Goal: Task Accomplishment & Management: Complete application form

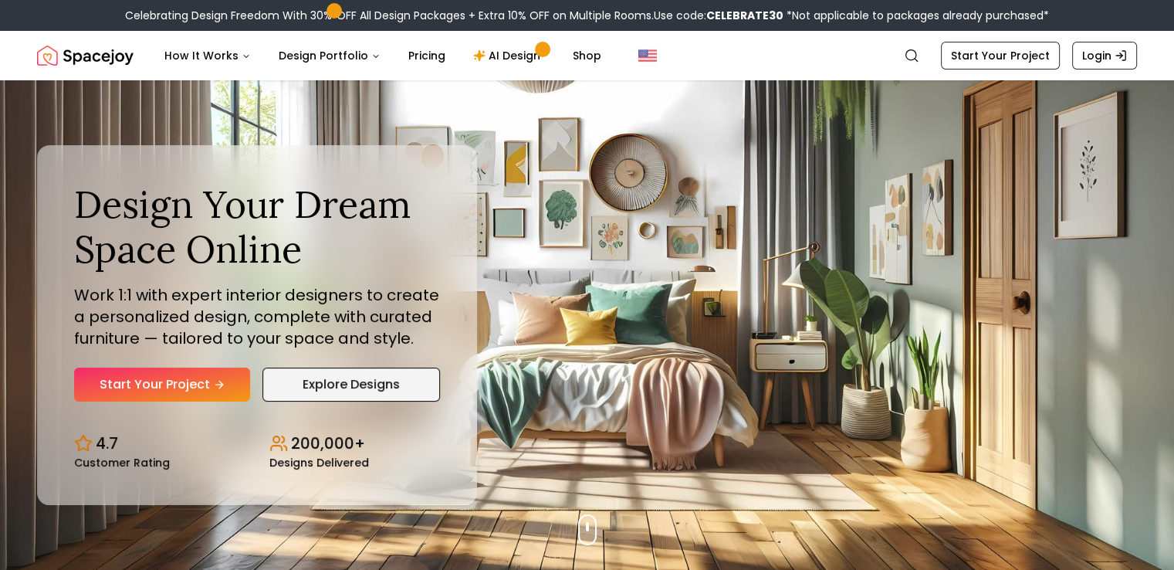
click at [379, 391] on link "Explore Designs" at bounding box center [352, 385] width 178 height 34
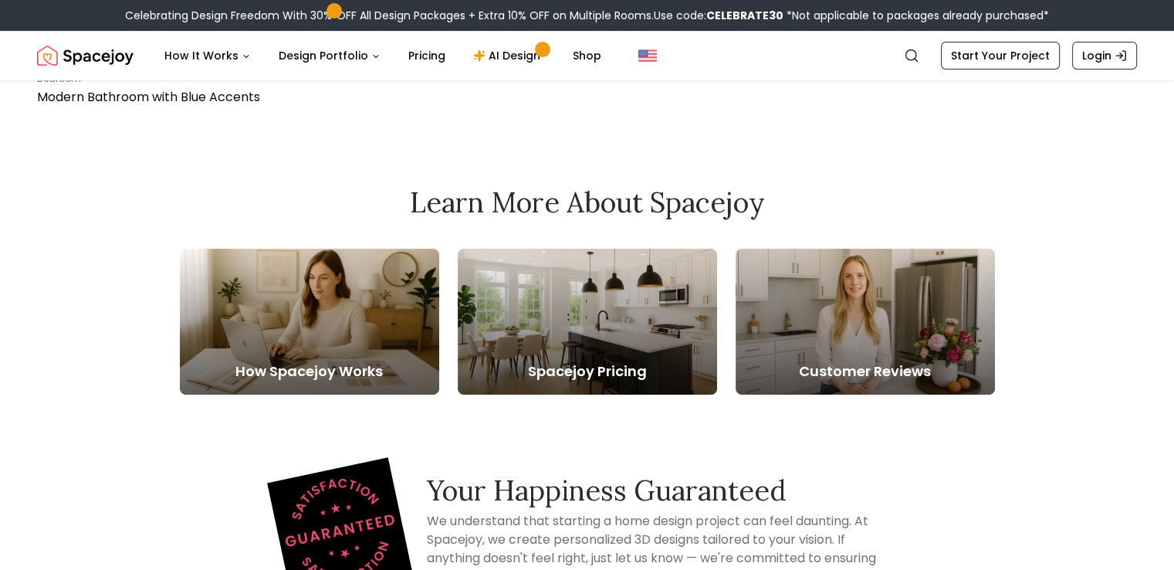
scroll to position [386, 0]
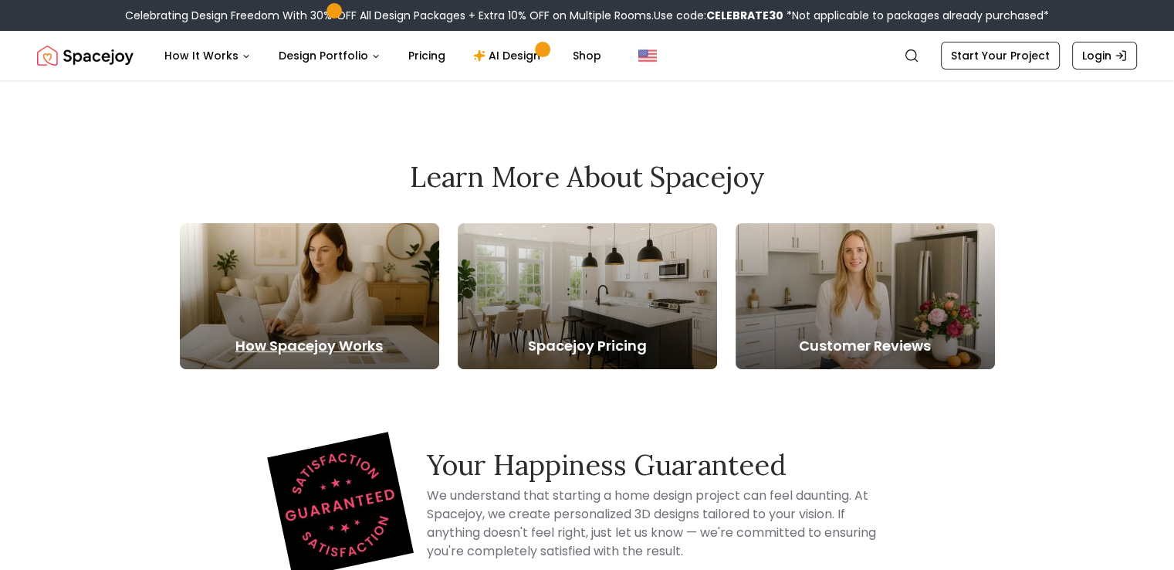
click at [294, 336] on h5 "How Spacejoy Works" at bounding box center [309, 346] width 259 height 22
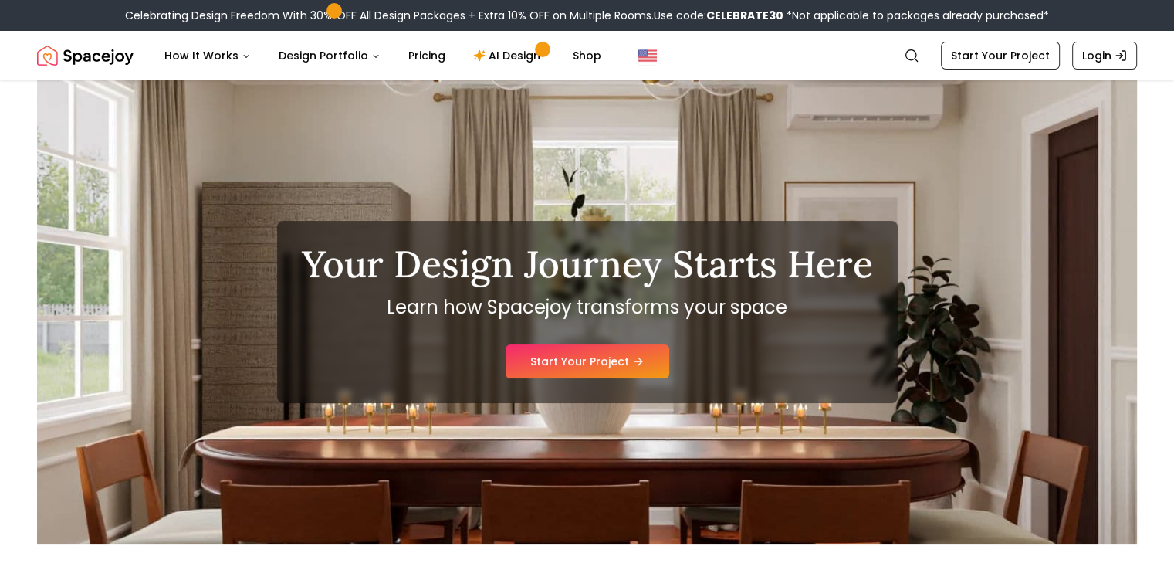
click at [294, 336] on div "Your Design Journey Starts Here Learn how Spacejoy transforms your space Start …" at bounding box center [587, 312] width 621 height 182
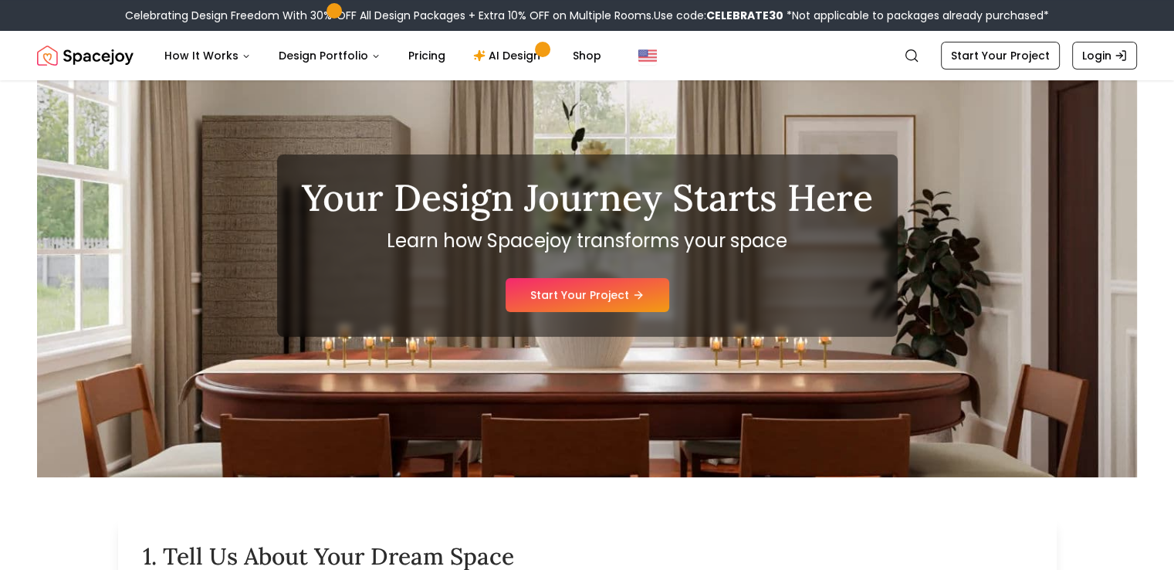
scroll to position [154, 0]
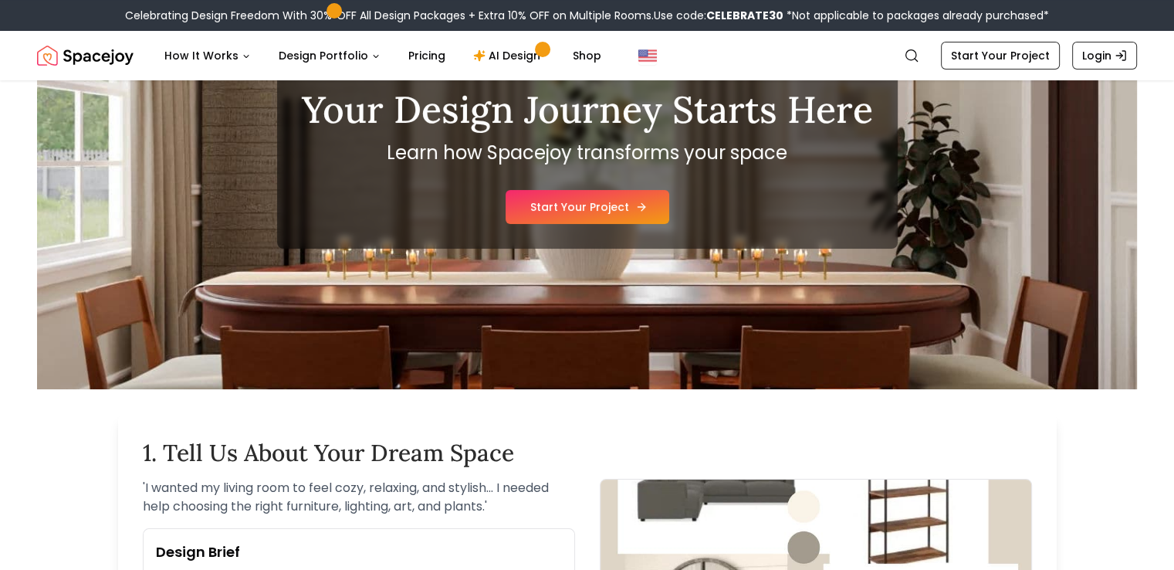
click at [621, 214] on link "Start Your Project" at bounding box center [588, 207] width 164 height 34
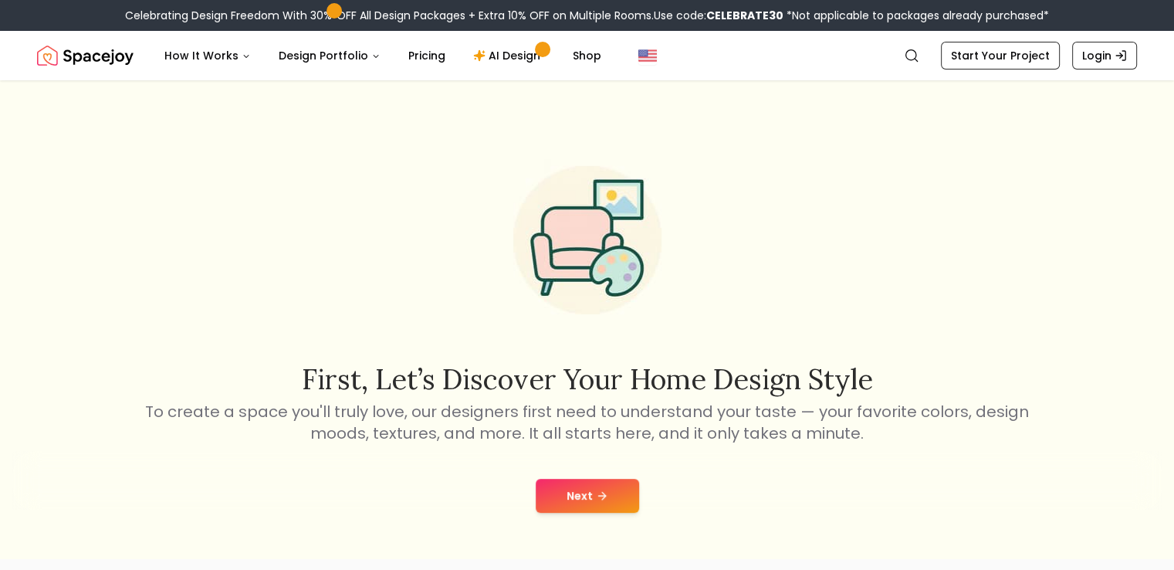
click at [621, 214] on img at bounding box center [588, 240] width 198 height 198
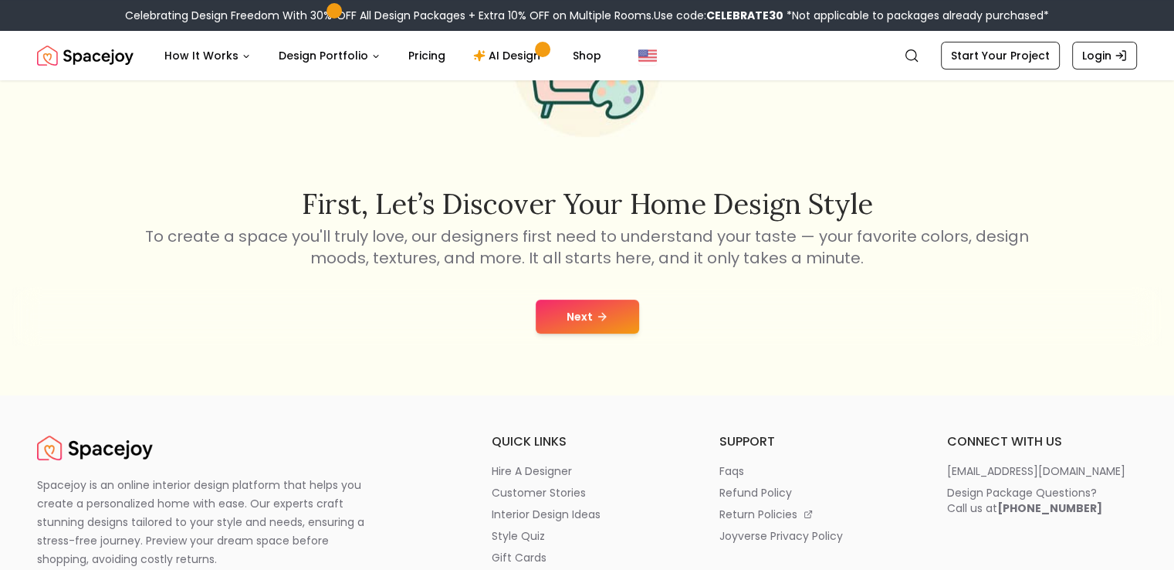
scroll to position [93, 0]
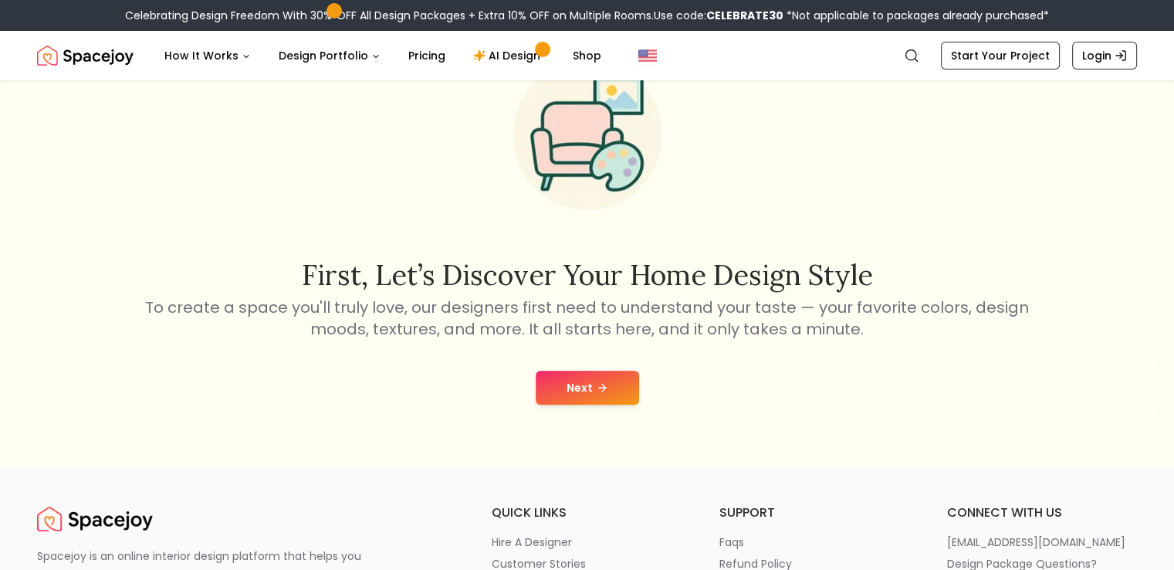
click at [581, 391] on button "Next" at bounding box center [587, 388] width 103 height 34
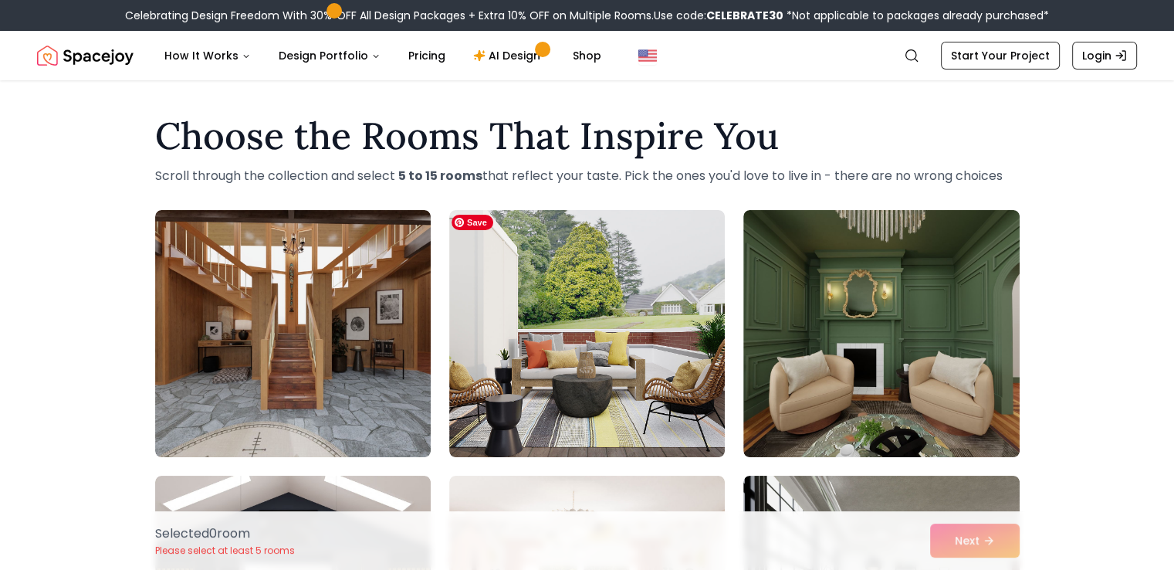
click at [581, 391] on img at bounding box center [587, 333] width 276 height 247
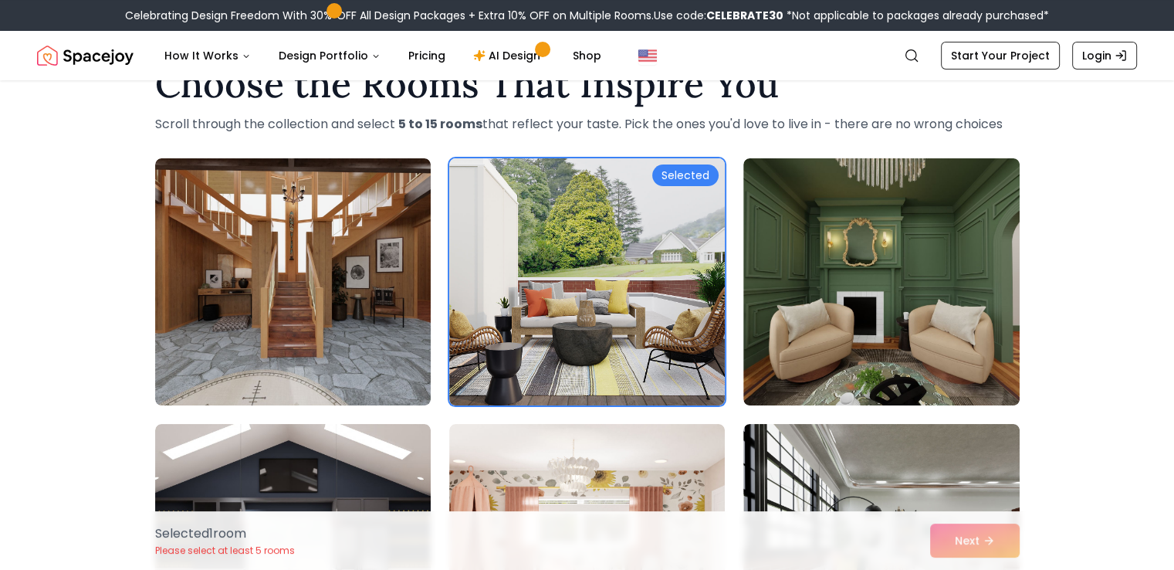
scroll to position [77, 0]
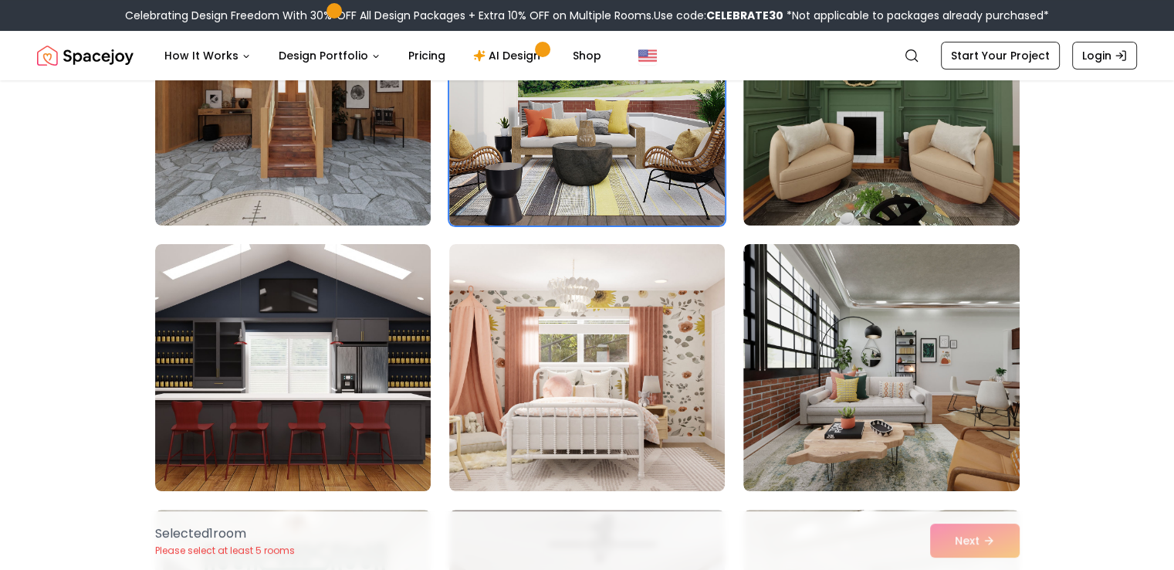
scroll to position [309, 0]
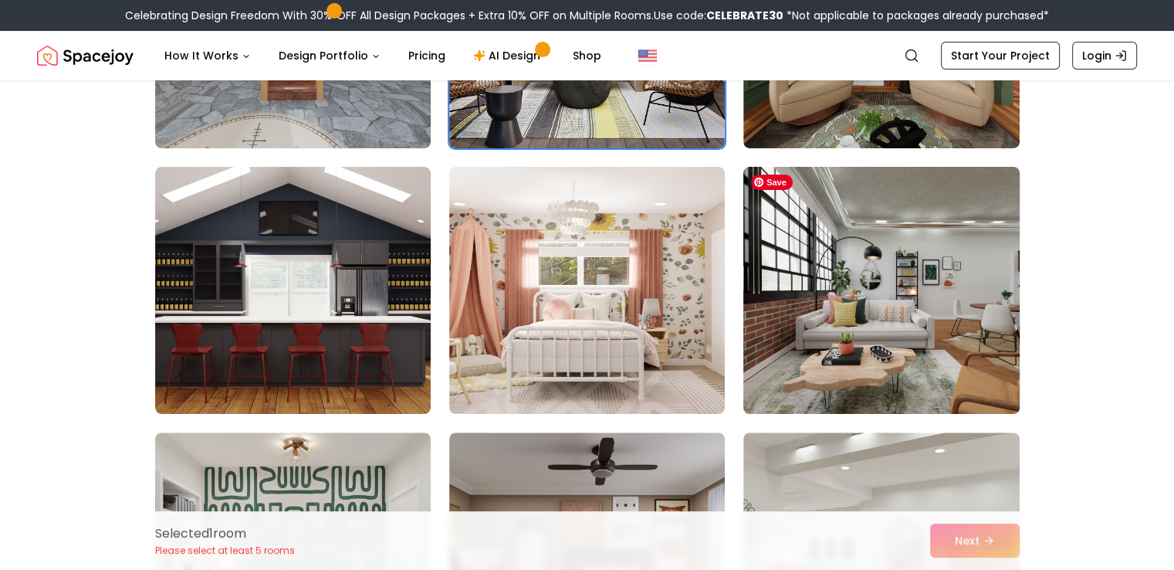
click at [898, 304] on img at bounding box center [882, 290] width 290 height 259
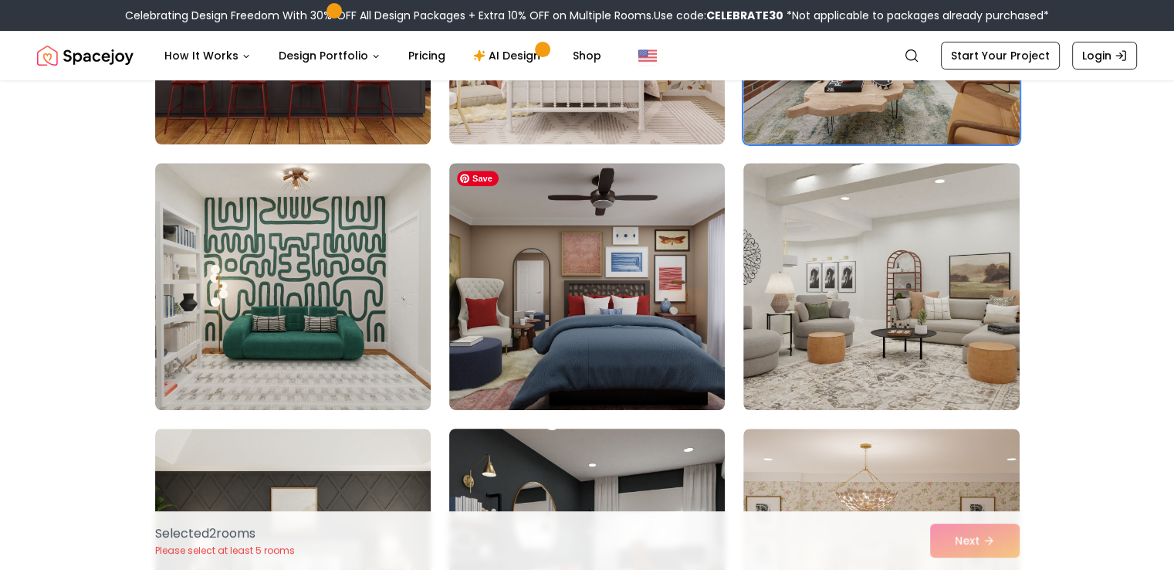
scroll to position [695, 0]
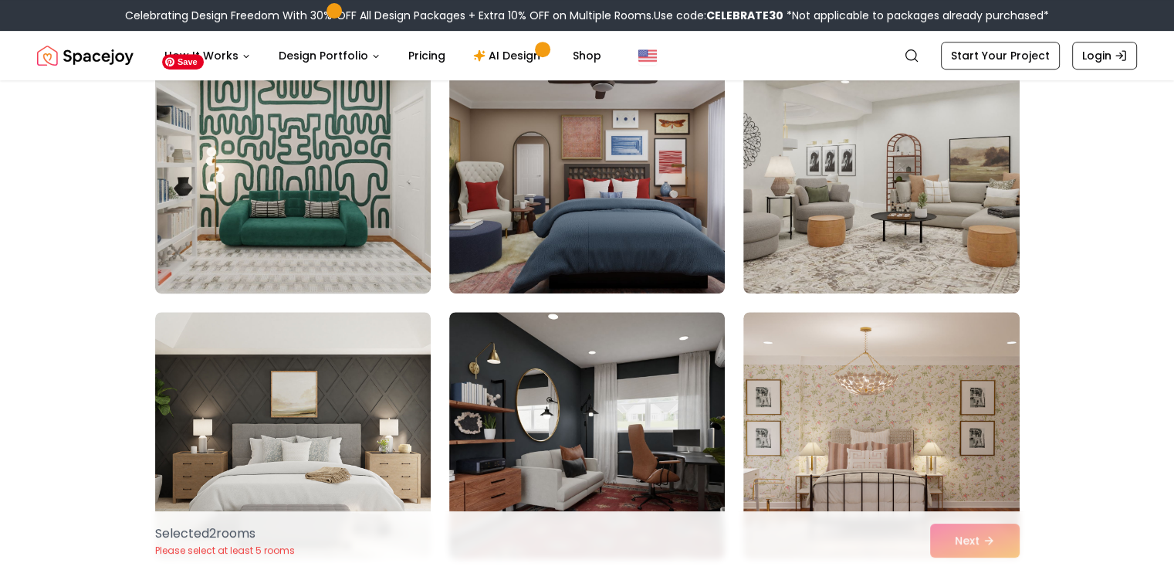
click at [361, 288] on img at bounding box center [293, 169] width 290 height 259
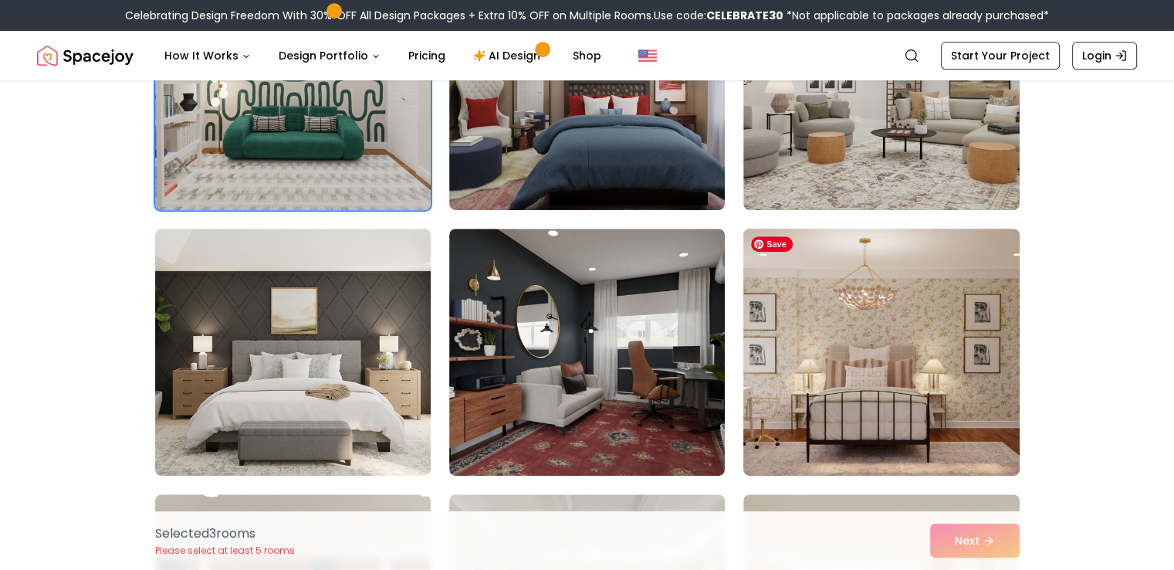
scroll to position [849, 0]
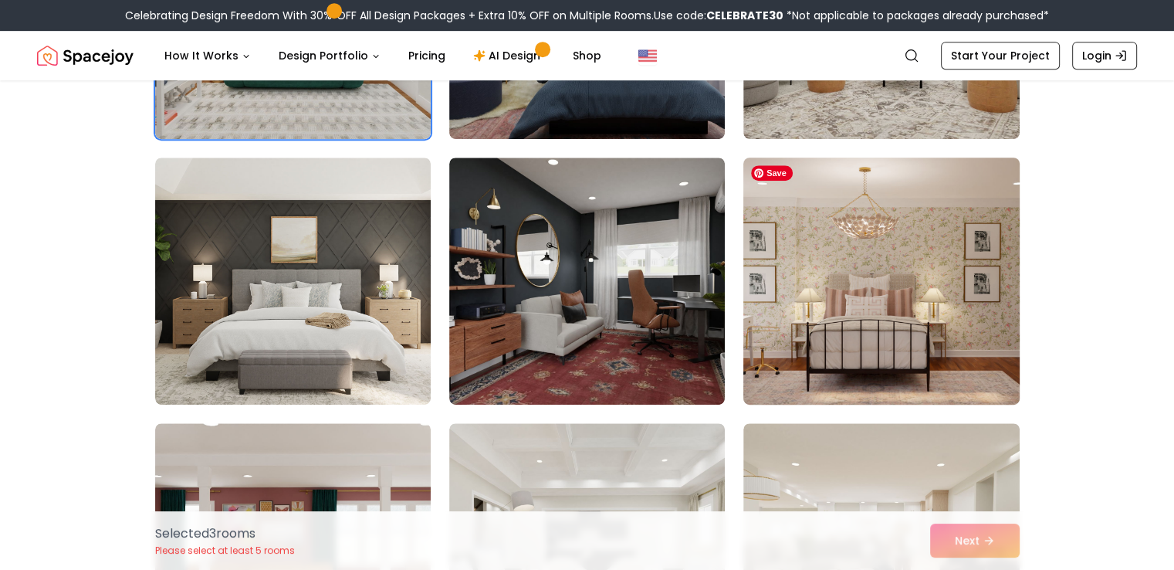
click at [819, 305] on img at bounding box center [882, 280] width 290 height 259
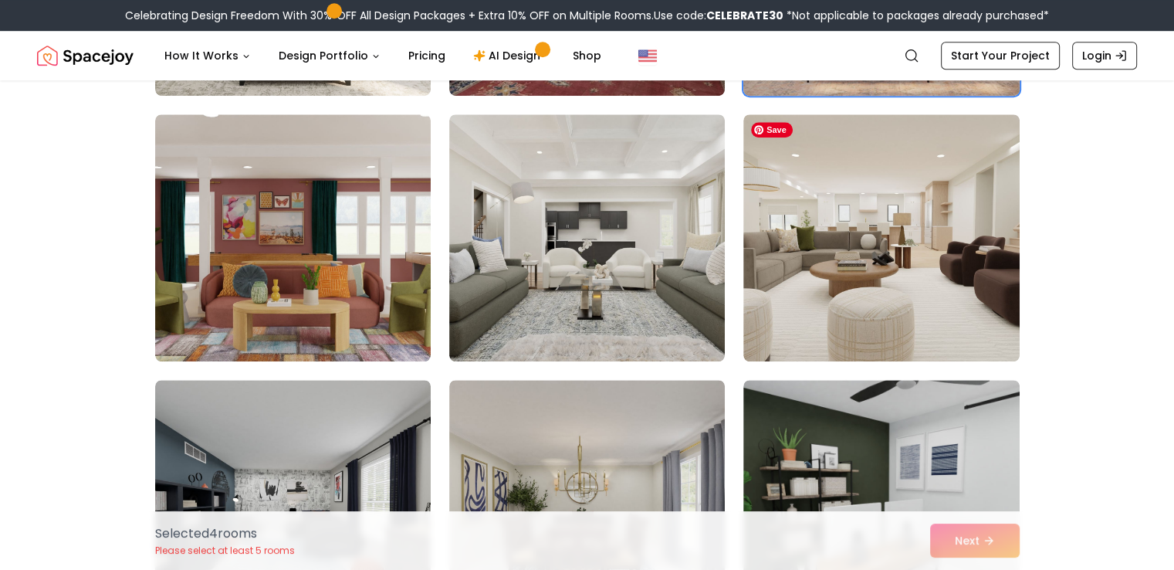
scroll to position [1313, 0]
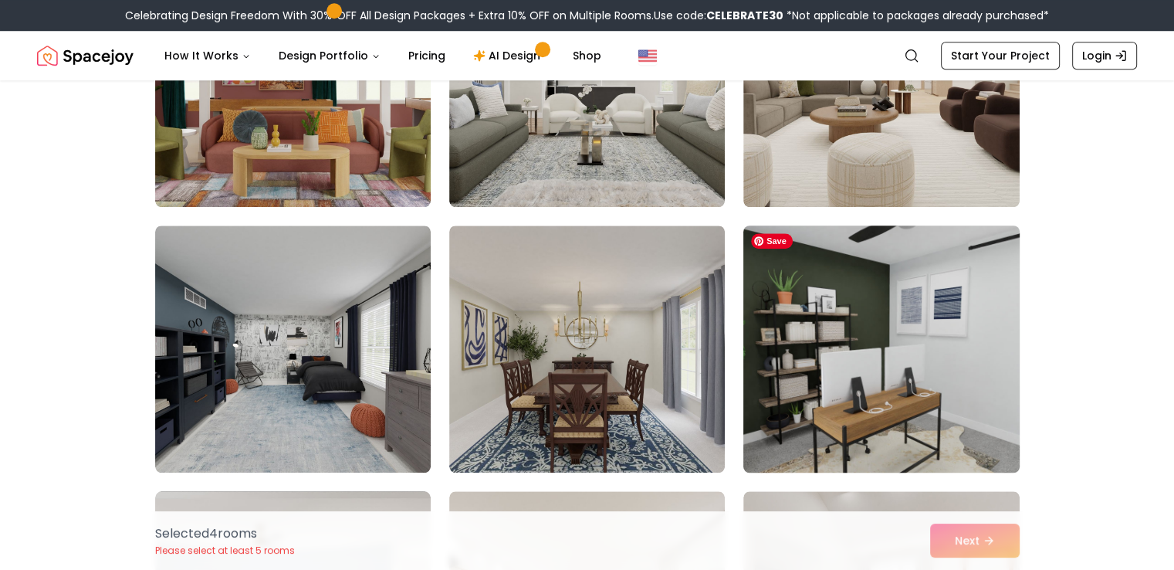
click at [920, 334] on img at bounding box center [882, 348] width 290 height 259
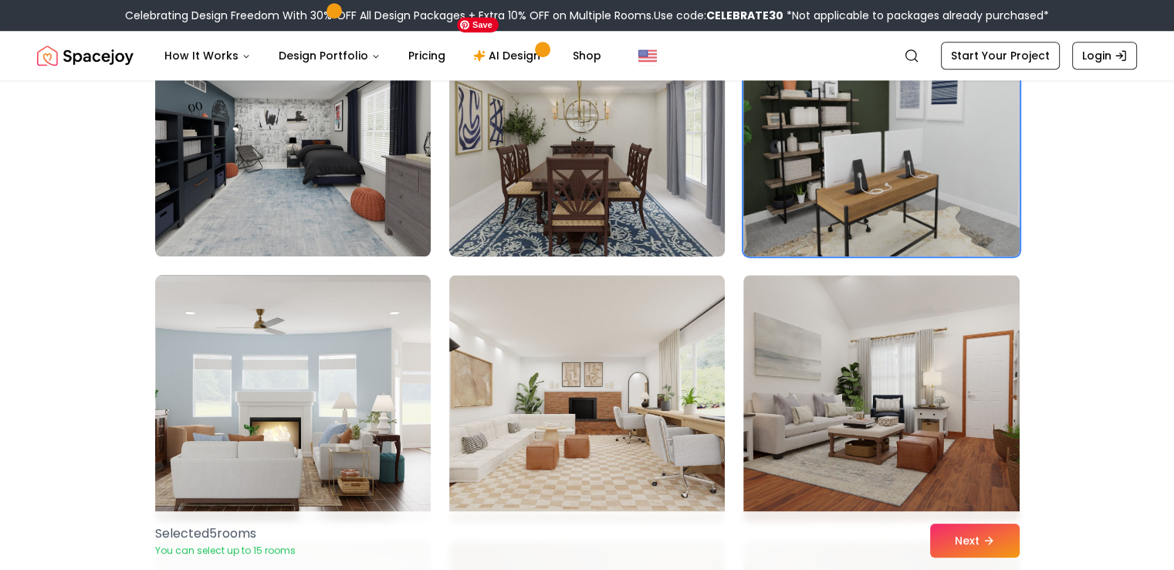
scroll to position [1544, 0]
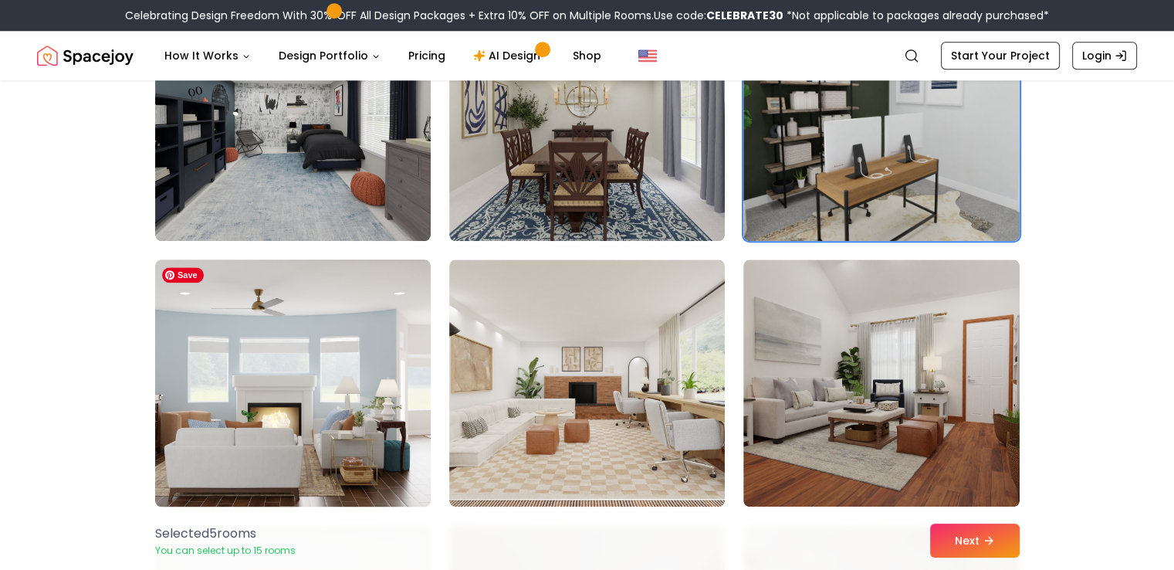
click at [368, 396] on img at bounding box center [293, 382] width 290 height 259
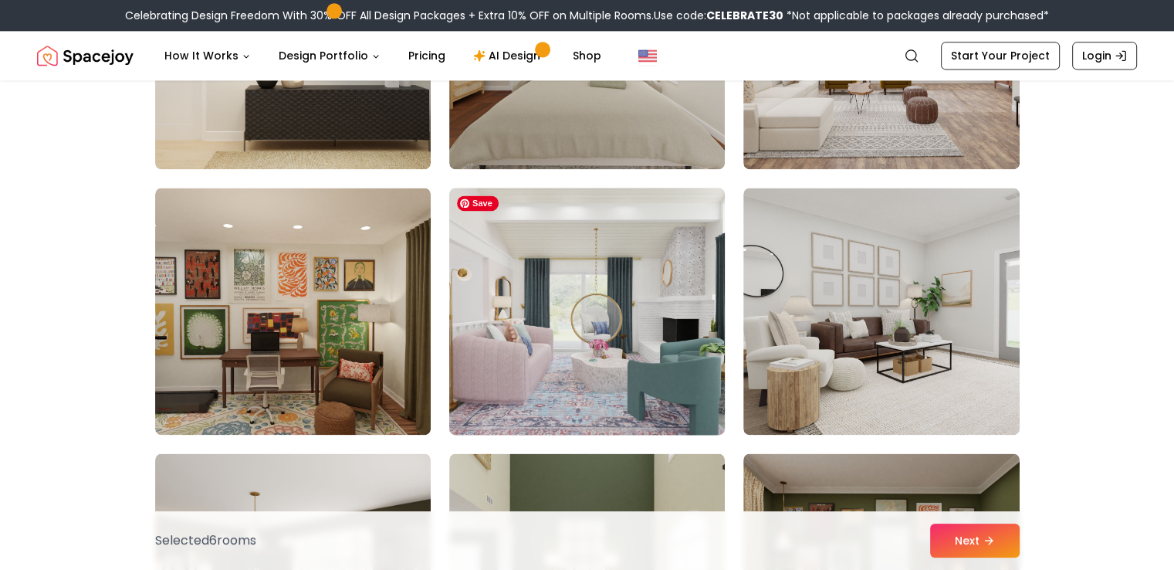
scroll to position [2239, 0]
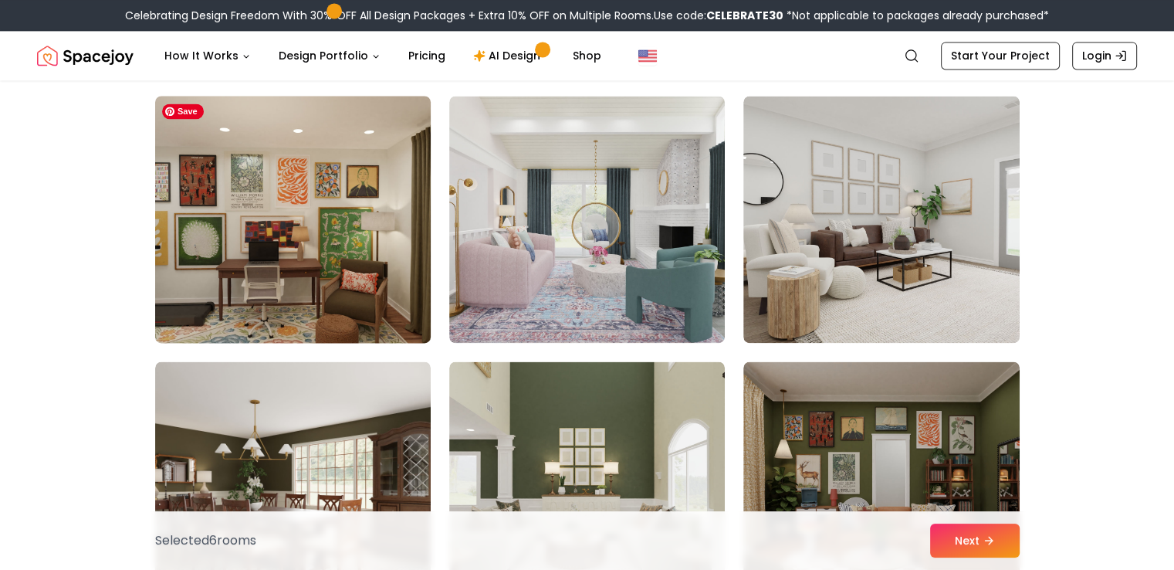
click at [312, 276] on img at bounding box center [293, 219] width 290 height 259
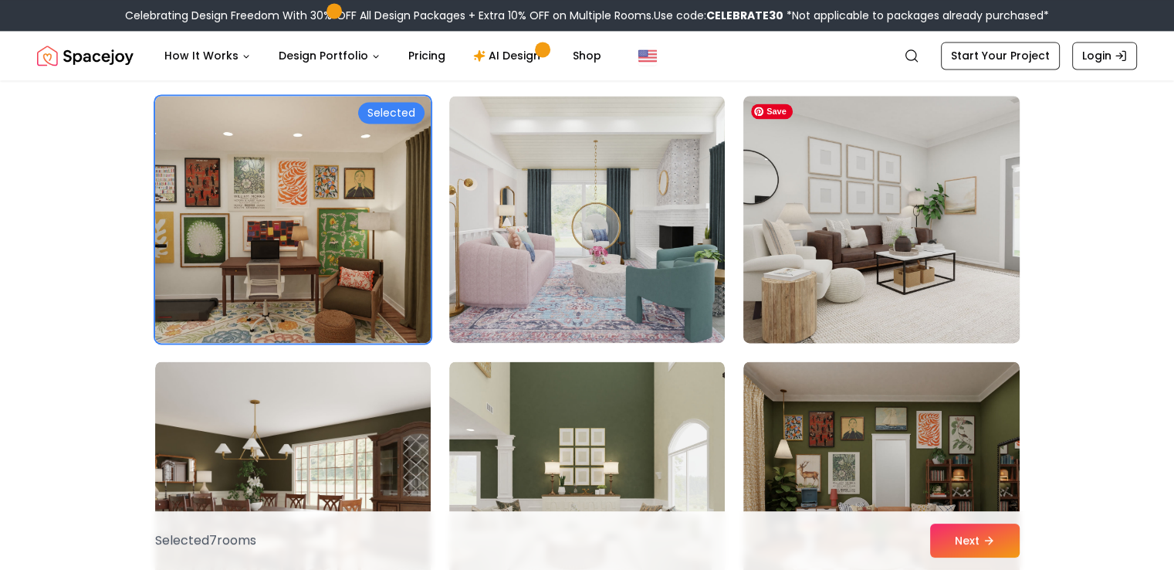
click at [839, 239] on img at bounding box center [882, 219] width 290 height 259
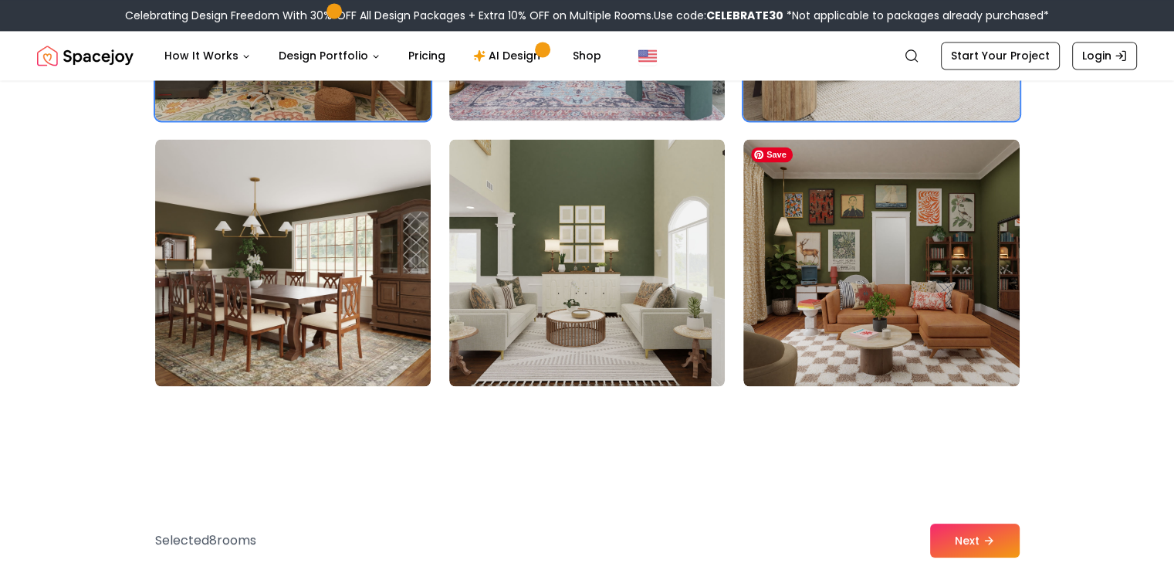
scroll to position [2471, 0]
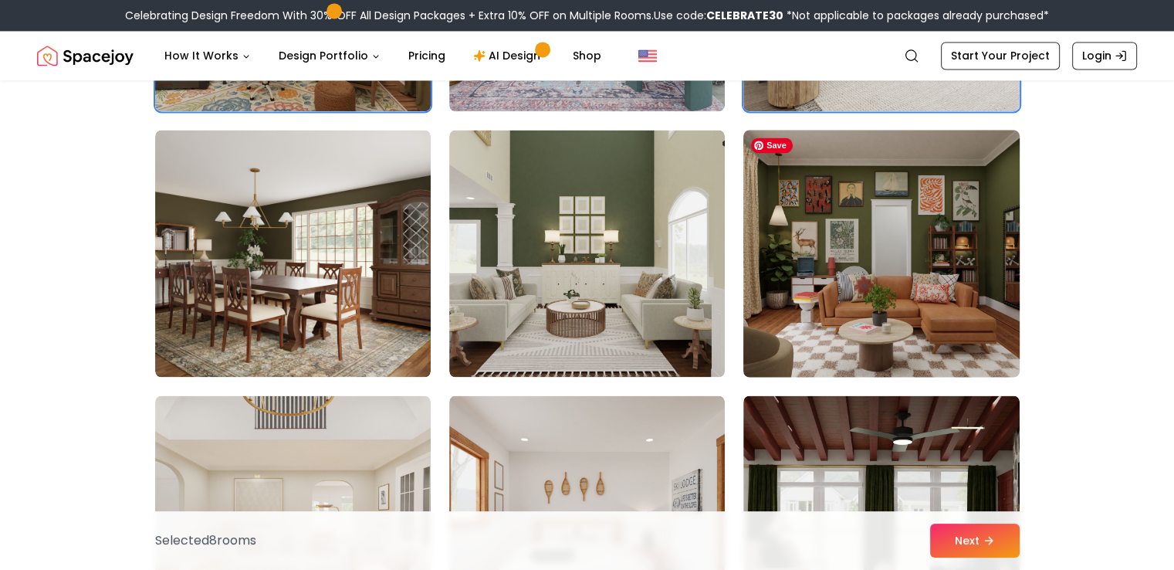
click at [842, 279] on img at bounding box center [882, 253] width 290 height 259
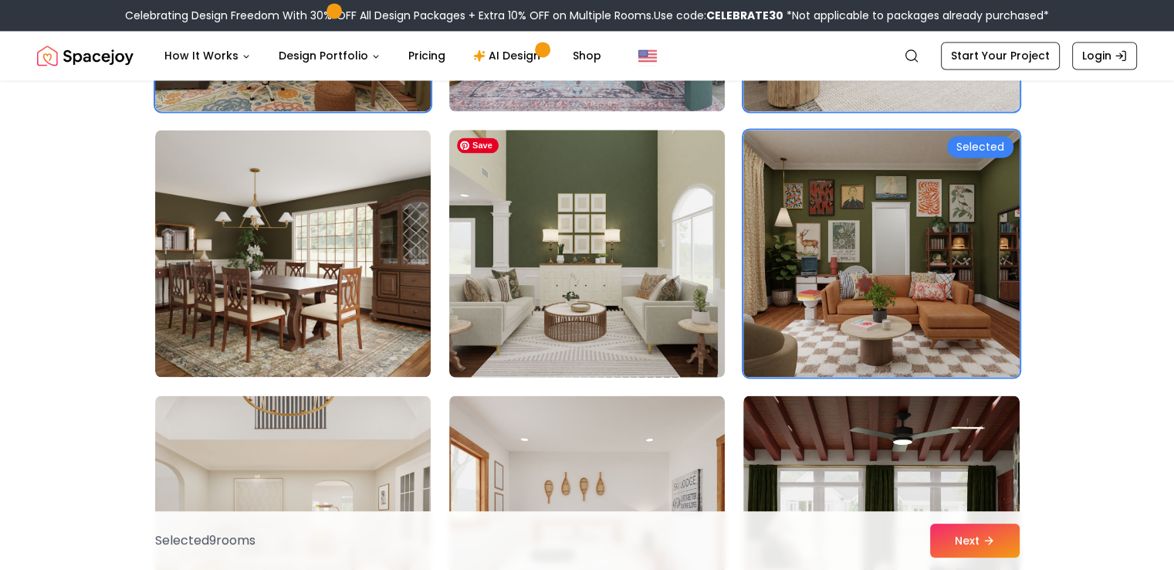
click at [605, 286] on img at bounding box center [587, 253] width 290 height 259
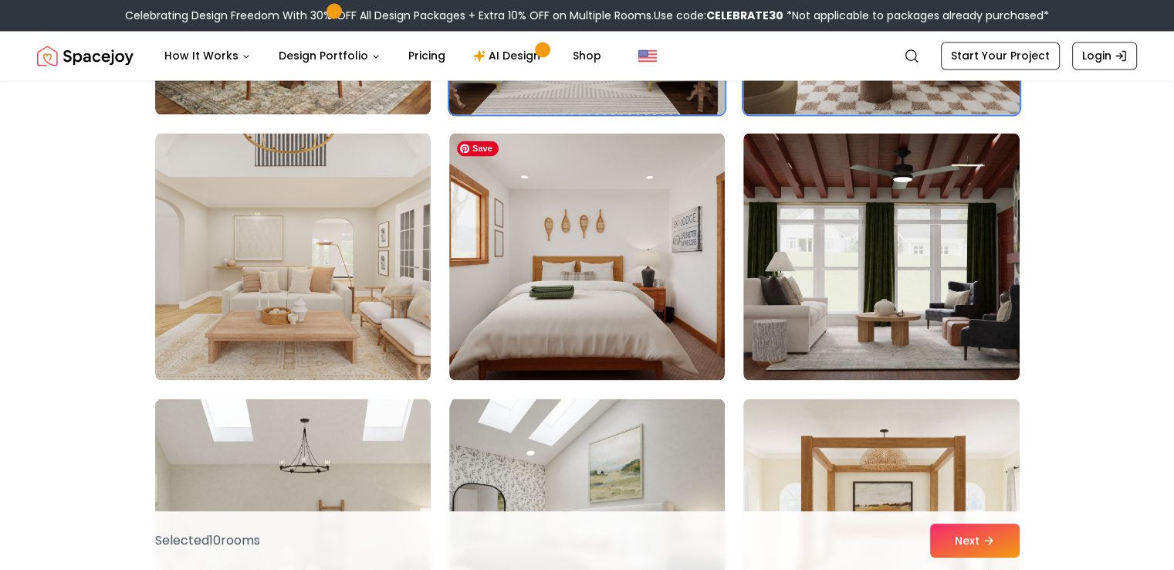
scroll to position [2780, 0]
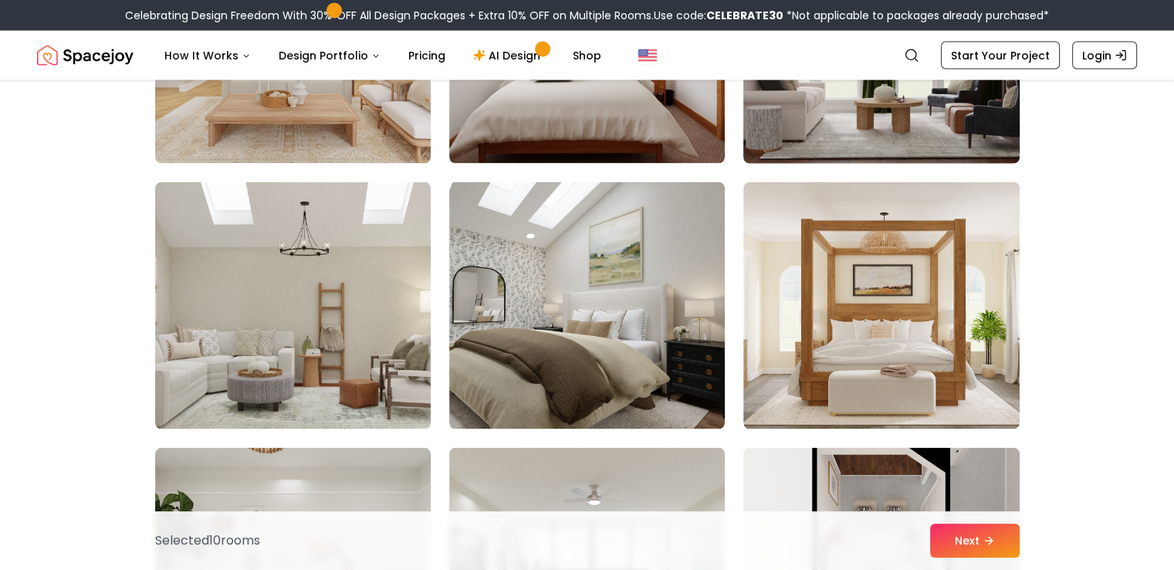
scroll to position [3011, 0]
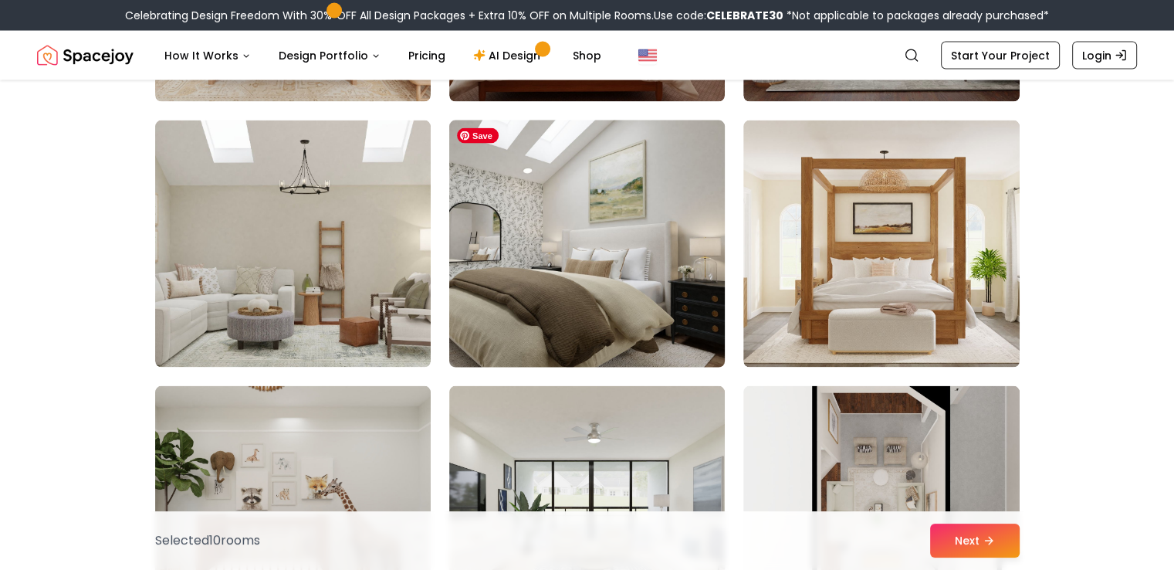
click at [653, 236] on img at bounding box center [587, 243] width 290 height 259
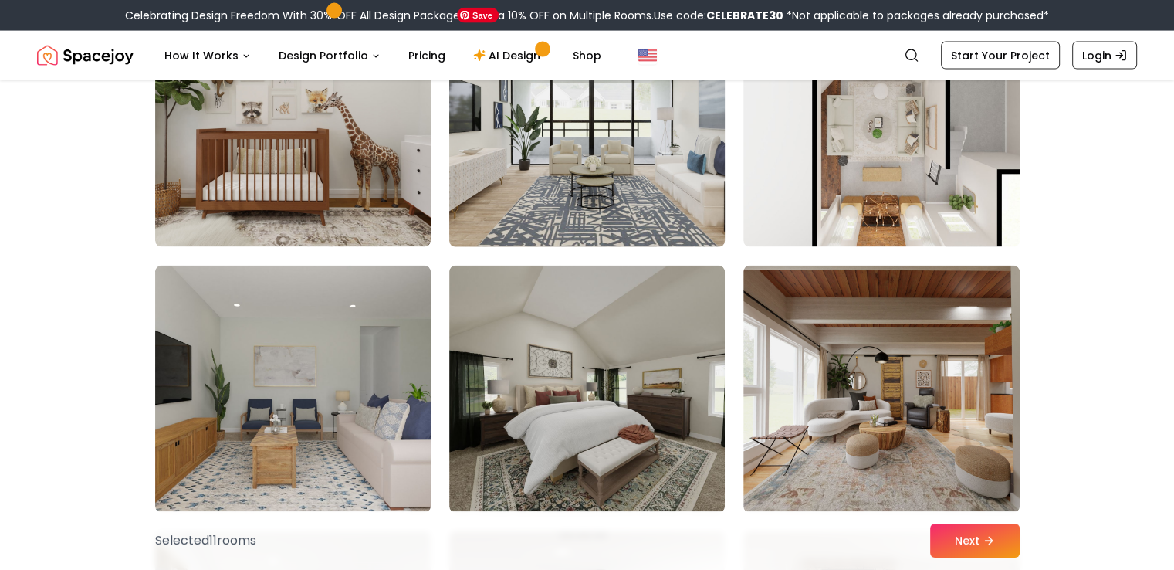
scroll to position [3552, 0]
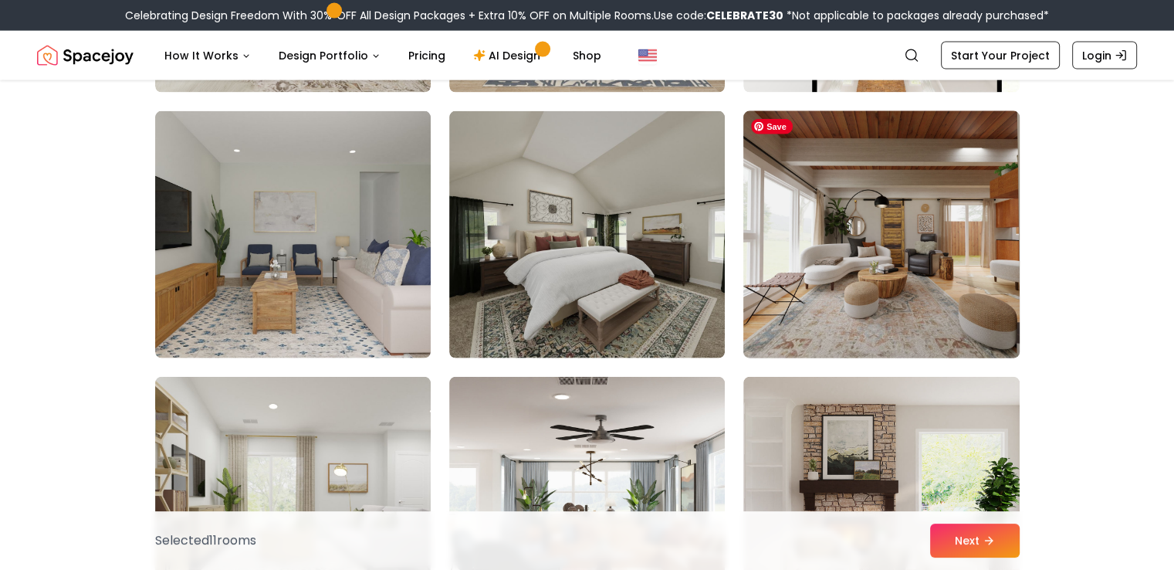
click at [858, 260] on img at bounding box center [882, 234] width 290 height 259
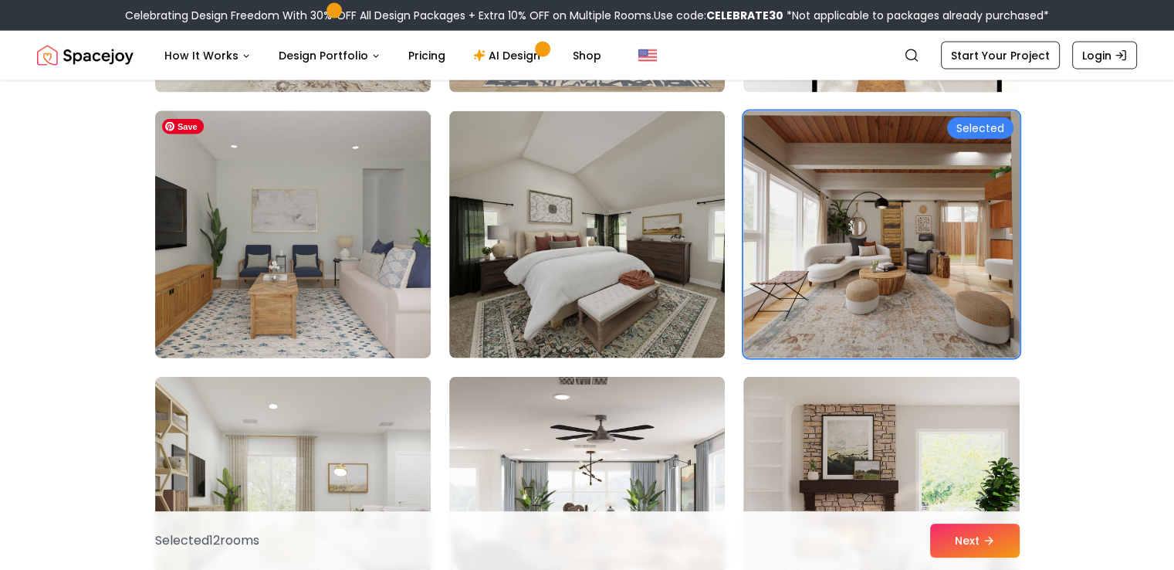
click at [381, 294] on img at bounding box center [293, 234] width 290 height 259
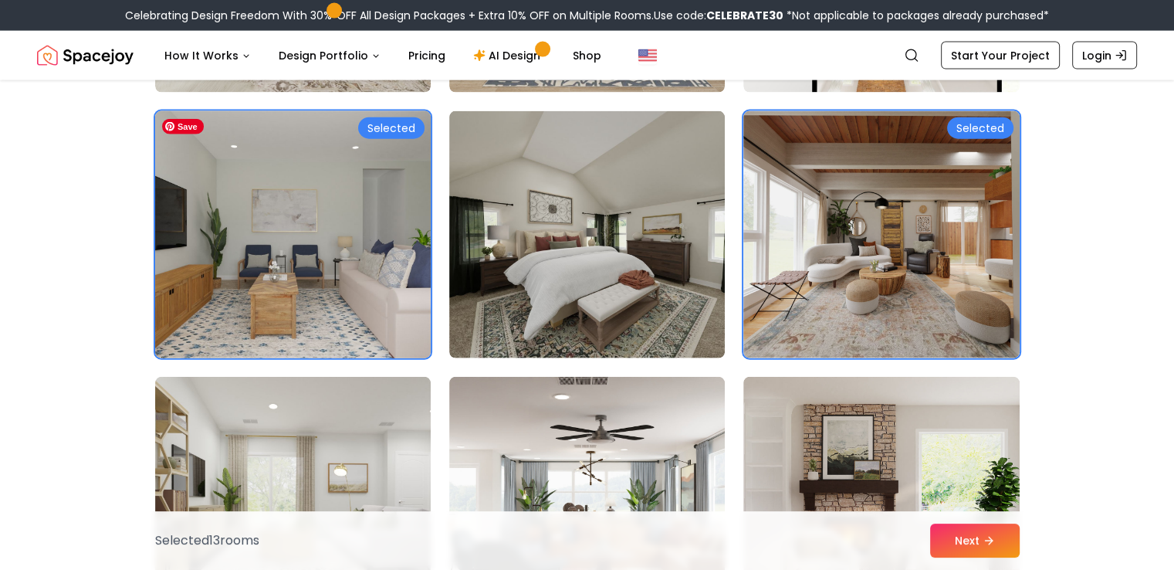
scroll to position [3706, 0]
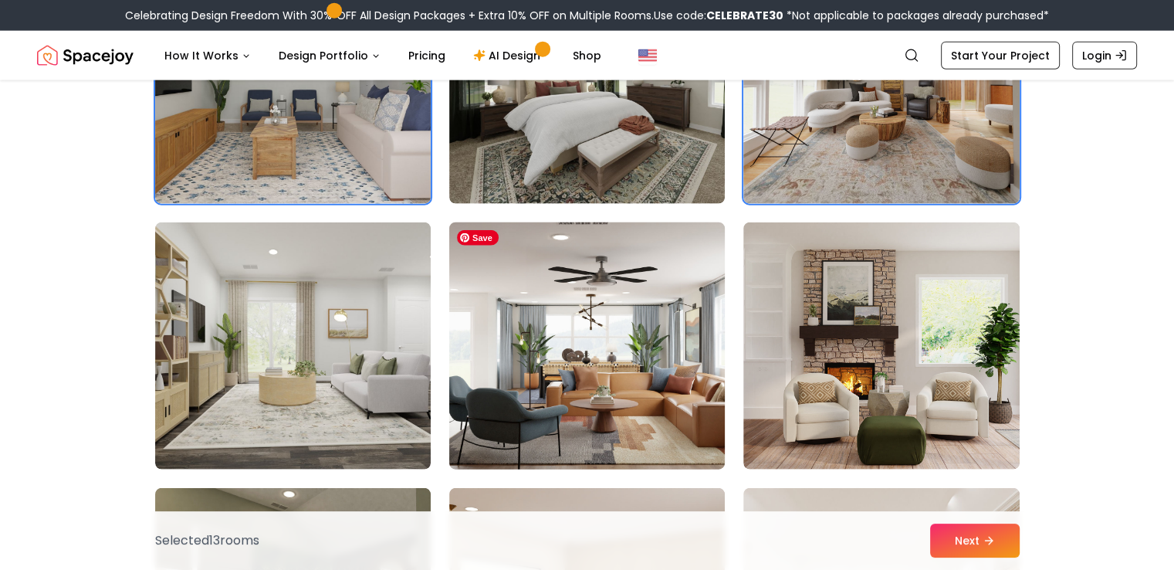
click at [619, 381] on img at bounding box center [587, 345] width 290 height 259
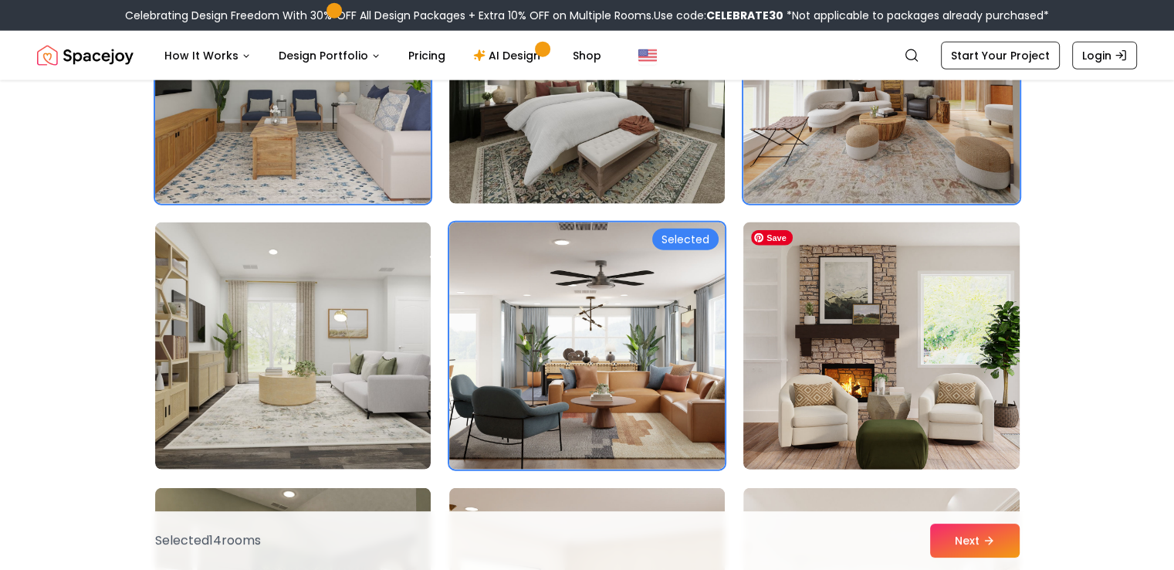
click at [805, 352] on img at bounding box center [882, 345] width 290 height 259
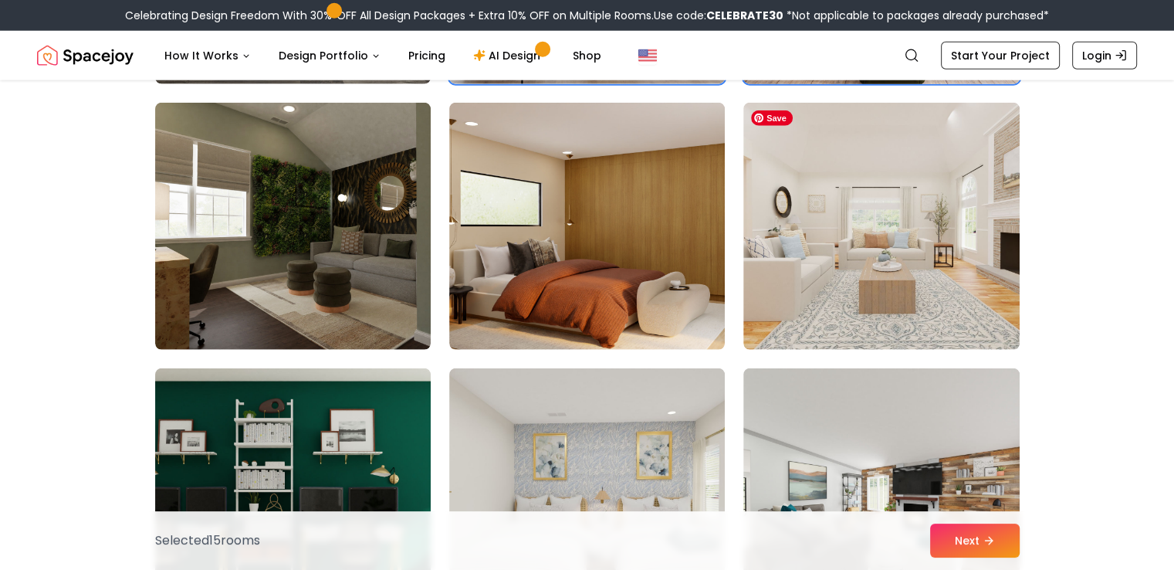
scroll to position [4092, 0]
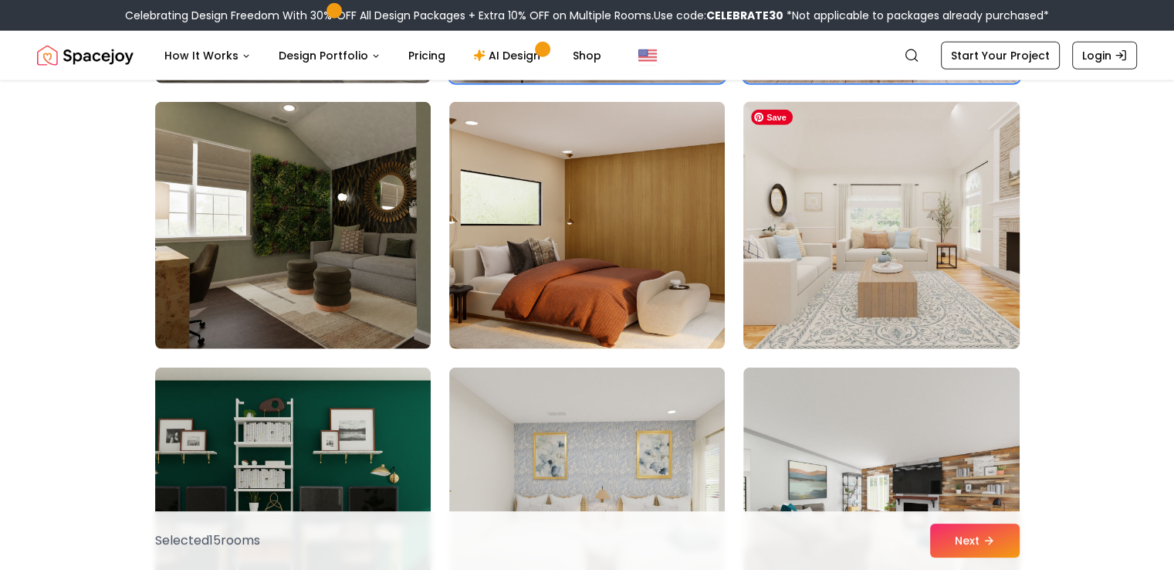
click at [819, 307] on img at bounding box center [882, 225] width 290 height 259
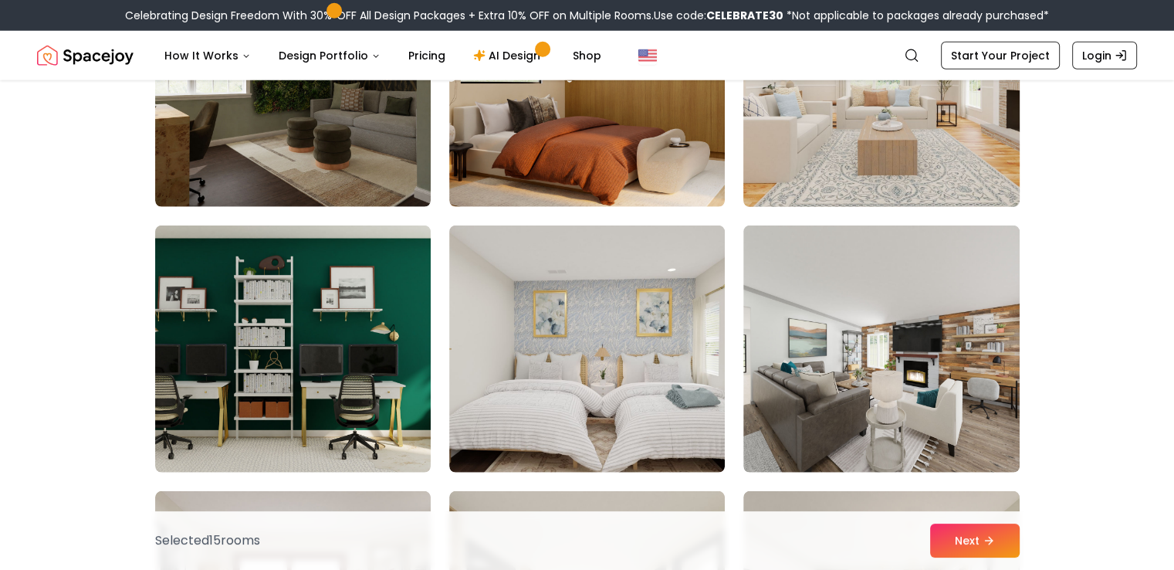
scroll to position [4247, 0]
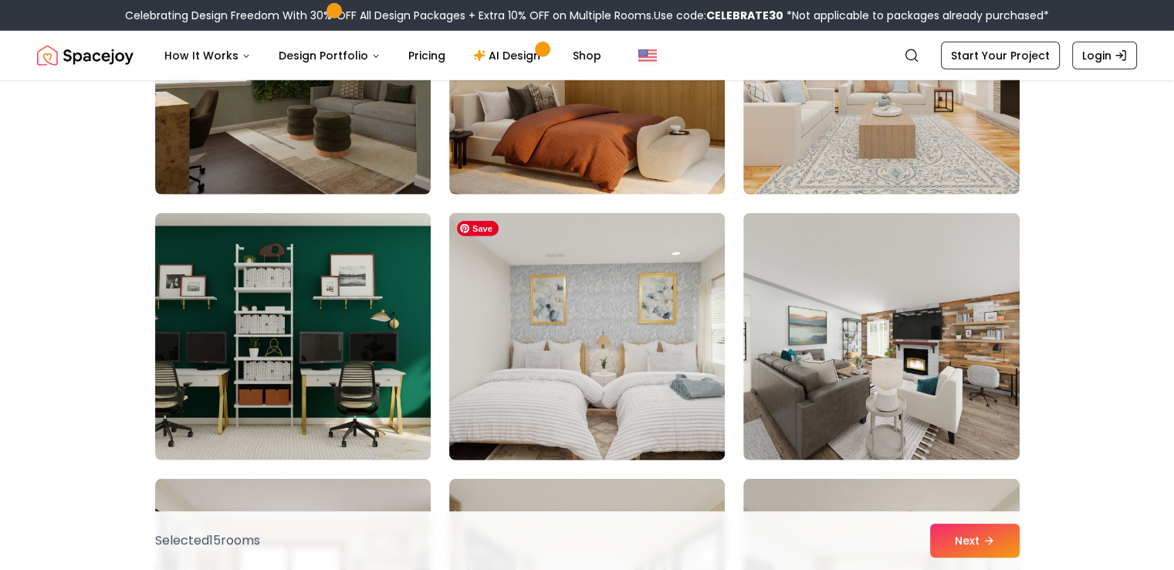
click at [580, 373] on img at bounding box center [587, 336] width 290 height 259
click at [580, 369] on img at bounding box center [587, 336] width 290 height 259
click at [554, 293] on img at bounding box center [587, 336] width 290 height 259
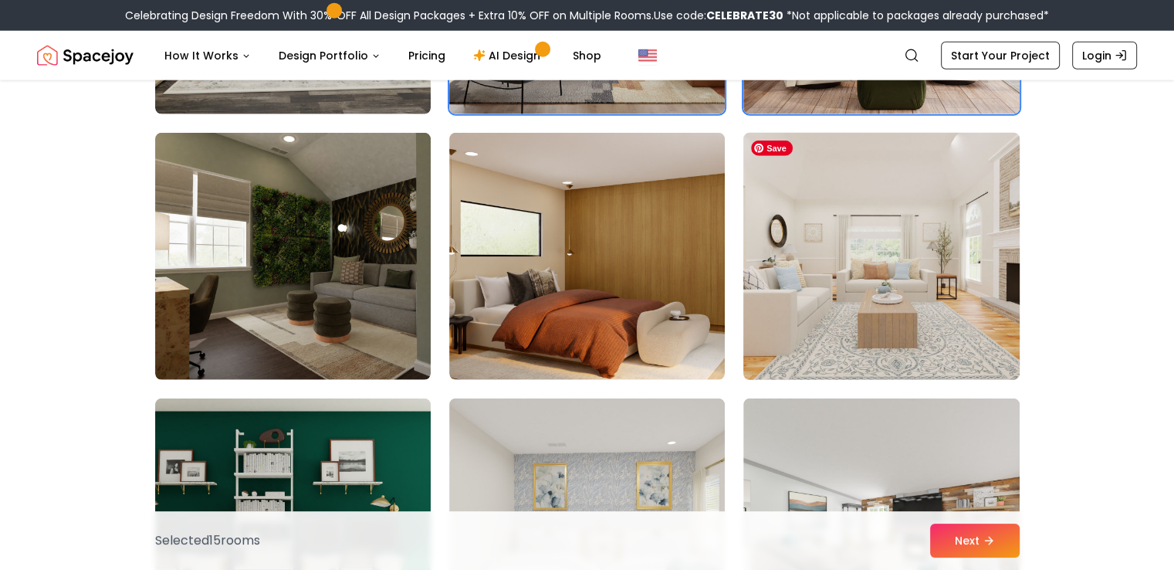
scroll to position [4092, 0]
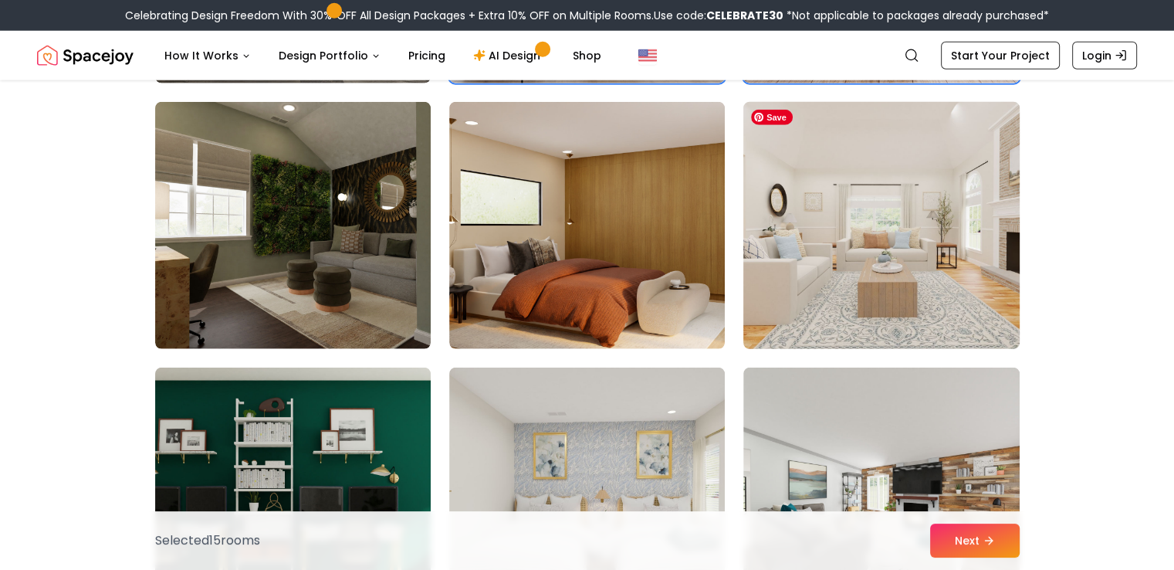
click at [834, 279] on img at bounding box center [882, 225] width 290 height 259
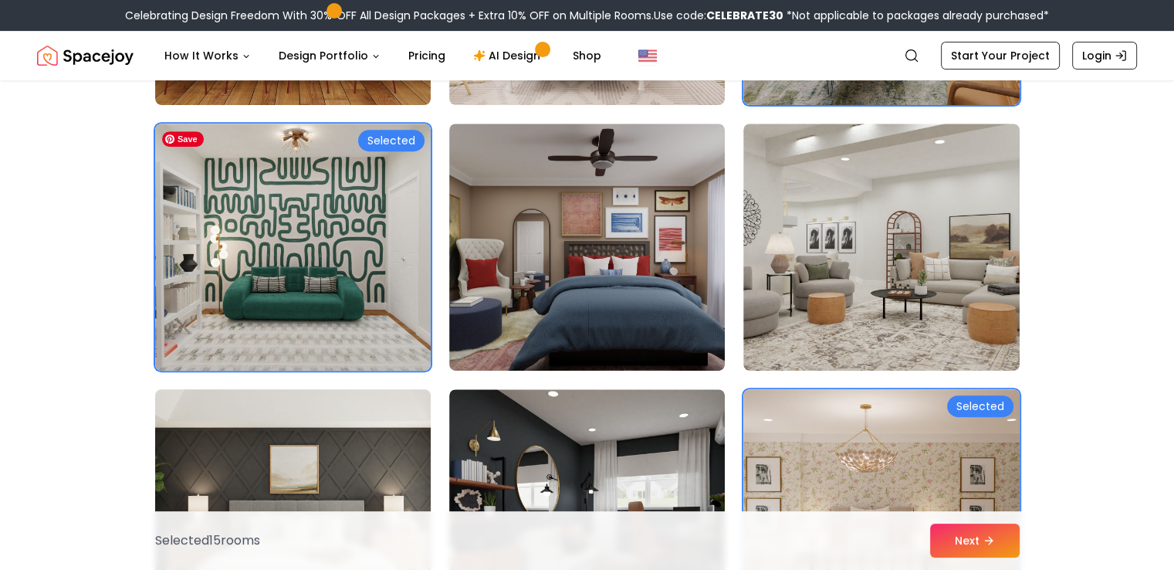
scroll to position [695, 0]
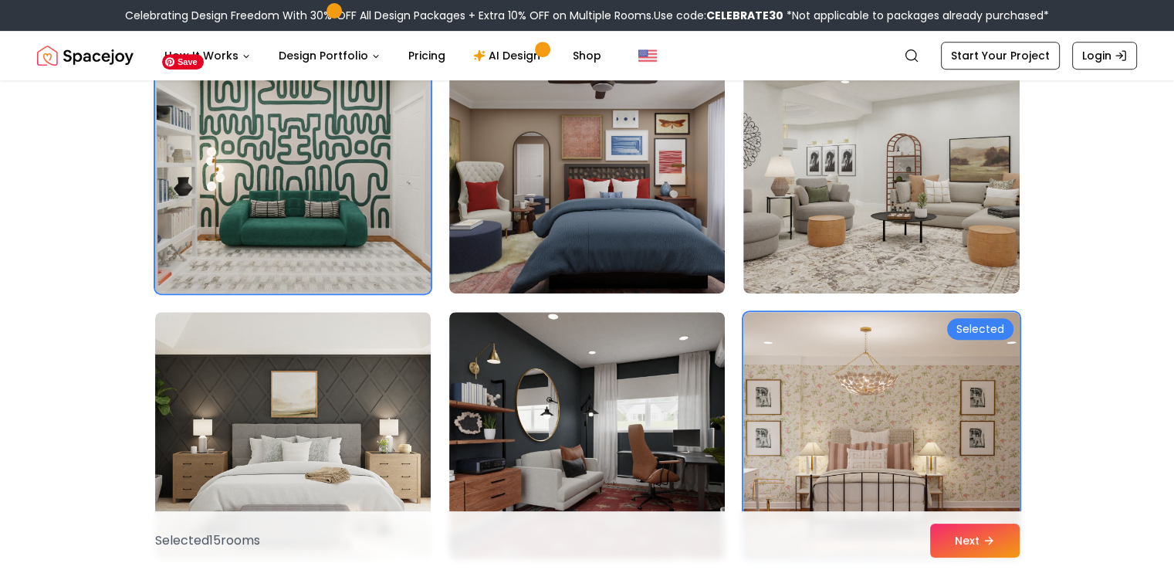
click at [300, 228] on img at bounding box center [293, 169] width 290 height 259
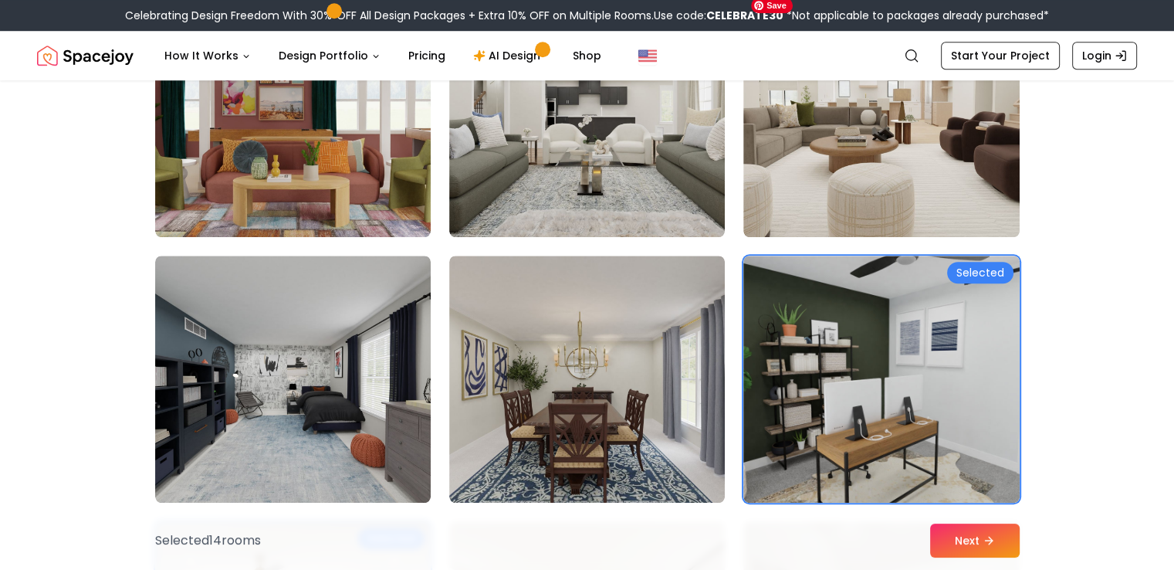
scroll to position [1313, 0]
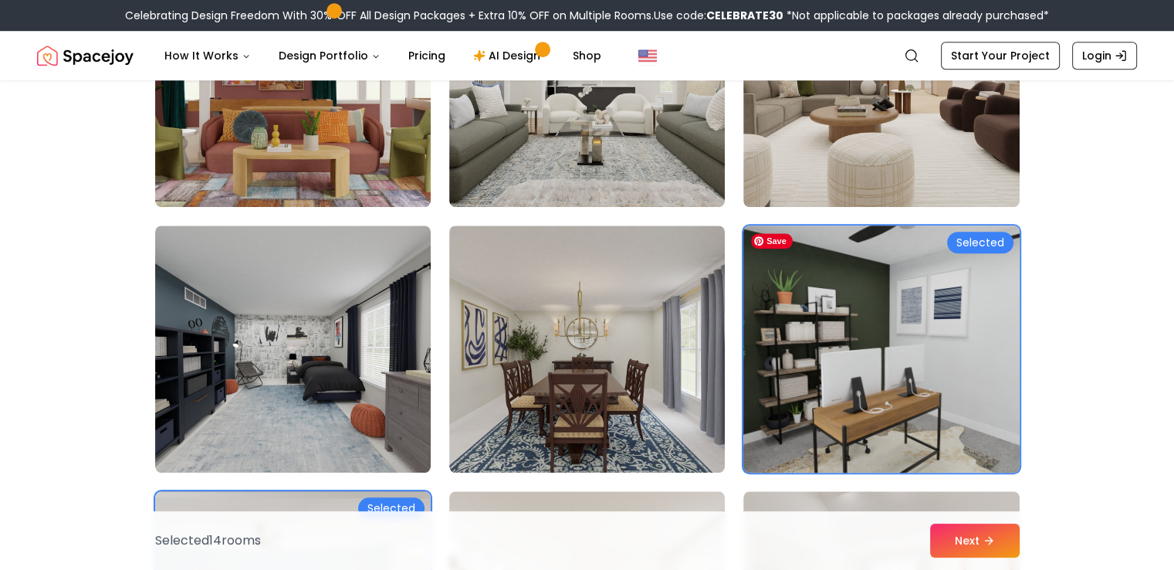
click at [913, 371] on img at bounding box center [882, 348] width 290 height 259
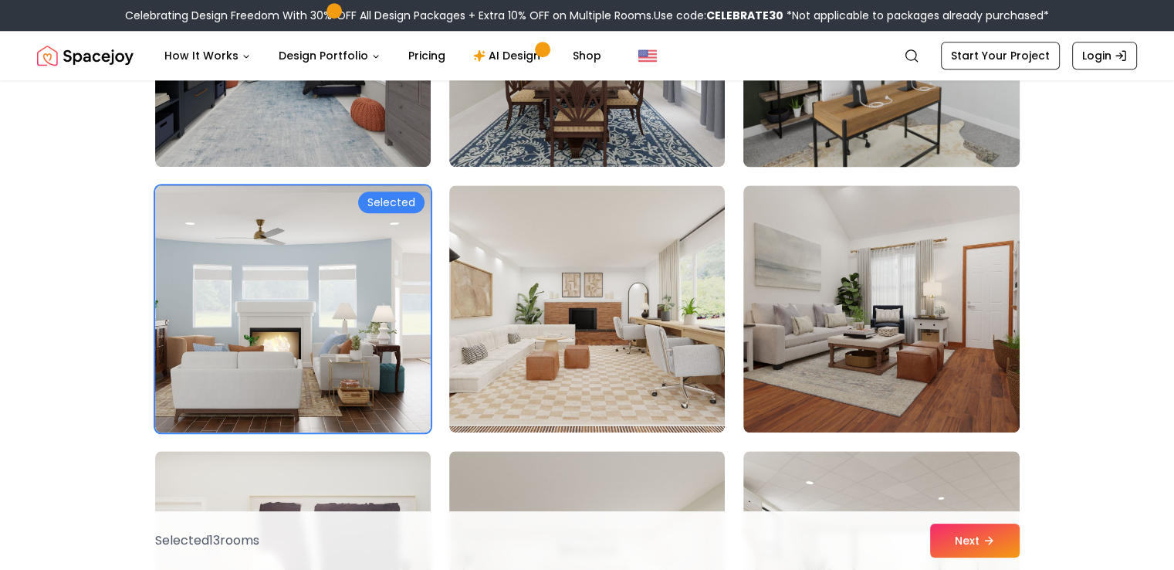
scroll to position [1622, 0]
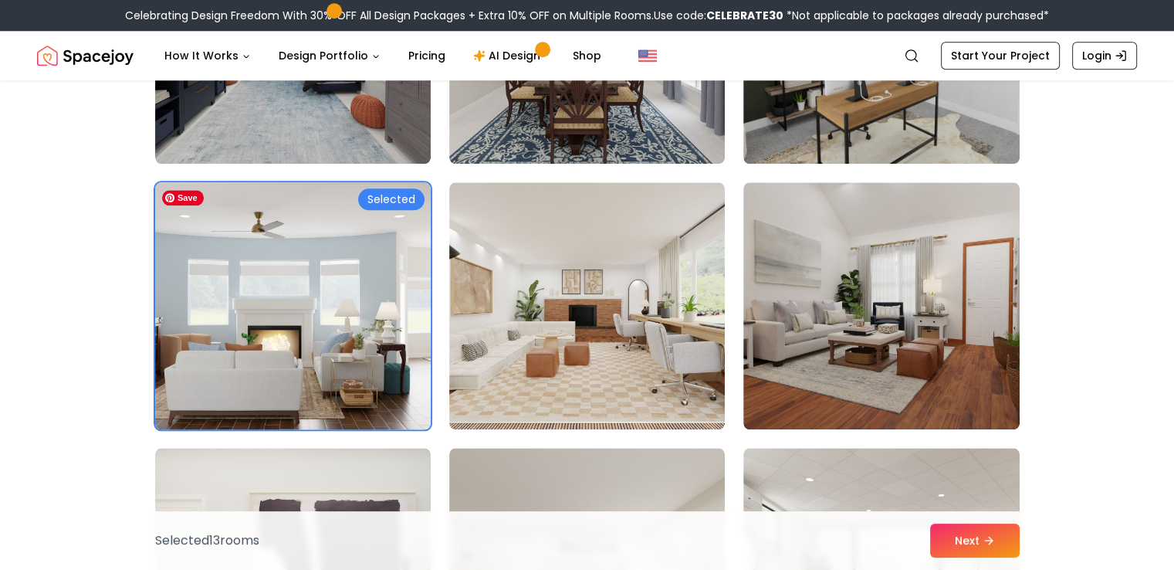
click at [261, 376] on img at bounding box center [293, 305] width 290 height 259
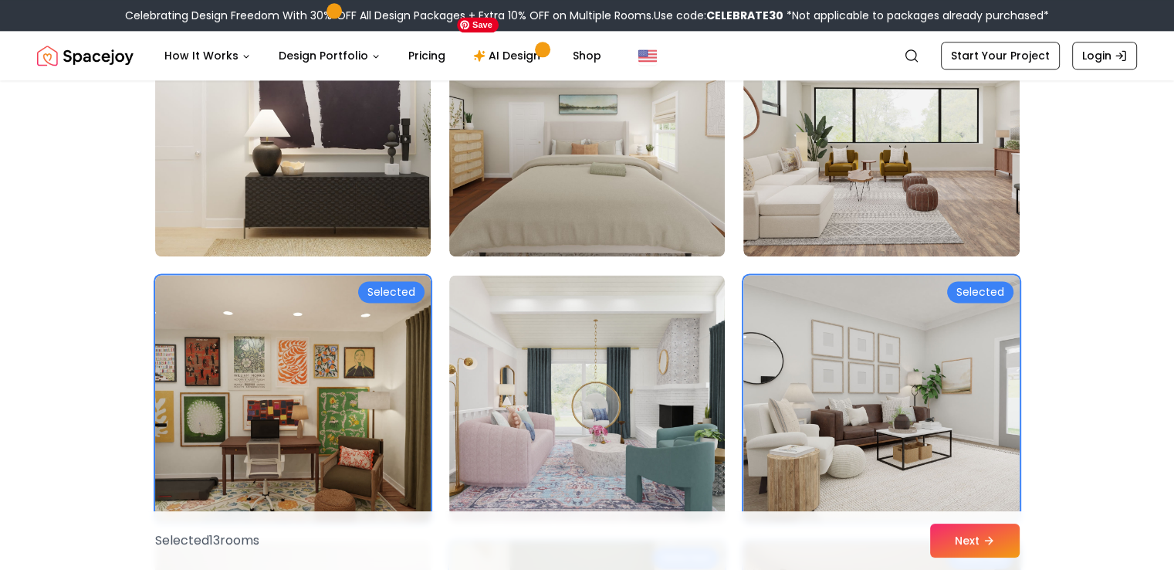
scroll to position [2162, 0]
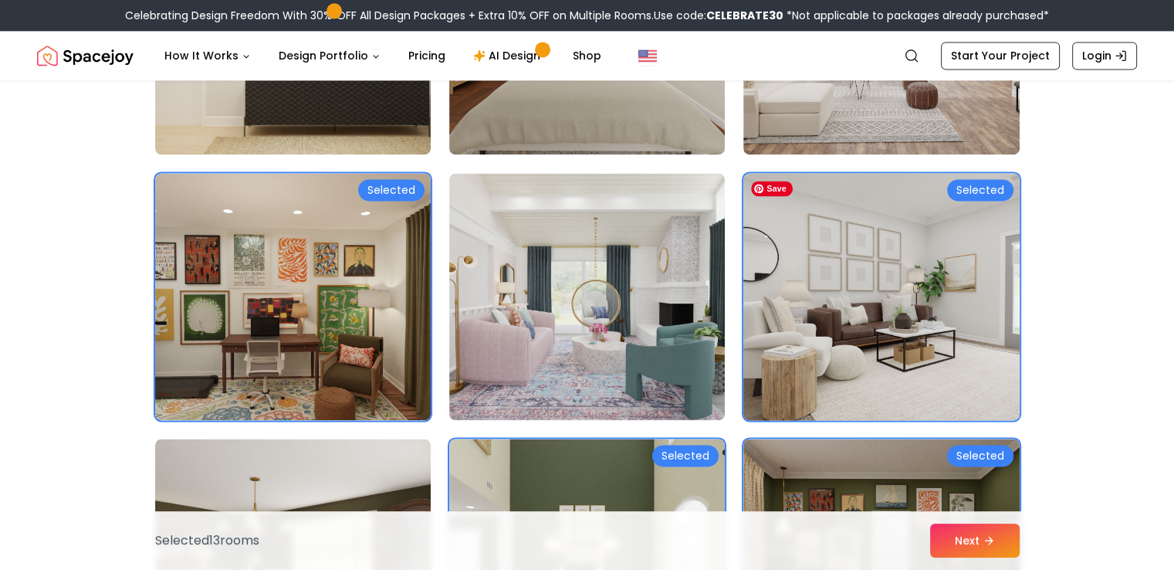
click at [984, 285] on img at bounding box center [882, 296] width 290 height 259
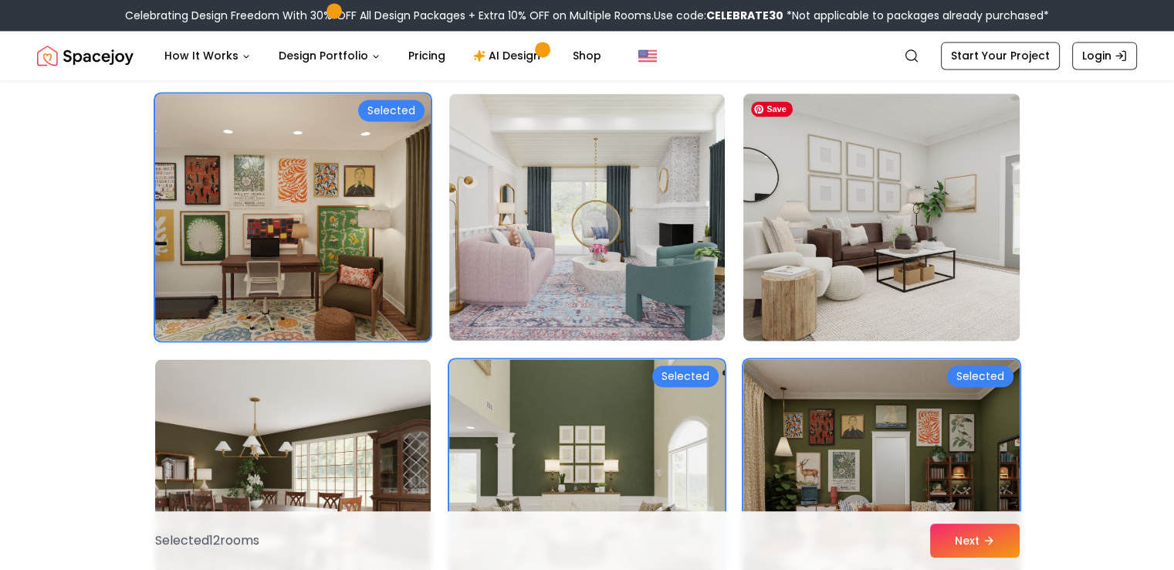
scroll to position [2394, 0]
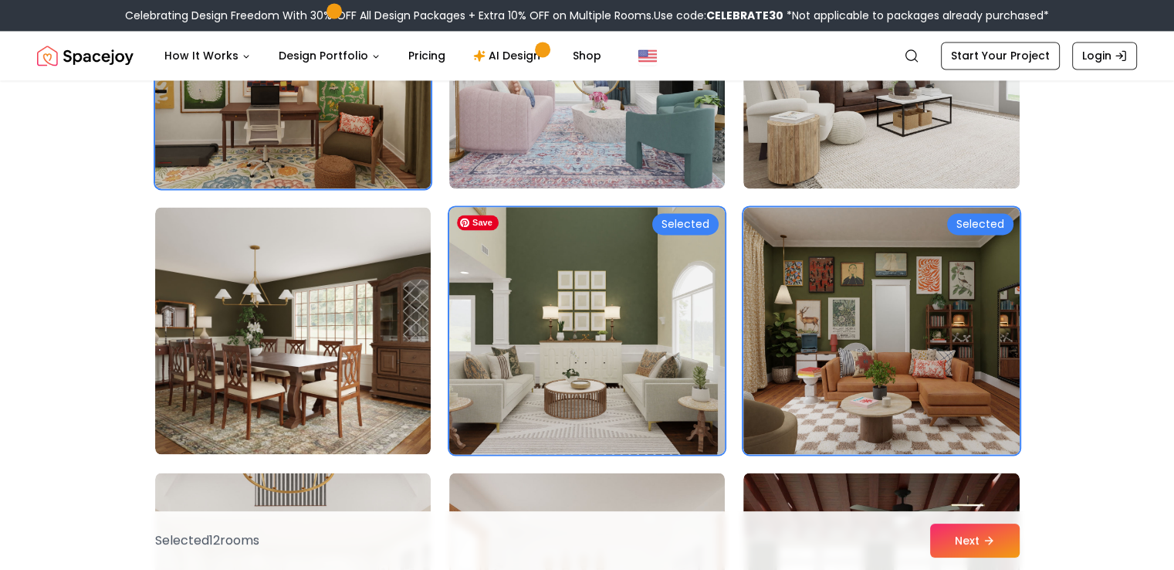
click at [588, 328] on img at bounding box center [587, 330] width 290 height 259
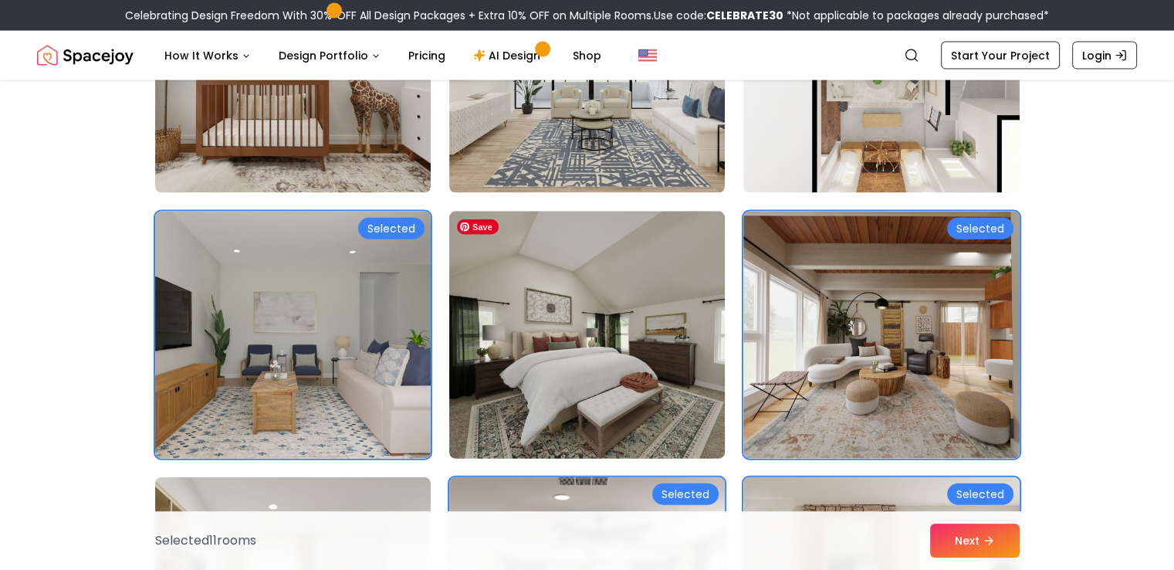
scroll to position [3475, 0]
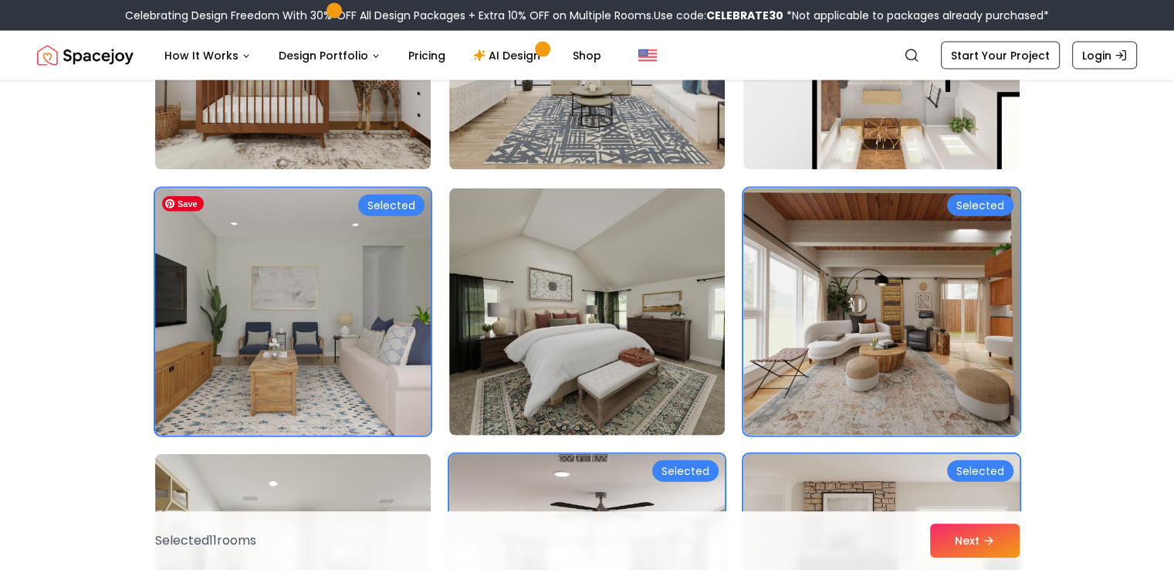
click at [304, 239] on img at bounding box center [293, 311] width 290 height 259
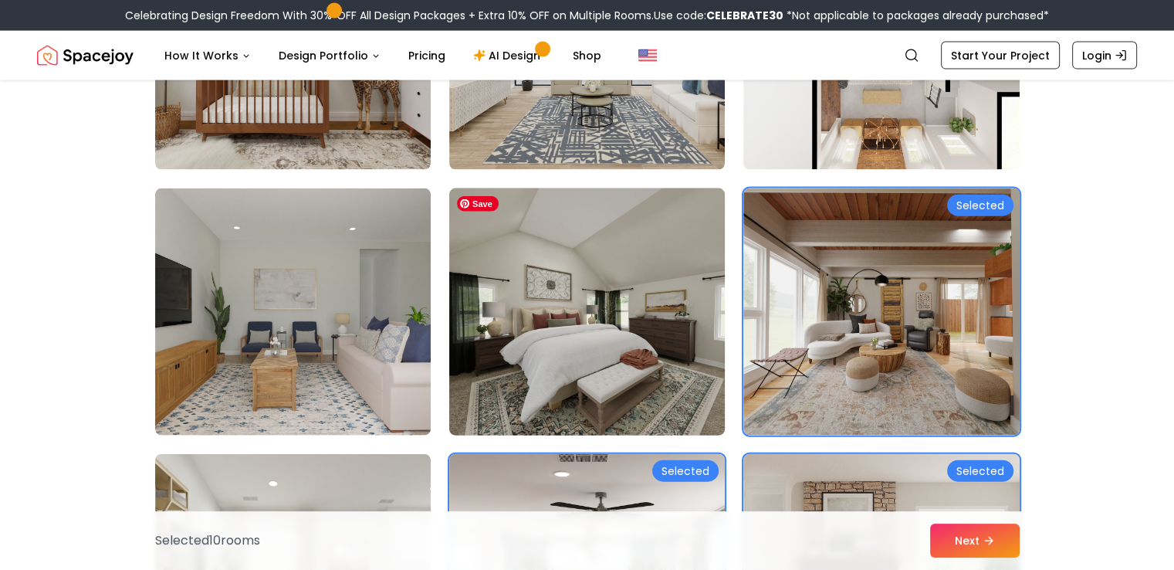
drag, startPoint x: 578, startPoint y: 302, endPoint x: 605, endPoint y: 299, distance: 26.4
click at [578, 301] on img at bounding box center [587, 311] width 290 height 259
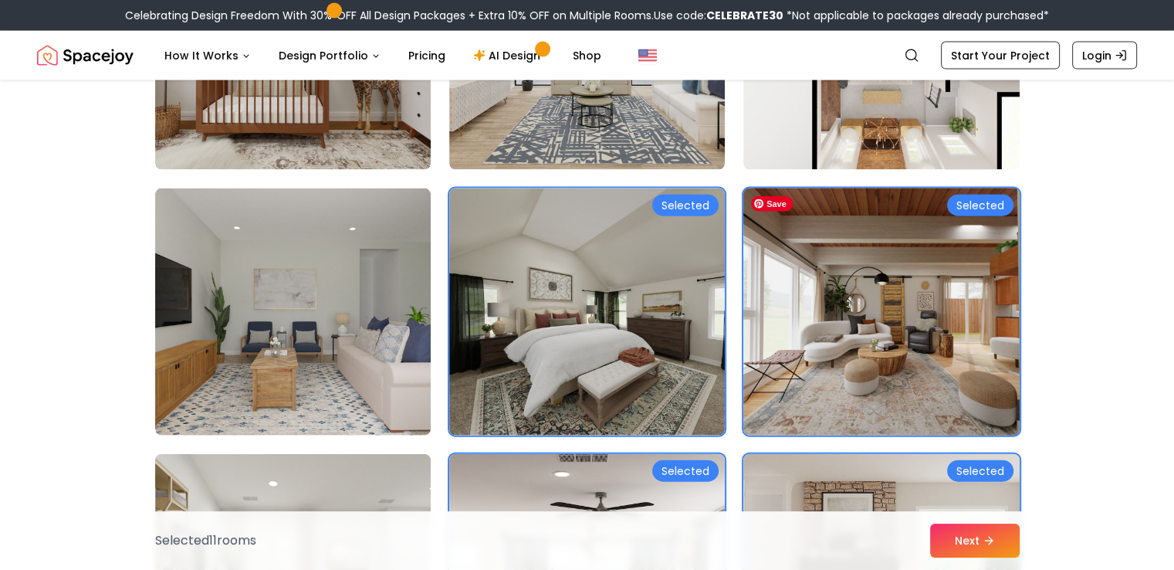
click at [821, 282] on img at bounding box center [882, 311] width 290 height 259
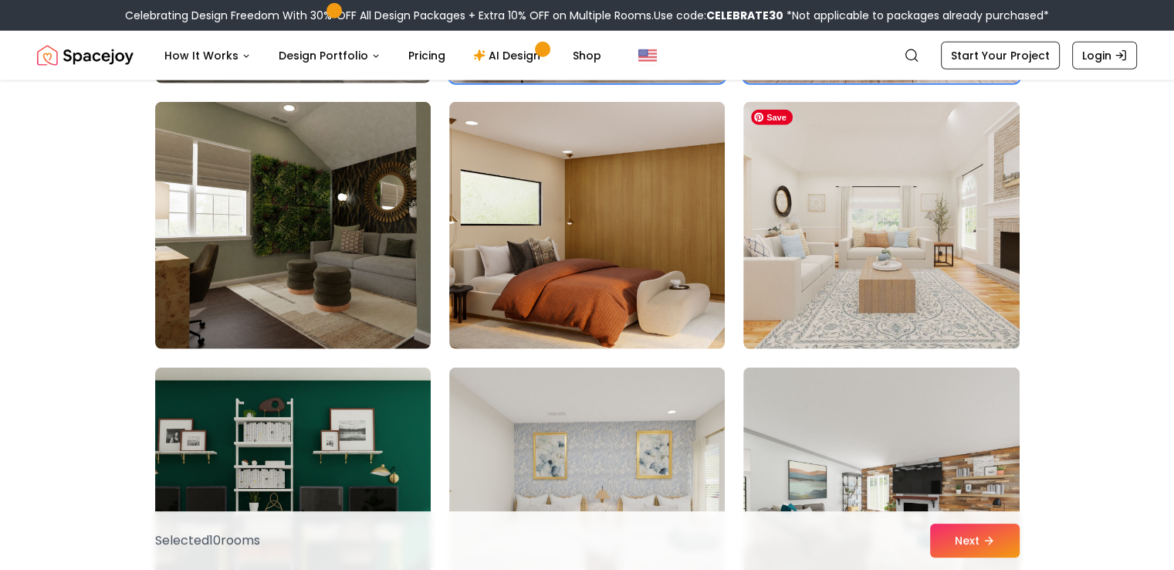
scroll to position [4247, 0]
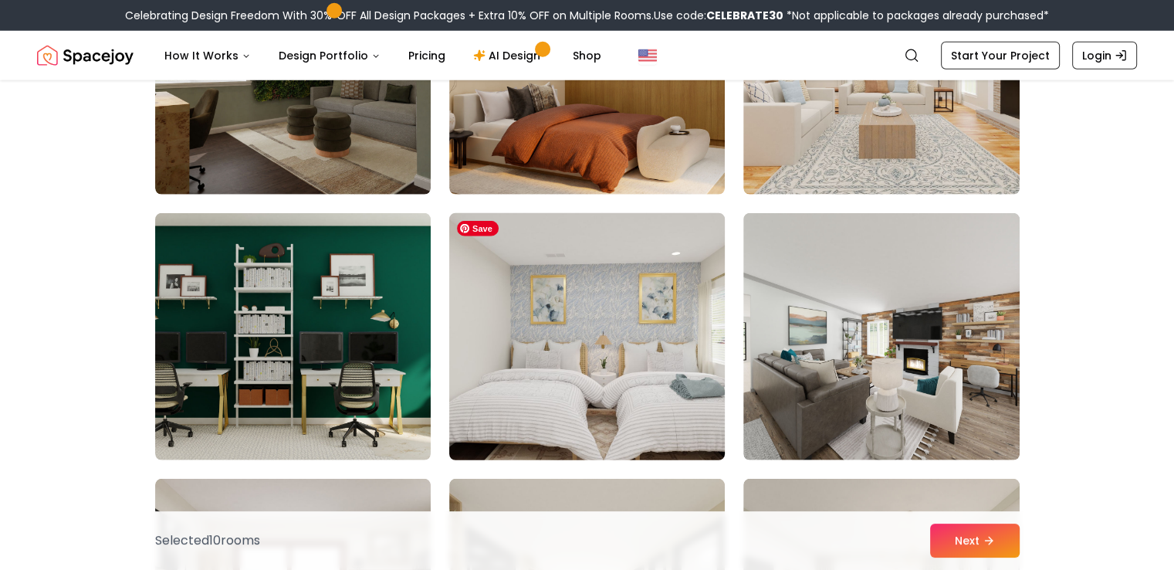
click at [615, 342] on img at bounding box center [587, 336] width 290 height 259
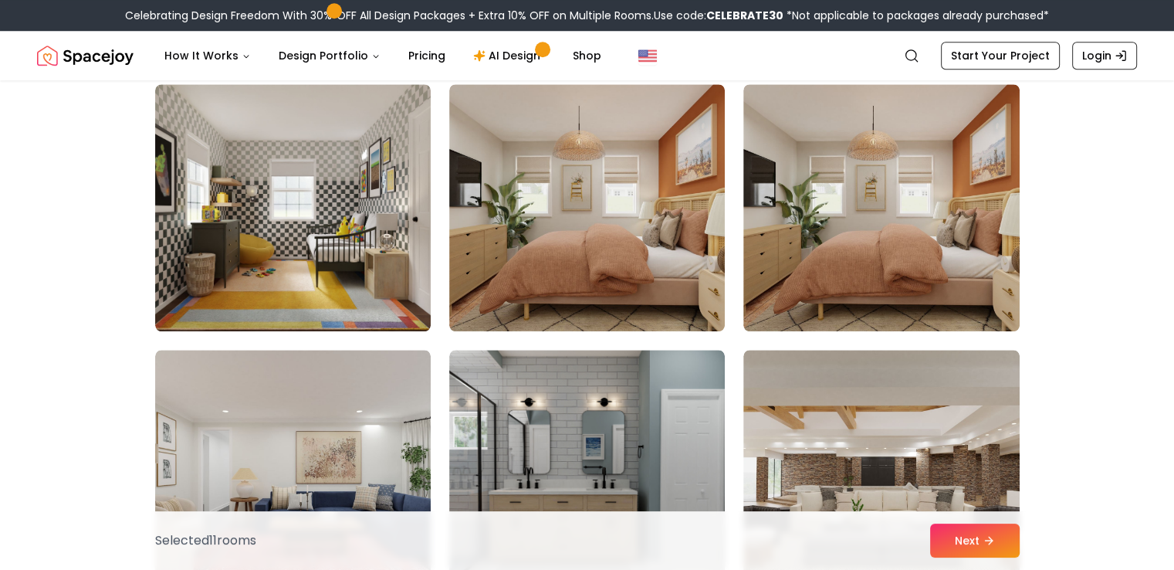
scroll to position [7413, 0]
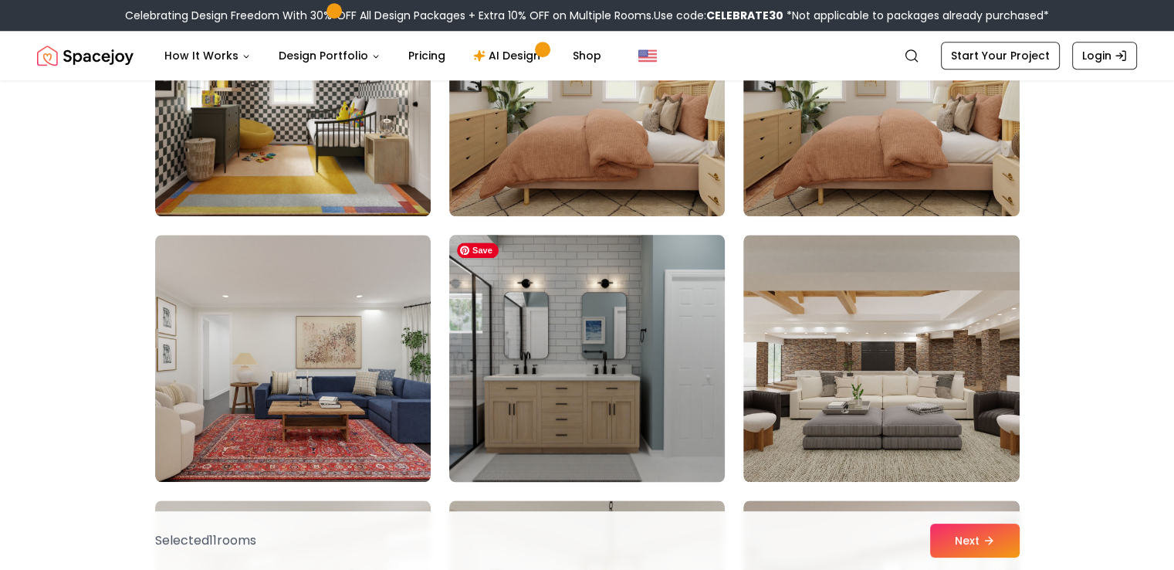
click at [612, 343] on img at bounding box center [587, 358] width 290 height 259
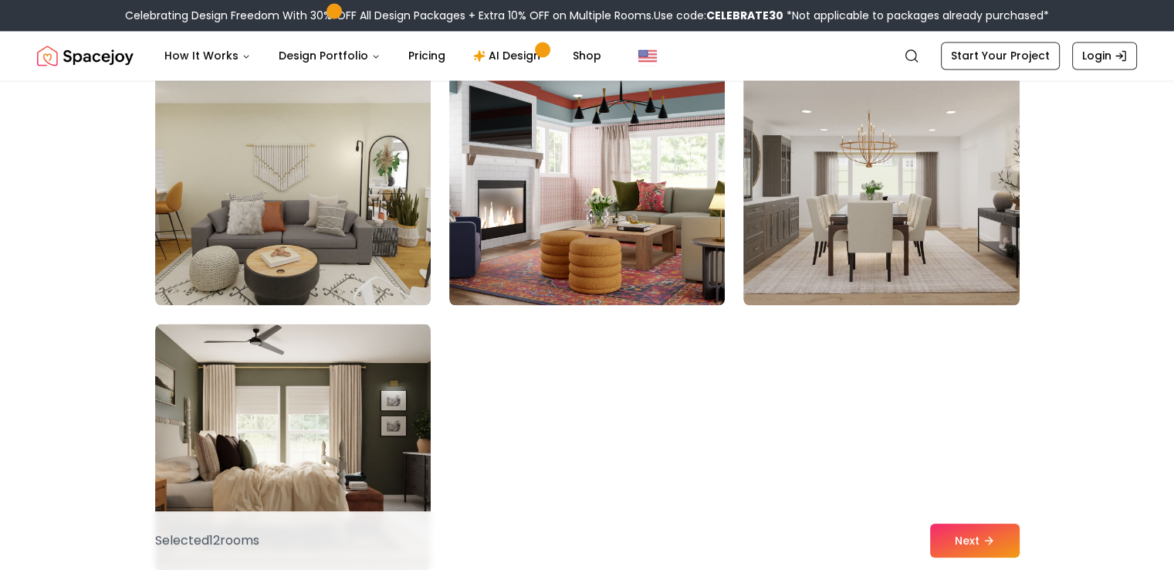
scroll to position [8571, 0]
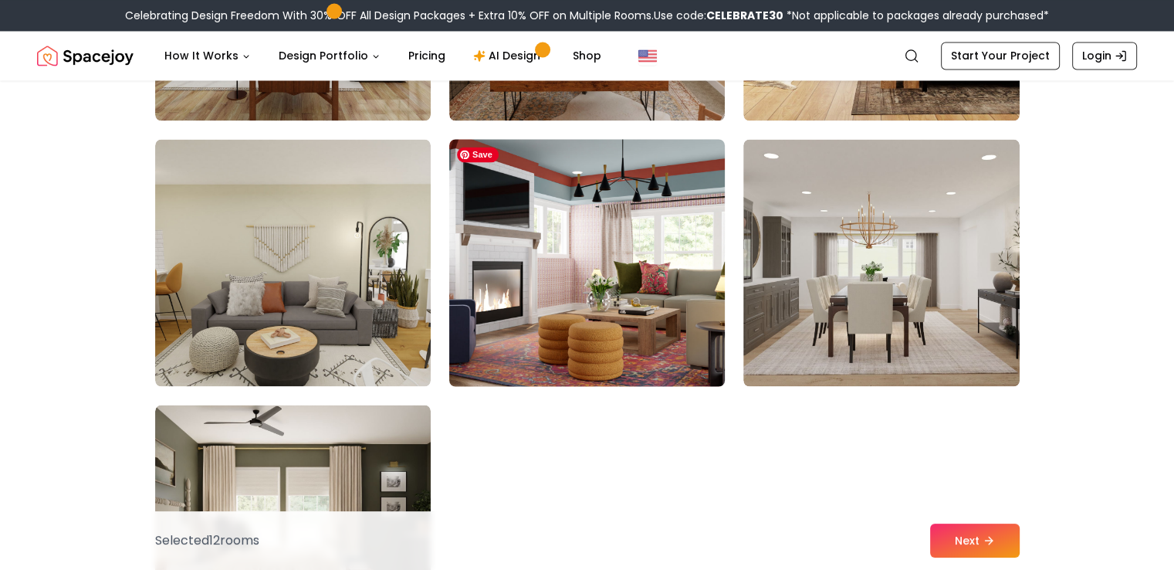
click at [618, 257] on img at bounding box center [587, 262] width 290 height 259
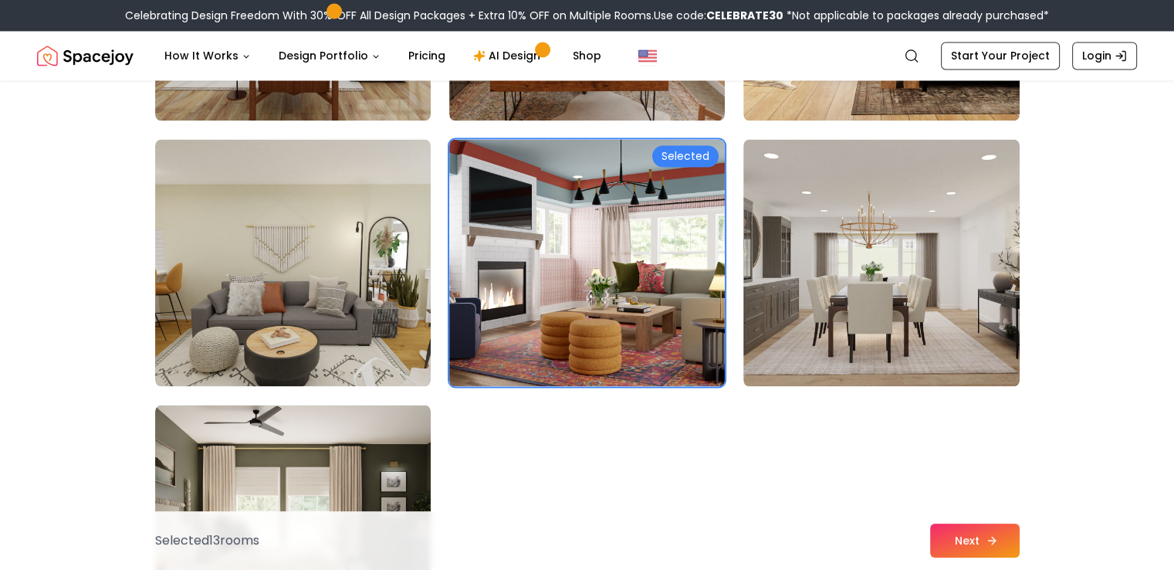
click at [977, 545] on button "Next" at bounding box center [975, 541] width 90 height 34
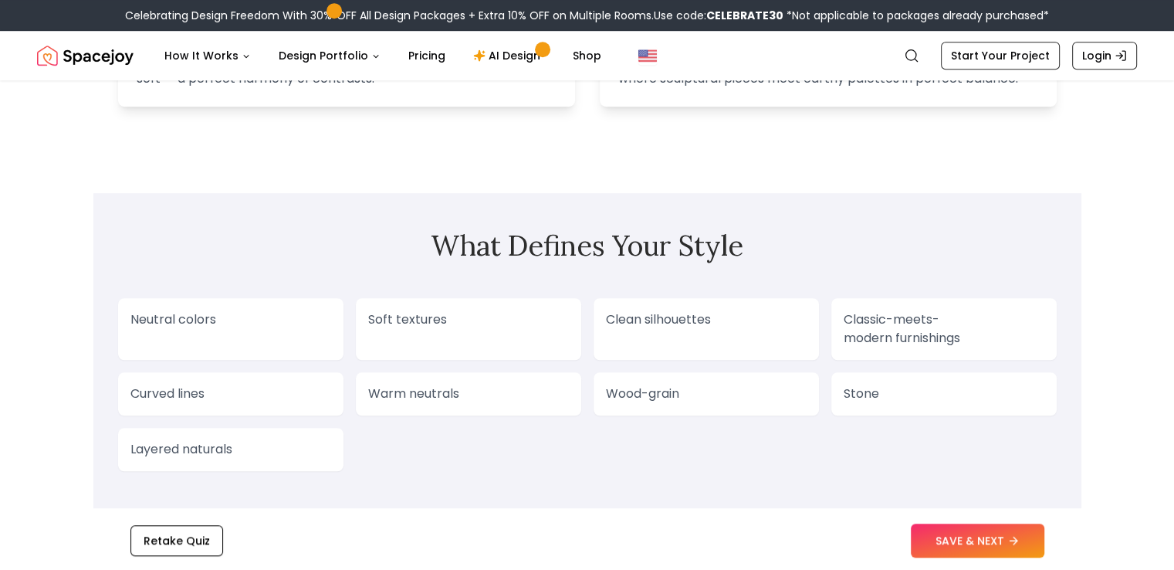
scroll to position [1158, 0]
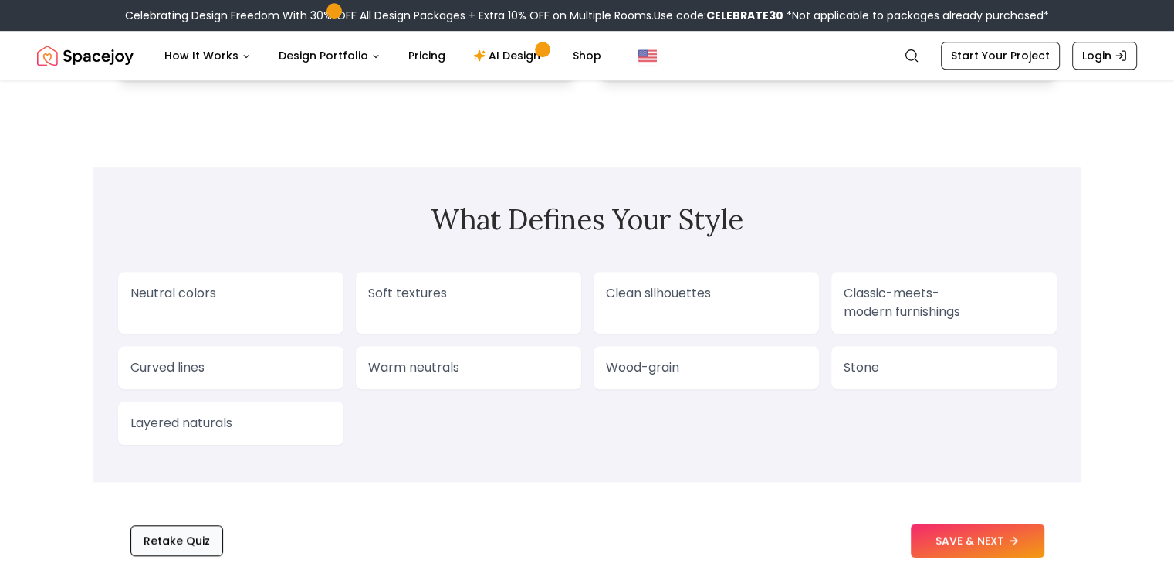
click at [168, 551] on button "Retake Quiz" at bounding box center [176, 540] width 93 height 31
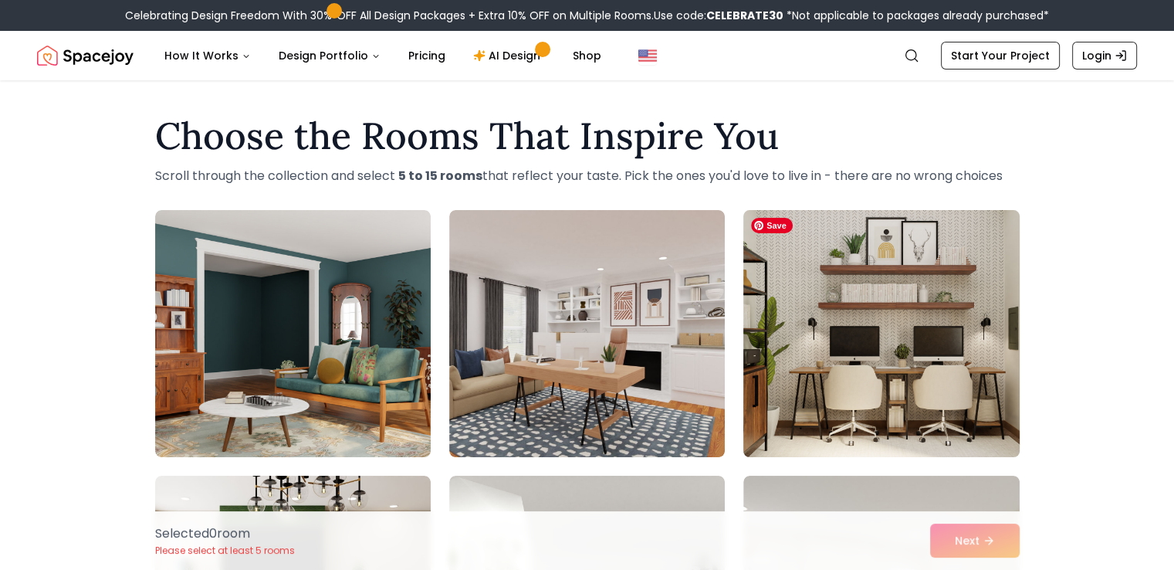
click at [866, 359] on img at bounding box center [882, 333] width 290 height 259
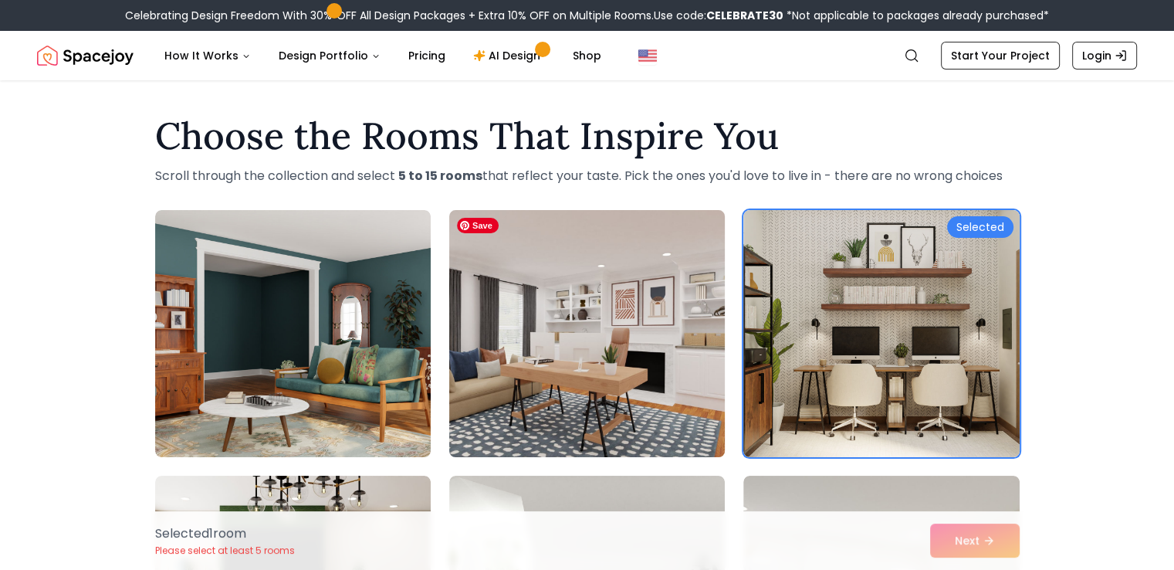
click at [625, 380] on img at bounding box center [587, 333] width 290 height 259
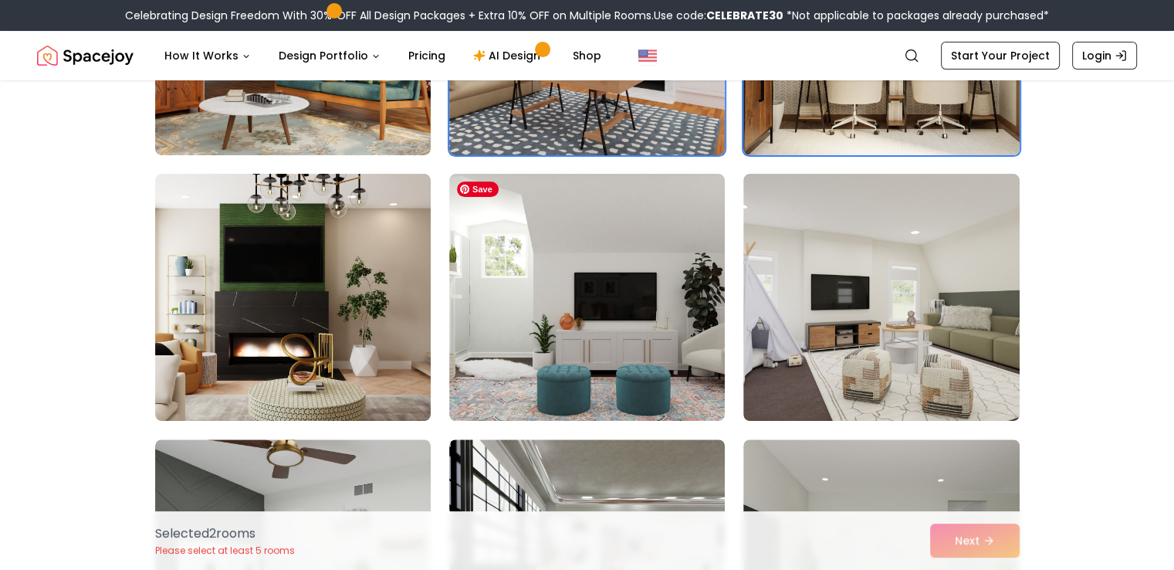
scroll to position [309, 0]
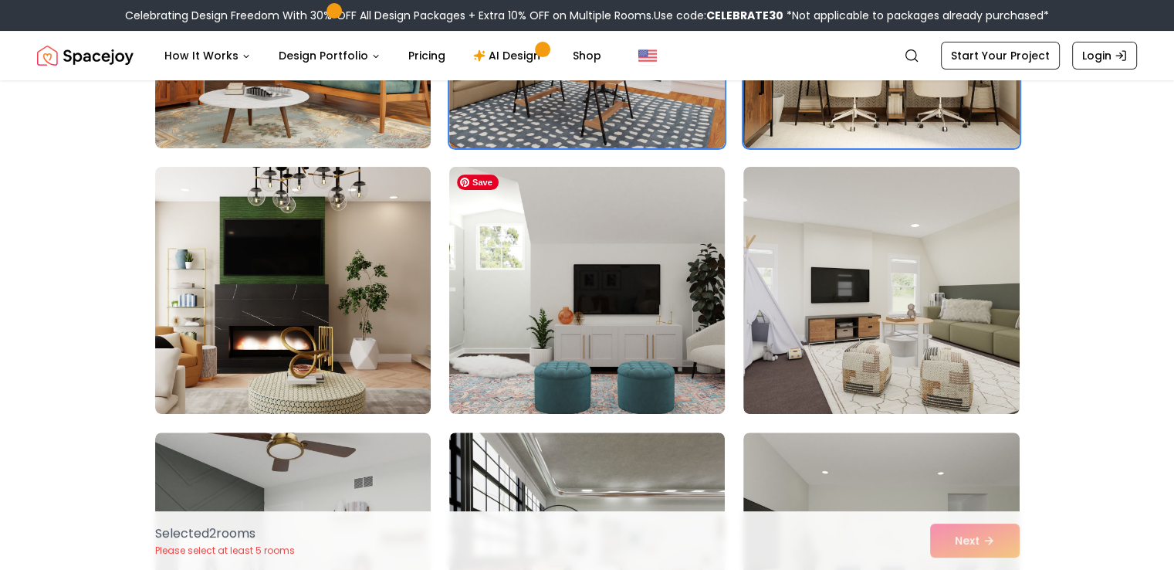
click at [605, 316] on img at bounding box center [587, 290] width 290 height 259
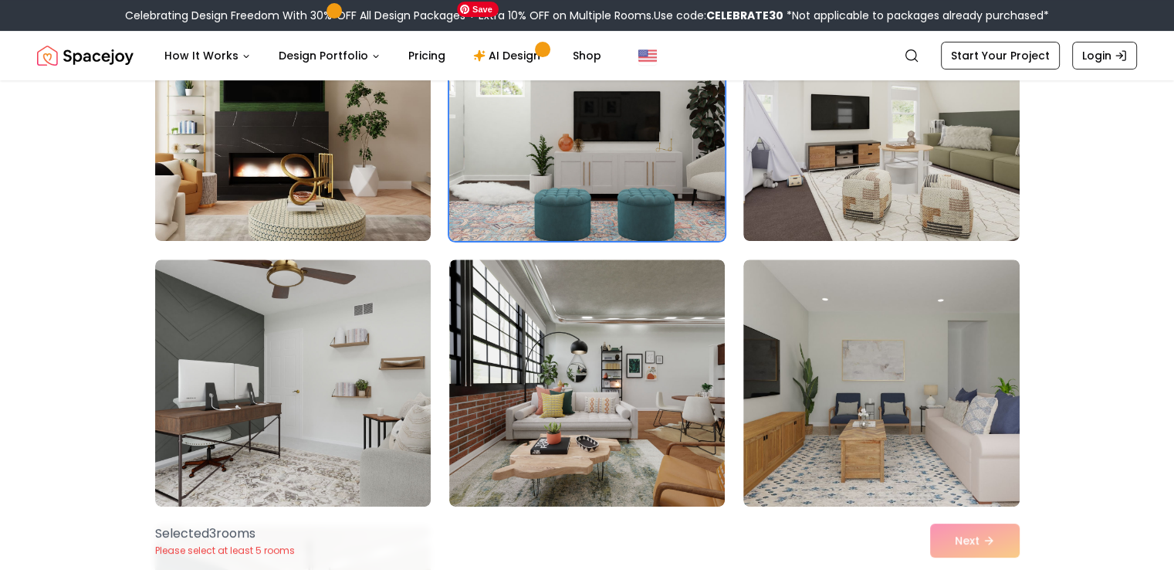
scroll to position [541, 0]
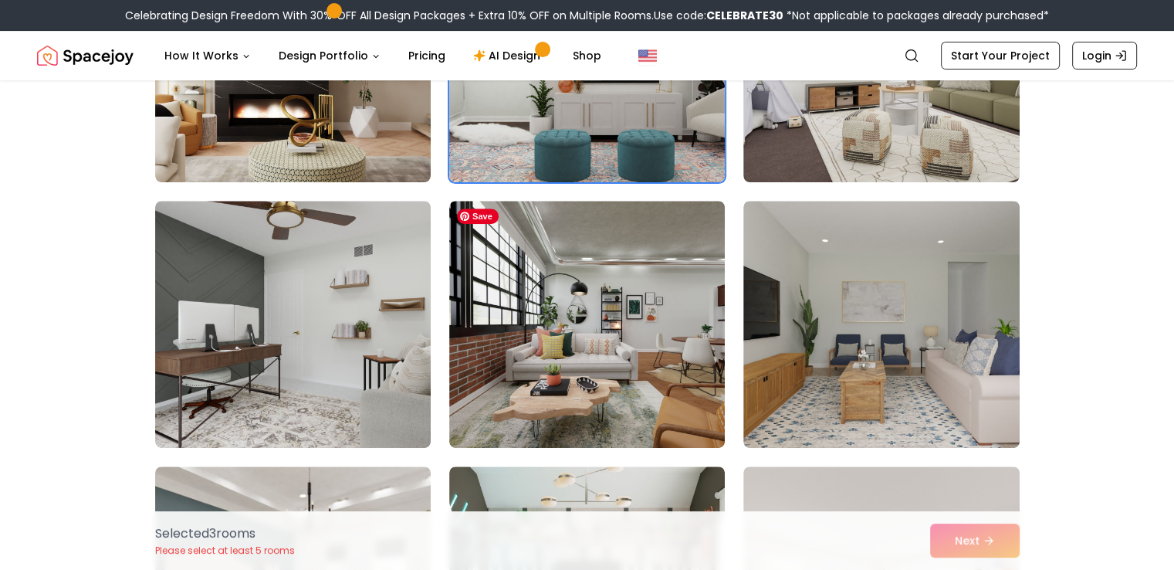
click at [605, 316] on img at bounding box center [587, 324] width 276 height 247
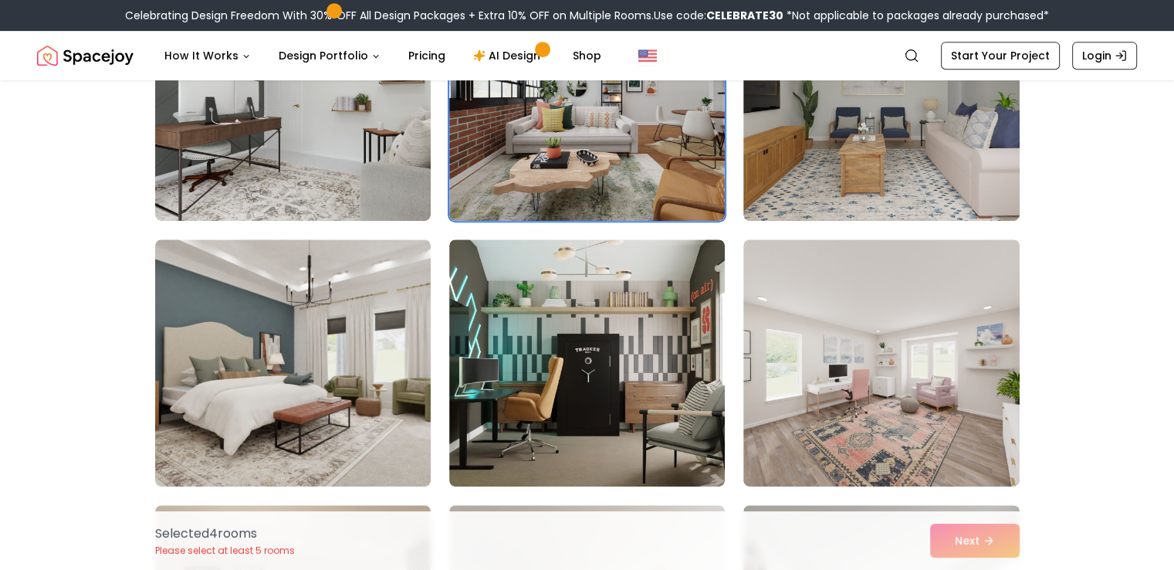
scroll to position [772, 0]
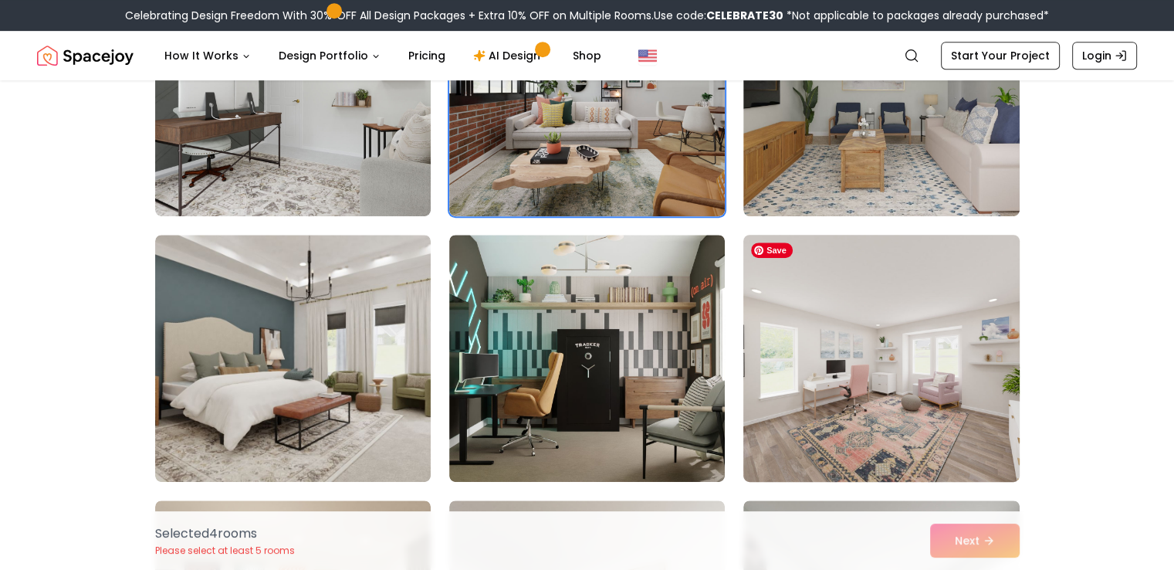
click at [944, 354] on img at bounding box center [882, 358] width 290 height 259
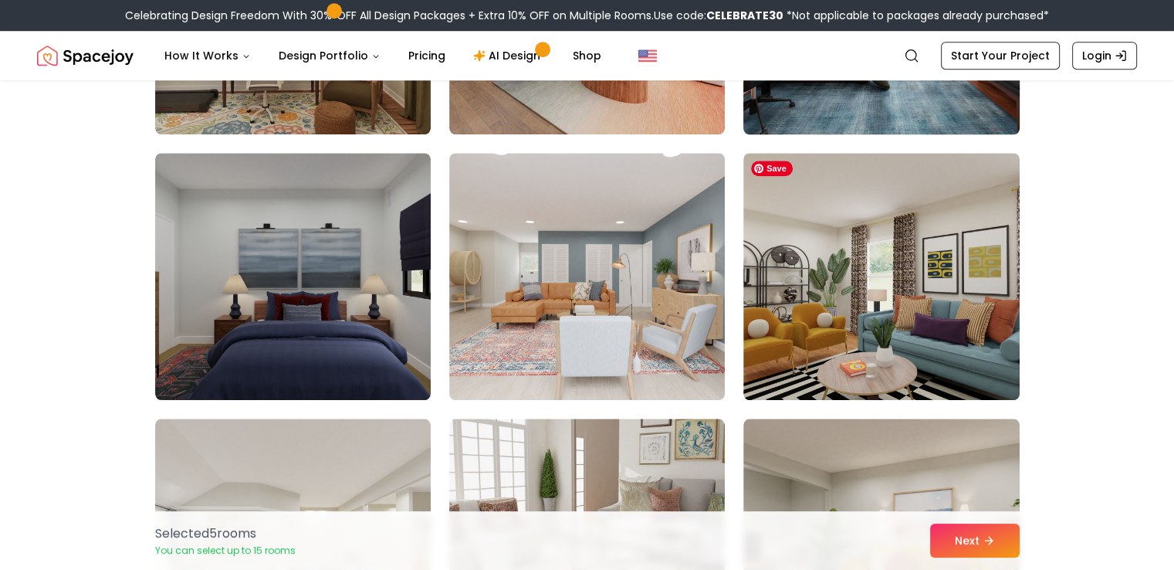
scroll to position [1390, 0]
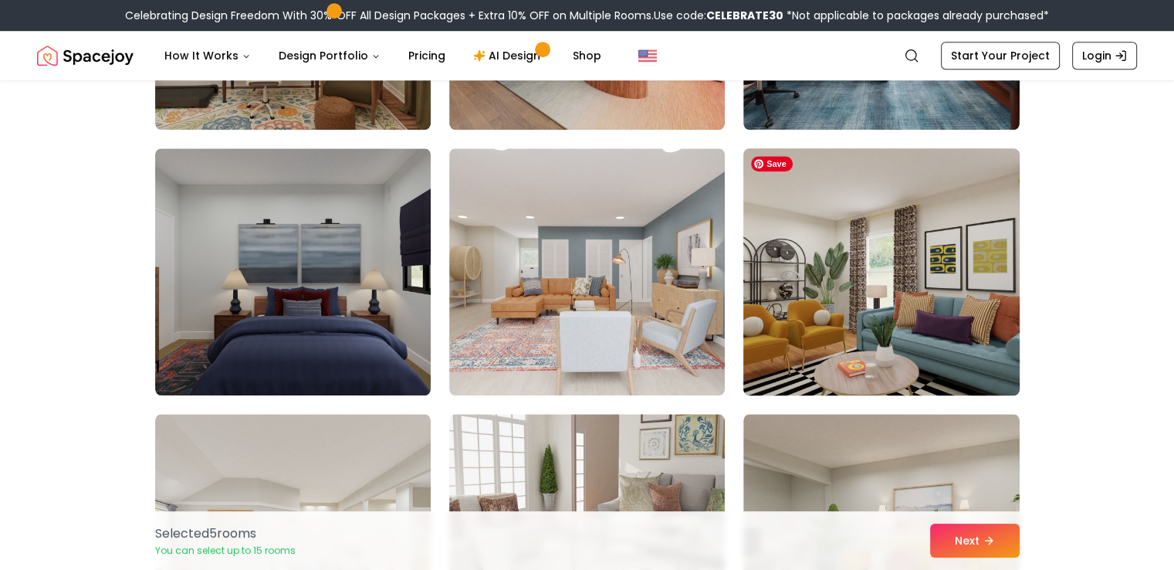
click at [850, 319] on img at bounding box center [882, 271] width 290 height 259
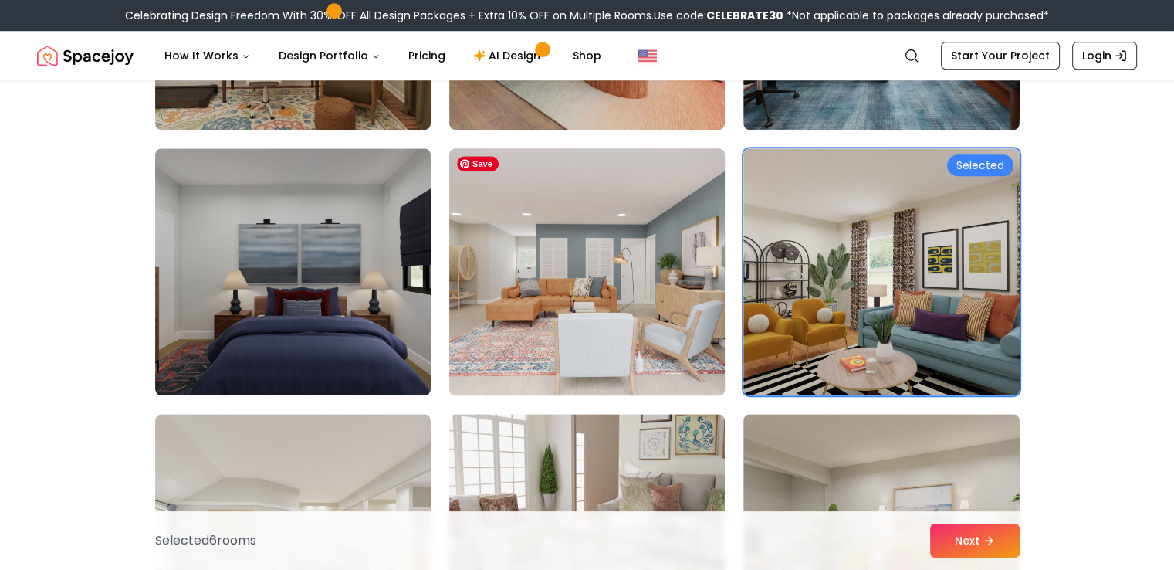
click at [635, 295] on img at bounding box center [587, 271] width 290 height 259
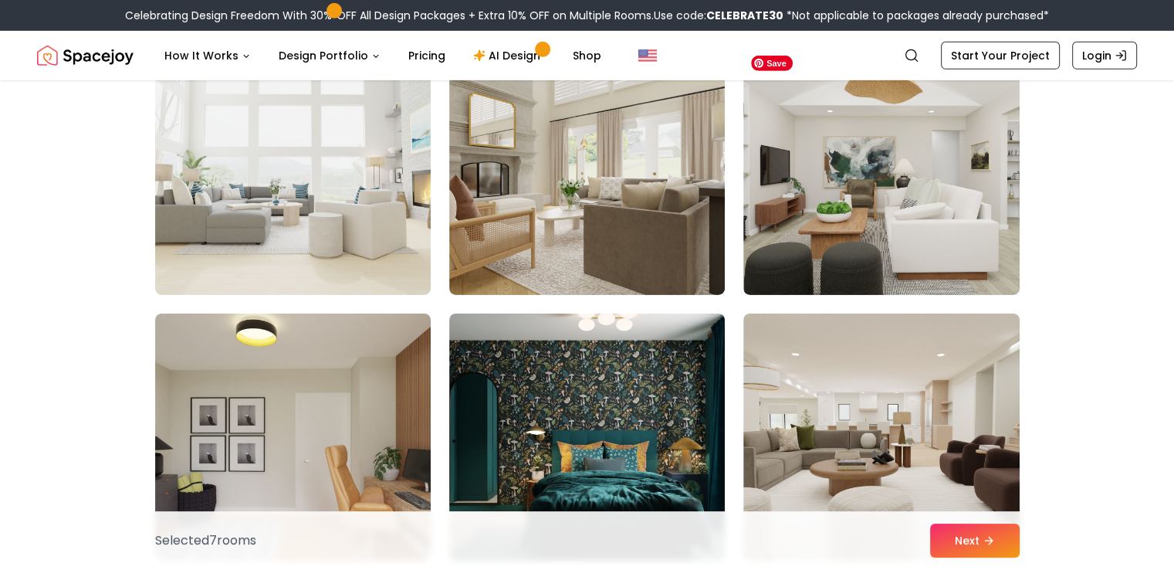
scroll to position [5019, 0]
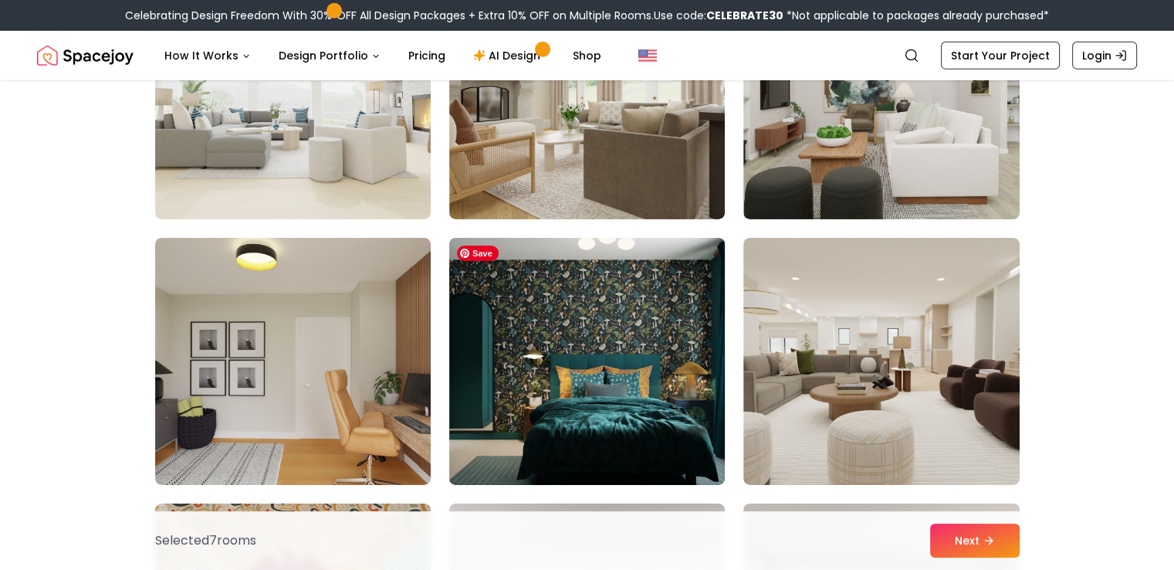
click at [652, 369] on img at bounding box center [587, 361] width 290 height 259
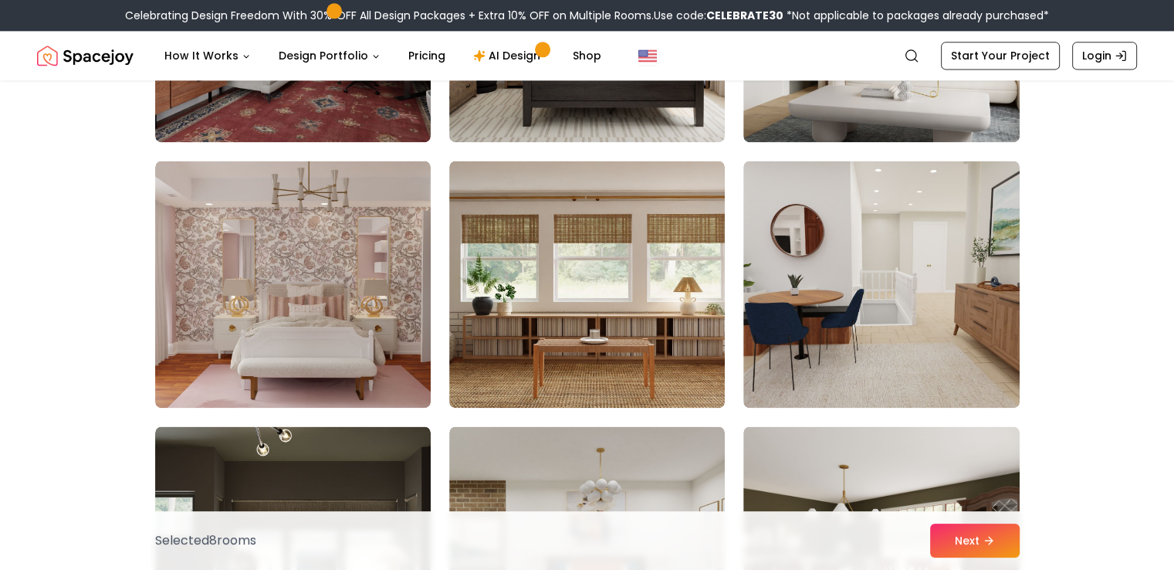
scroll to position [8030, 0]
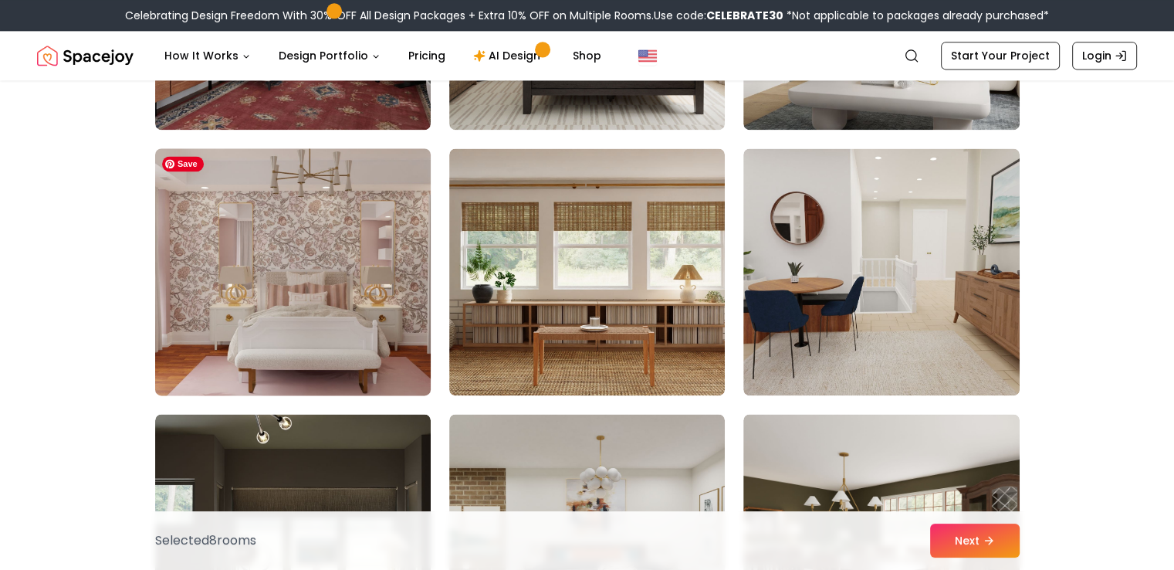
click at [303, 320] on img at bounding box center [293, 271] width 290 height 259
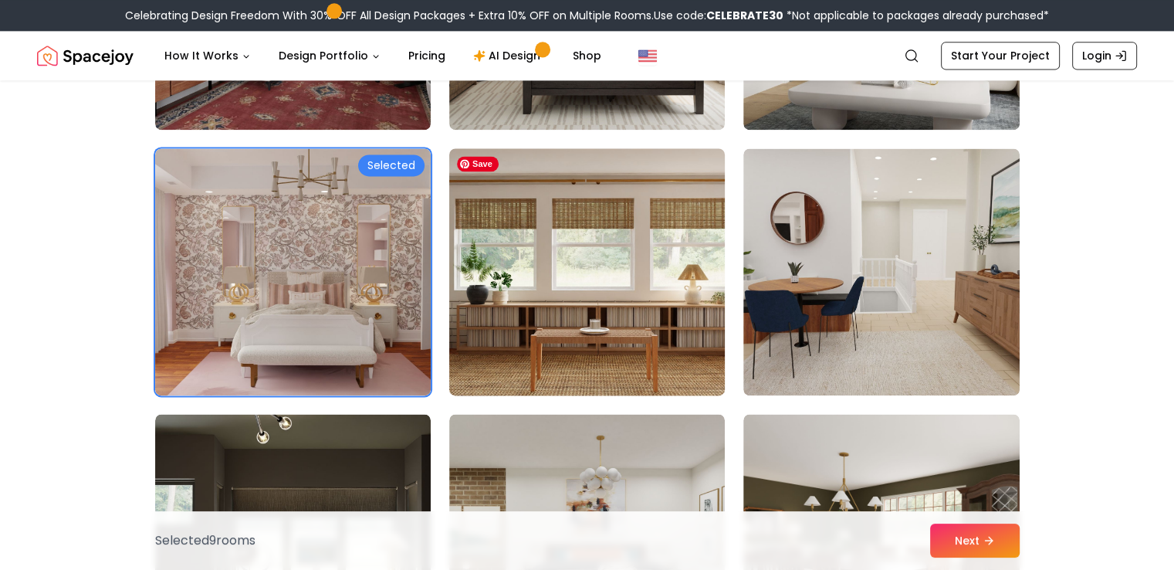
click at [590, 298] on img at bounding box center [587, 271] width 290 height 259
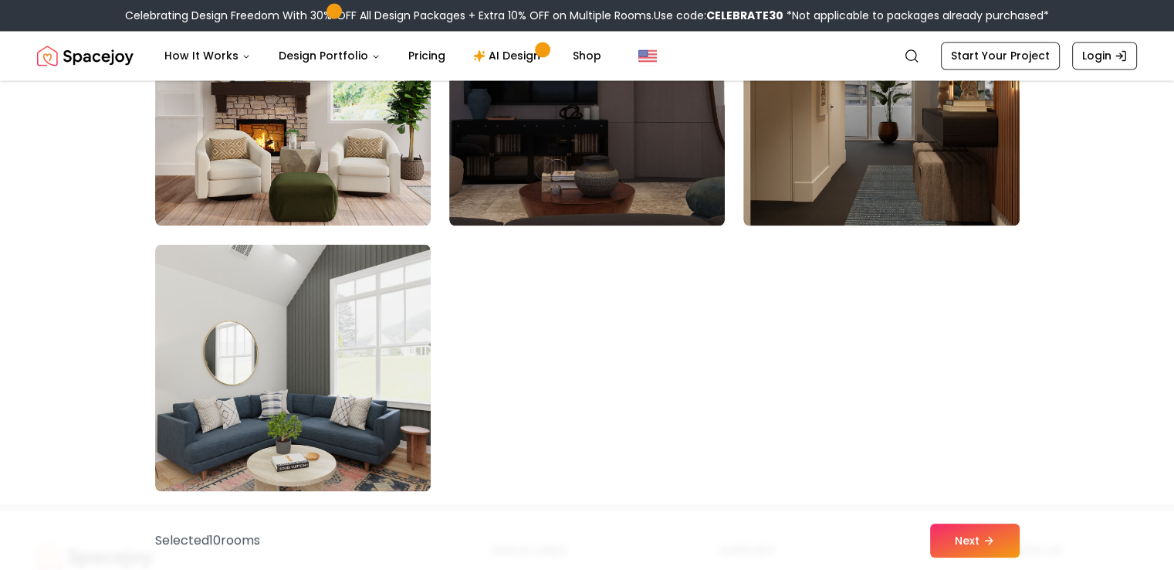
scroll to position [8803, 0]
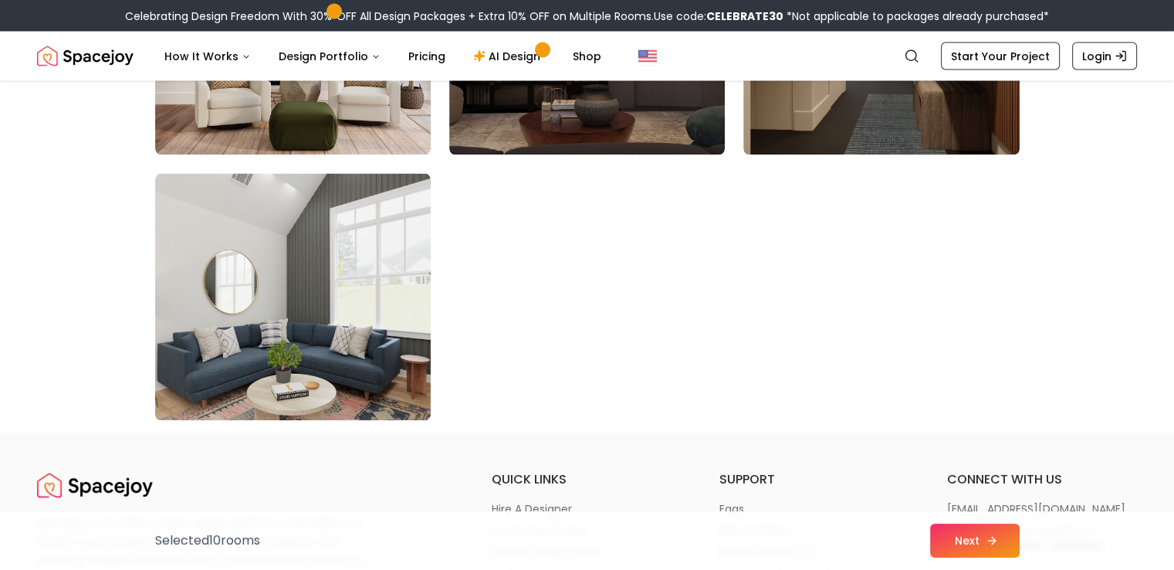
click at [972, 544] on button "Next" at bounding box center [975, 541] width 90 height 34
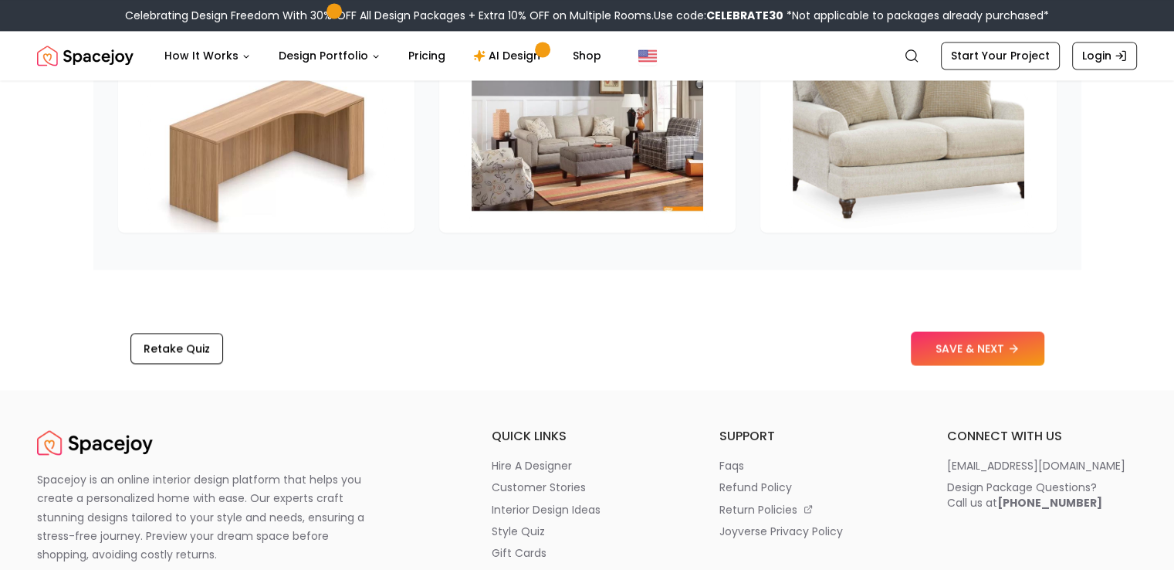
scroll to position [2316, 0]
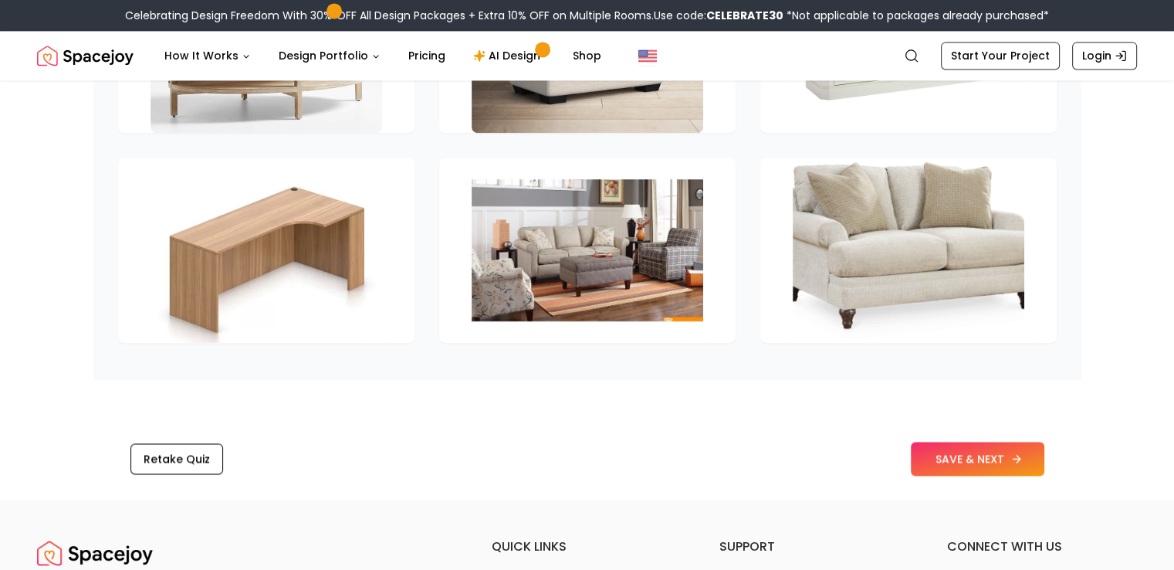
click at [985, 465] on button "SAVE & NEXT" at bounding box center [978, 459] width 134 height 34
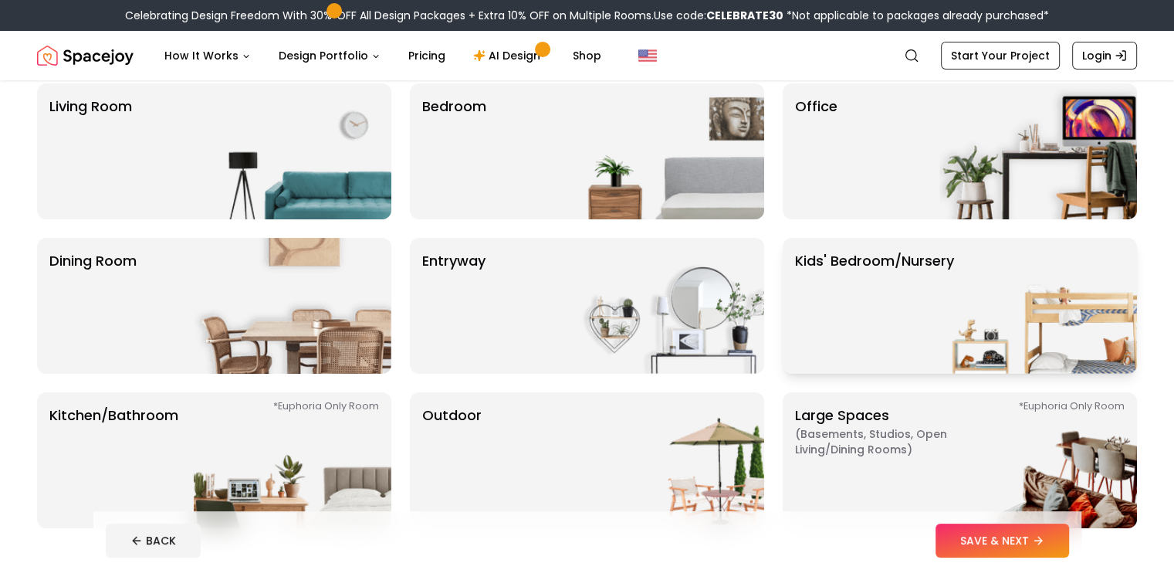
scroll to position [154, 0]
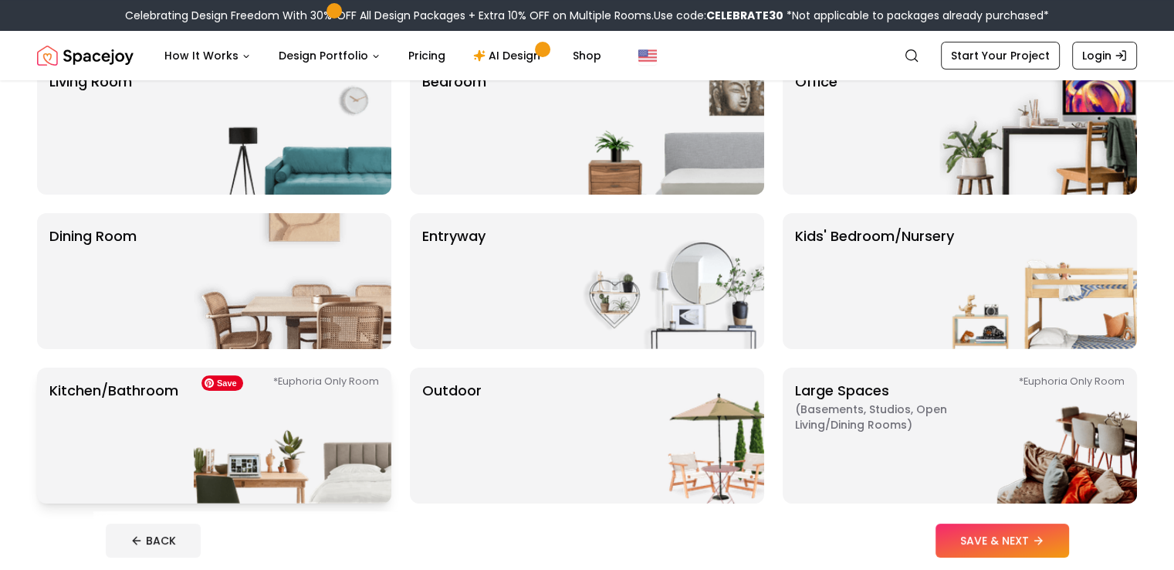
click at [269, 421] on img at bounding box center [293, 436] width 198 height 136
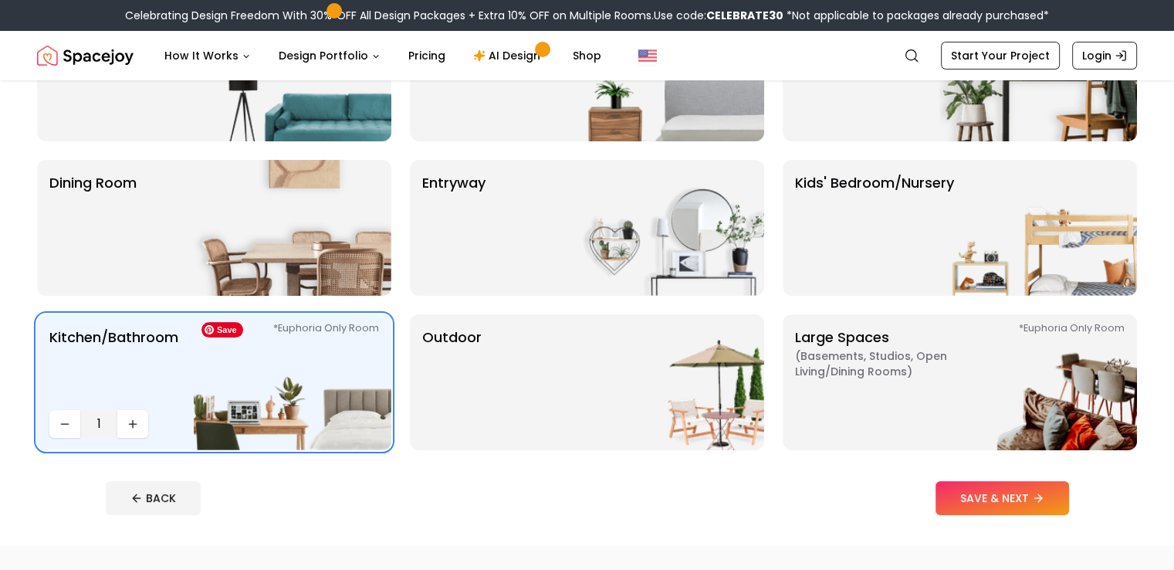
scroll to position [309, 0]
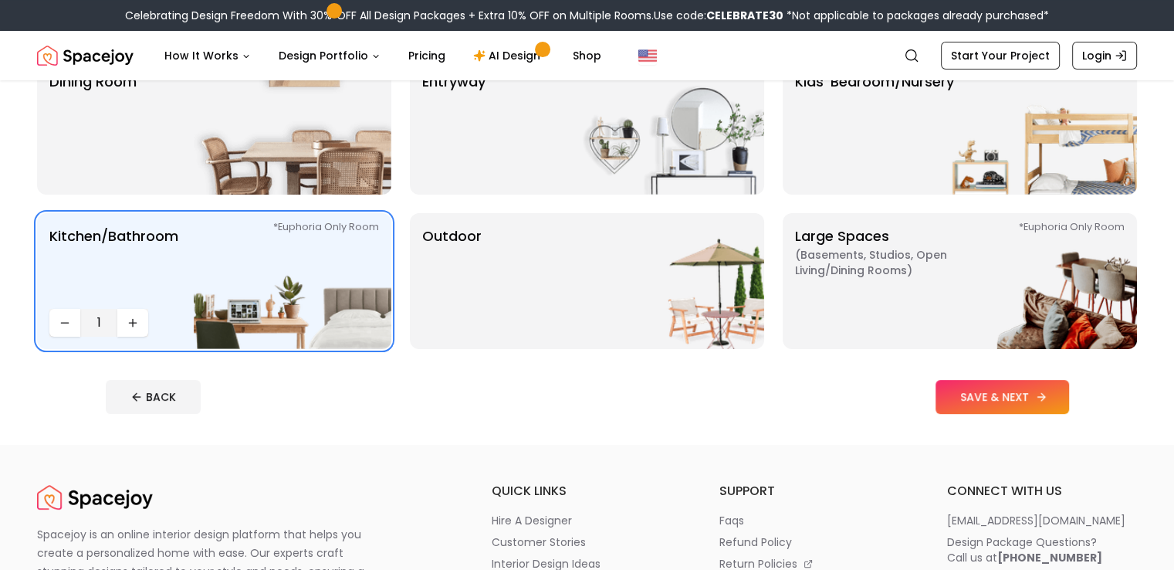
click at [1041, 402] on button "SAVE & NEXT" at bounding box center [1003, 397] width 134 height 34
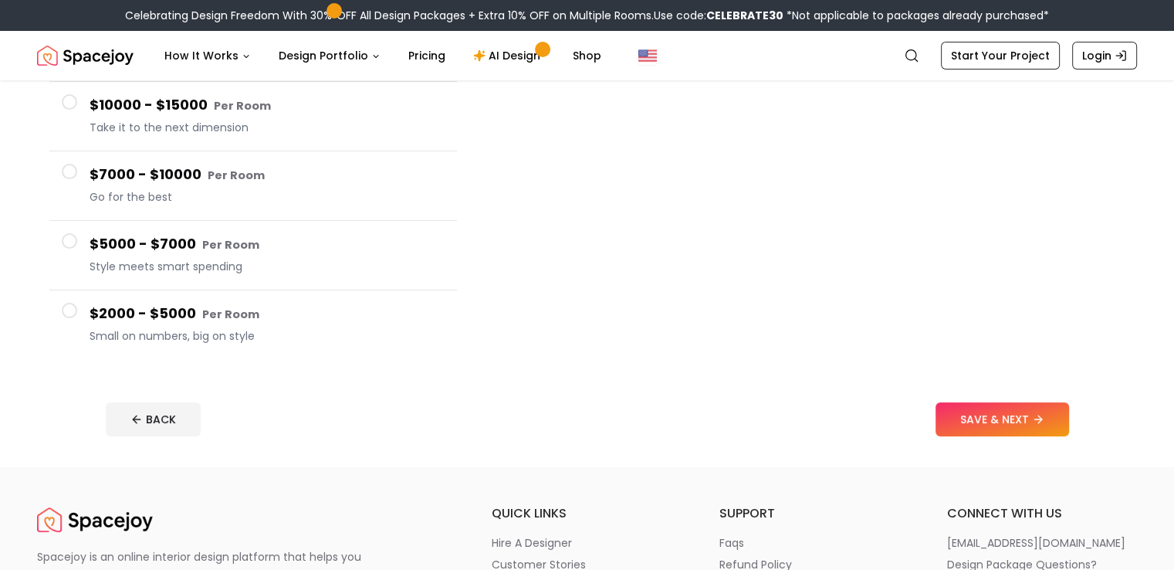
scroll to position [77, 0]
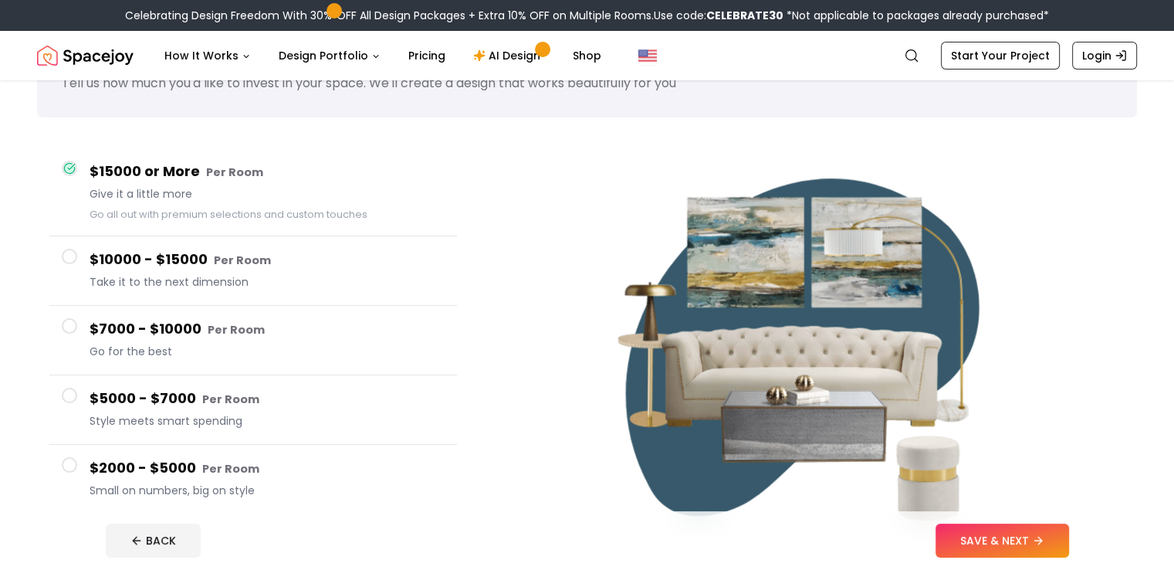
click at [68, 463] on span at bounding box center [69, 464] width 15 height 15
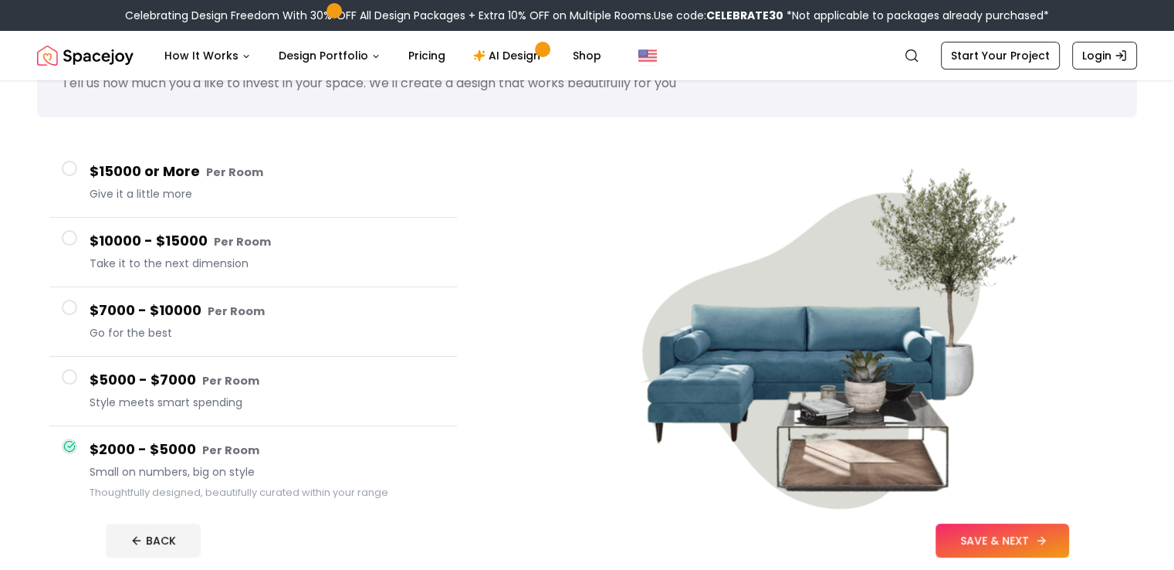
click at [1069, 538] on button "SAVE & NEXT" at bounding box center [1003, 541] width 134 height 34
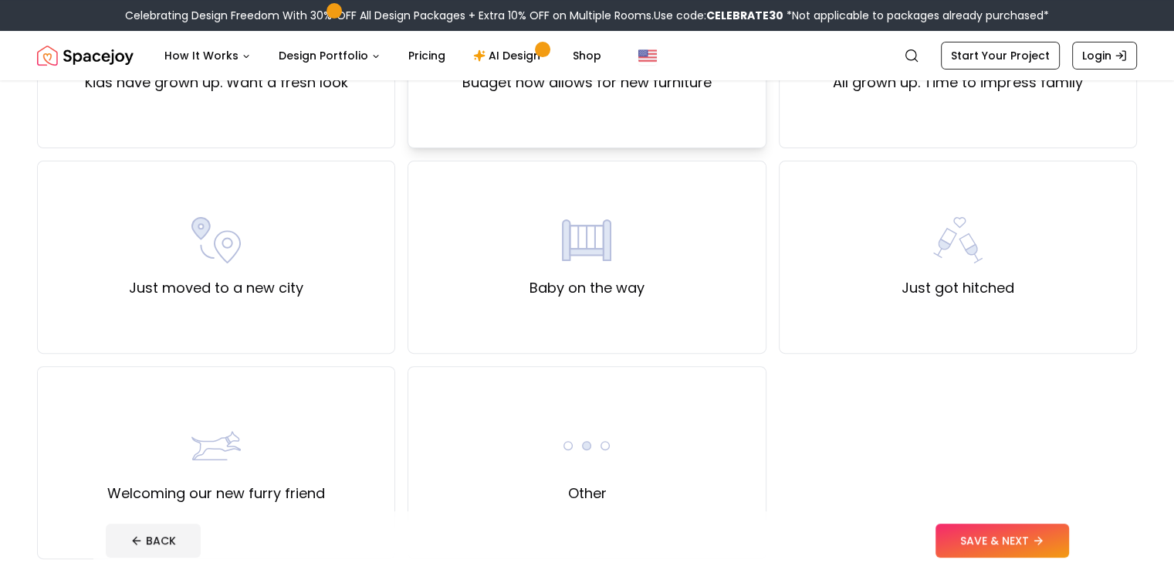
scroll to position [618, 0]
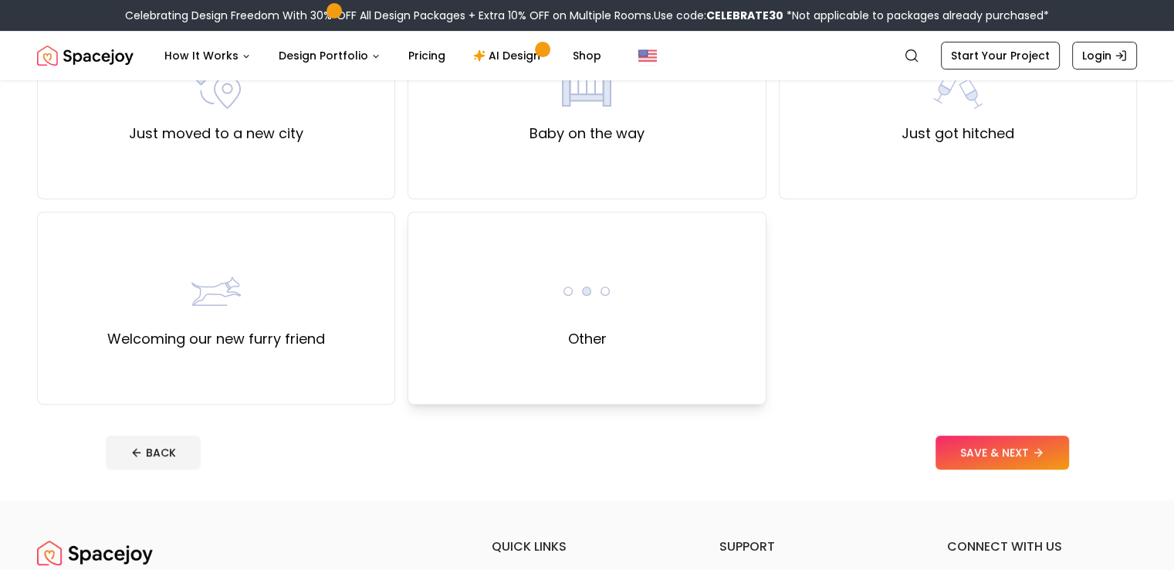
click at [667, 389] on div "Other" at bounding box center [587, 308] width 358 height 193
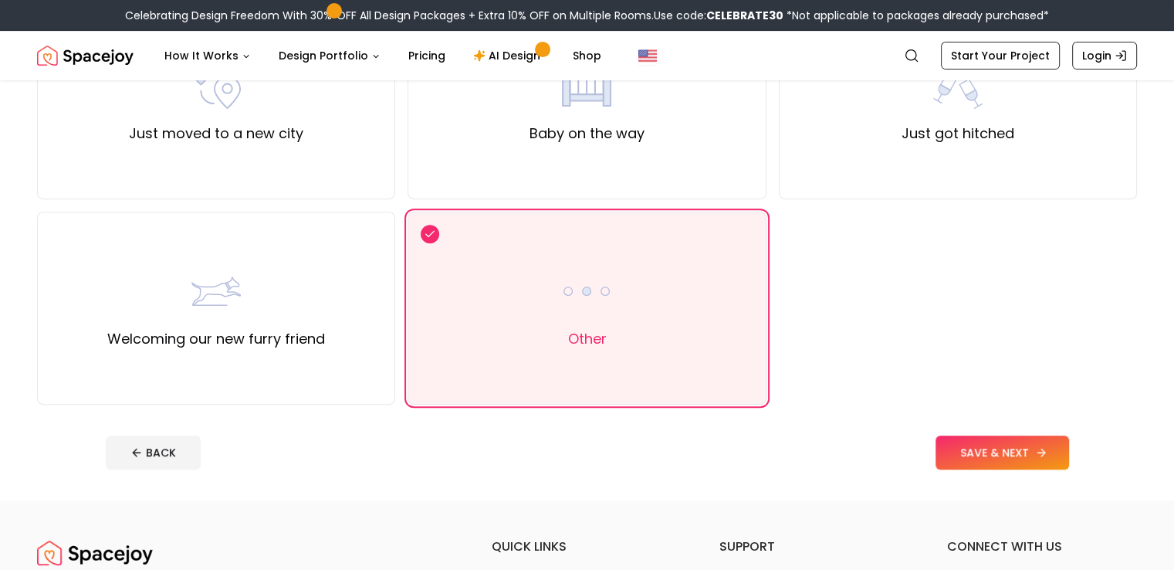
click at [1045, 449] on button "SAVE & NEXT" at bounding box center [1003, 452] width 134 height 34
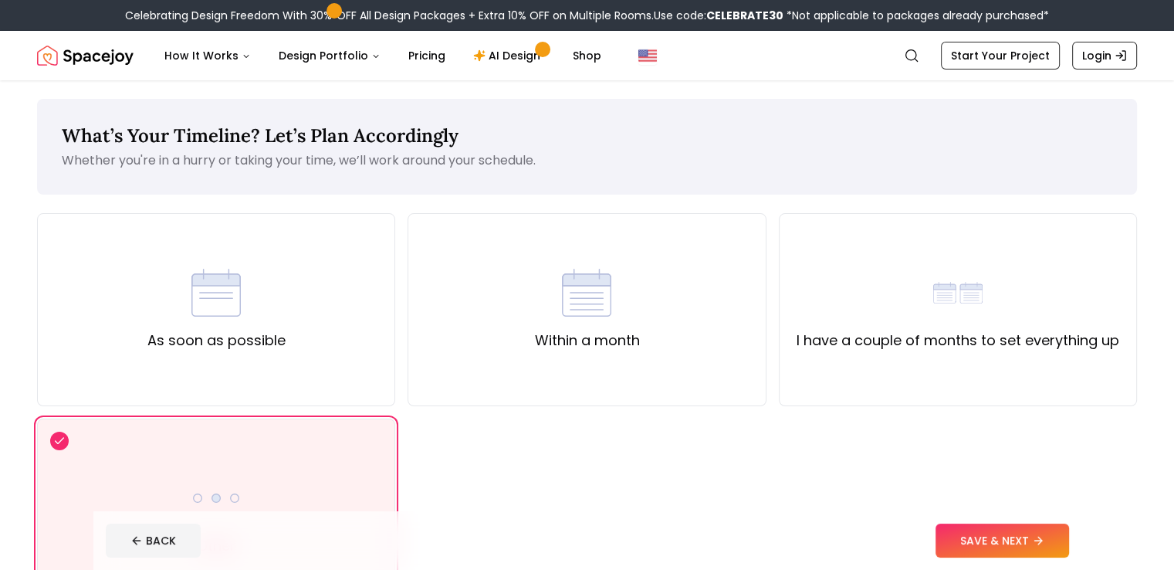
scroll to position [154, 0]
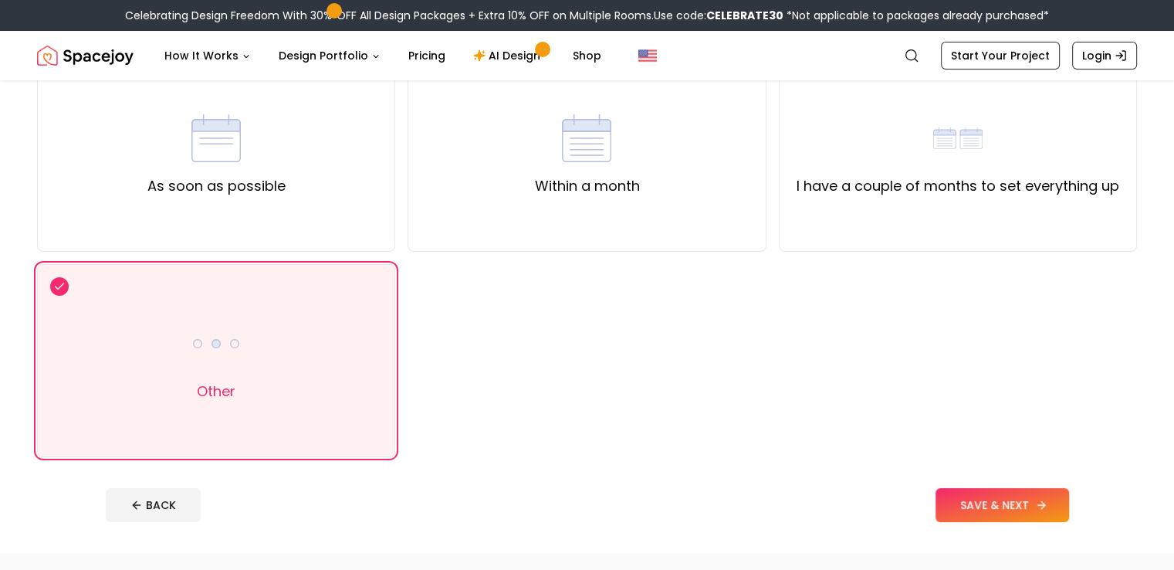
click at [1046, 501] on button "SAVE & NEXT" at bounding box center [1003, 505] width 134 height 34
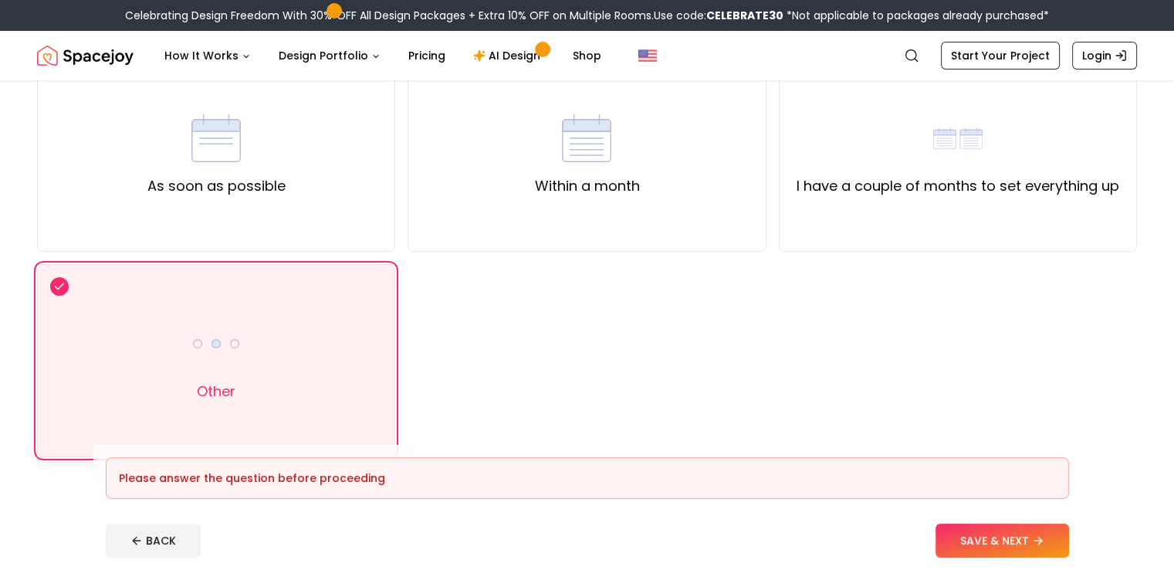
click at [340, 381] on div "Other" at bounding box center [216, 360] width 358 height 193
click at [1008, 534] on button "SAVE & NEXT" at bounding box center [1003, 541] width 134 height 34
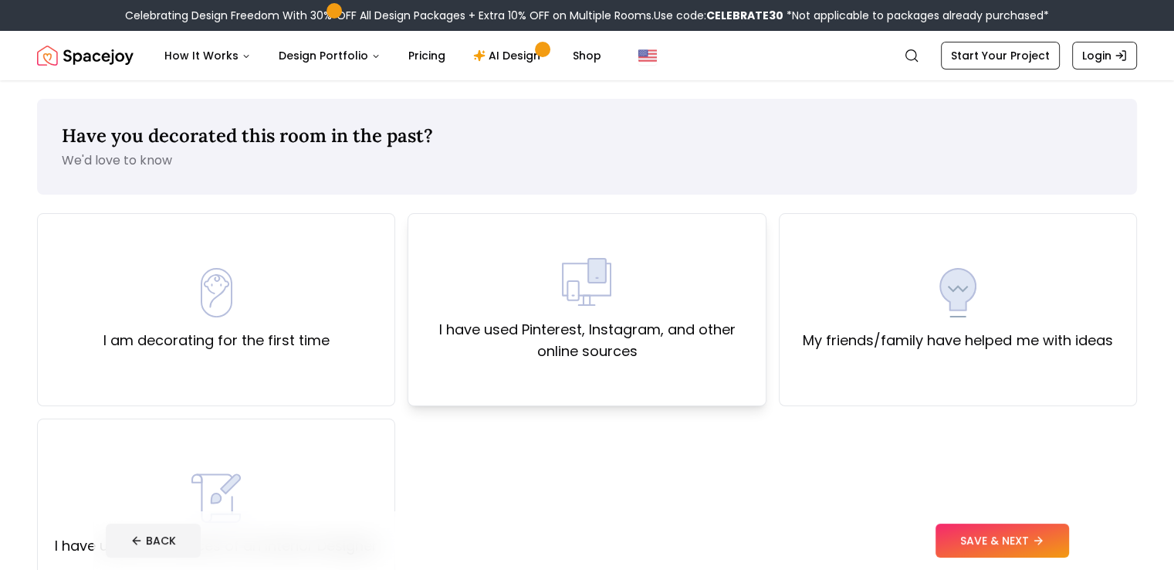
click at [651, 343] on label "I have used Pinterest, Instagram, and other online sources" at bounding box center [587, 340] width 332 height 43
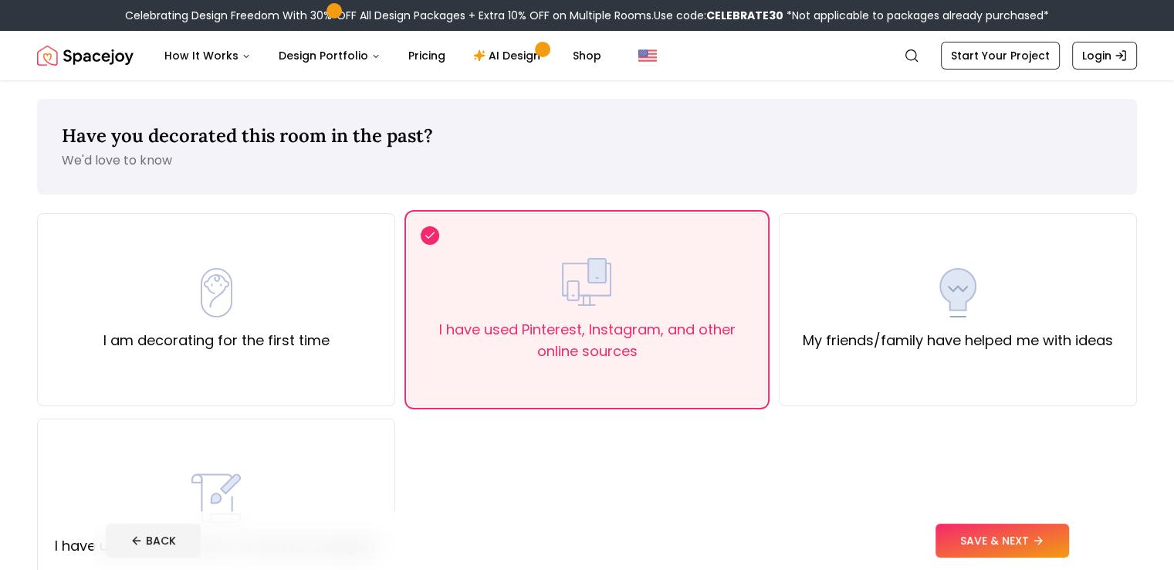
click at [1031, 541] on button "SAVE & NEXT" at bounding box center [1003, 541] width 134 height 34
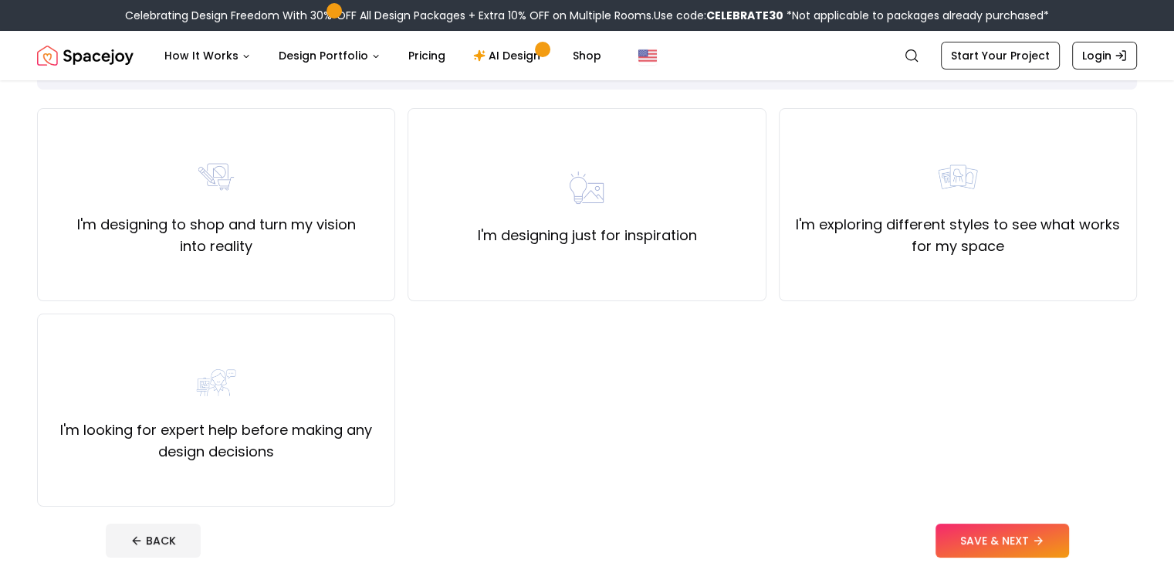
scroll to position [154, 0]
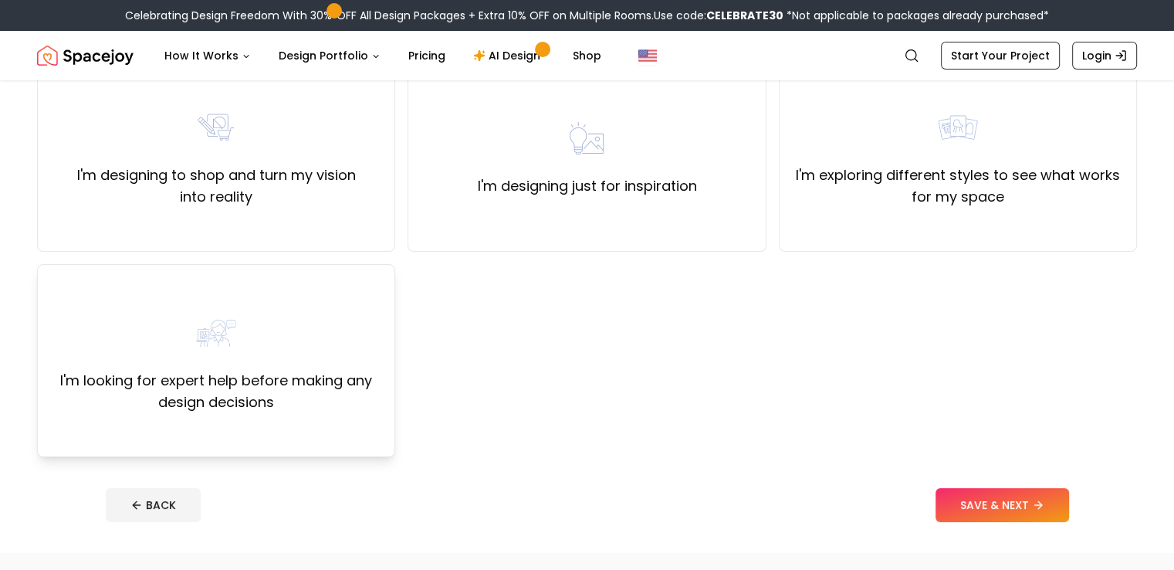
click at [335, 388] on label "I'm looking for expert help before making any design decisions" at bounding box center [216, 391] width 332 height 43
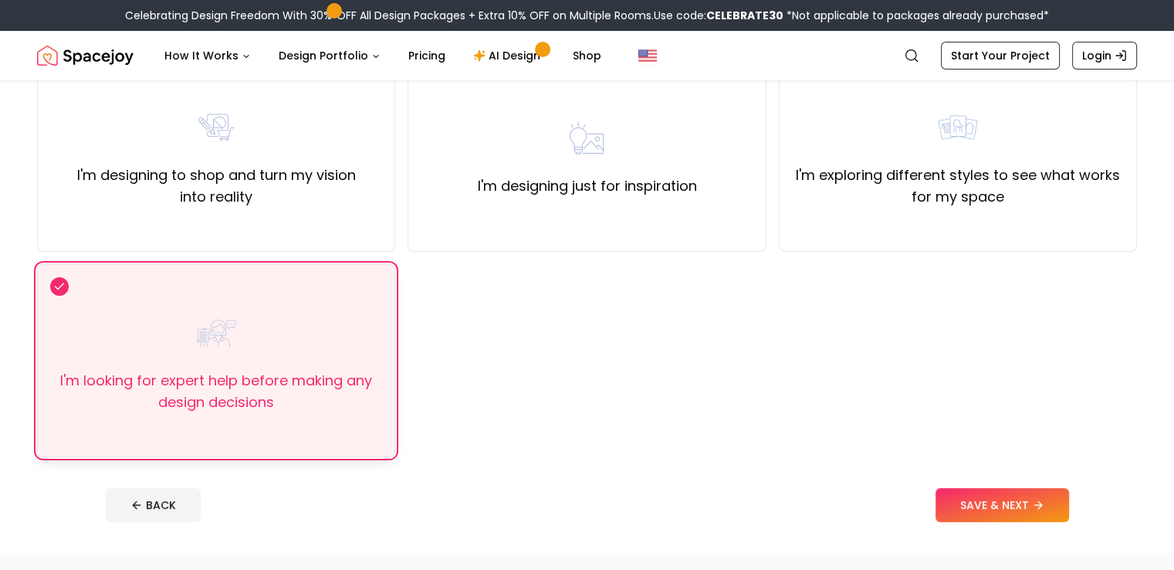
click at [335, 388] on label "I'm looking for expert help before making any design decisions" at bounding box center [216, 391] width 332 height 43
click at [1004, 512] on button "SAVE & NEXT" at bounding box center [1003, 505] width 134 height 34
